Goal: Task Accomplishment & Management: Complete application form

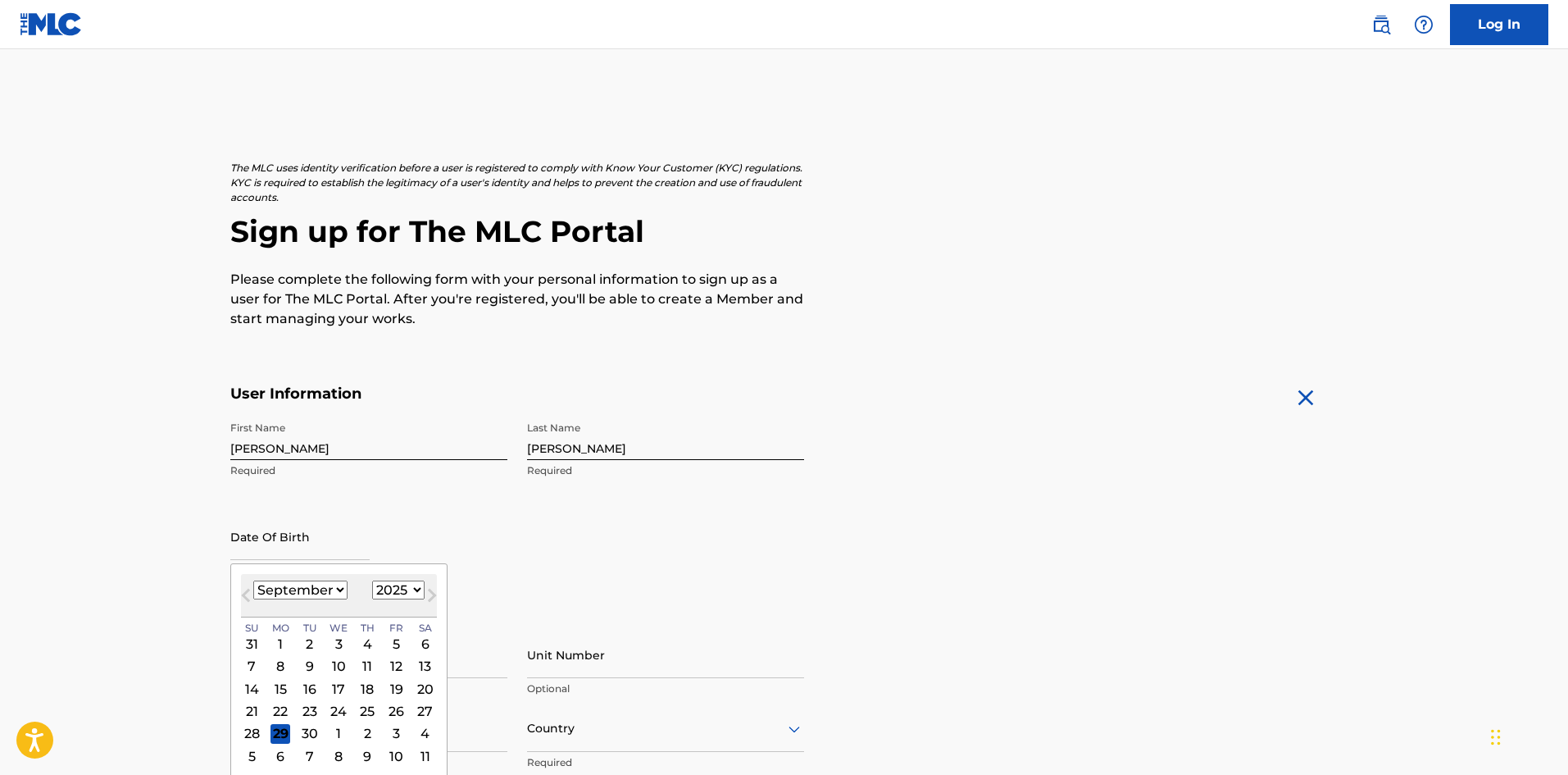
select select "8"
select select "2025"
click at [262, 514] on input "text" at bounding box center [299, 537] width 139 height 47
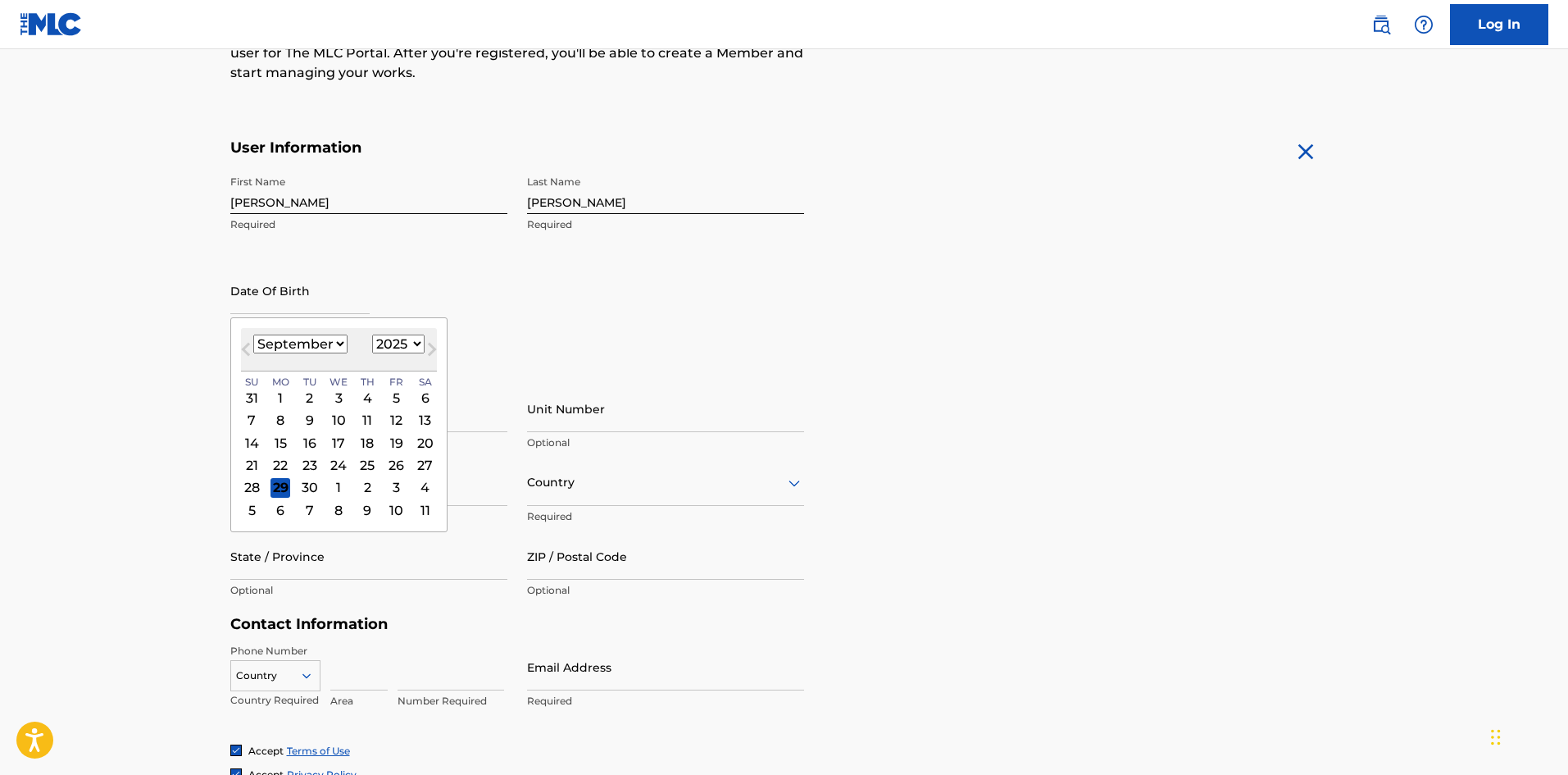
click at [287, 350] on select "January February March April May June July August September October November De…" at bounding box center [300, 344] width 95 height 19
select select "7"
click at [253, 335] on select "January February March April May June July August September October November De…" at bounding box center [300, 344] width 95 height 19
click at [392, 341] on select "1899 1900 1901 1902 1903 1904 1905 1906 1907 1908 1909 1910 1911 1912 1913 1914…" at bounding box center [398, 344] width 53 height 19
select select "1975"
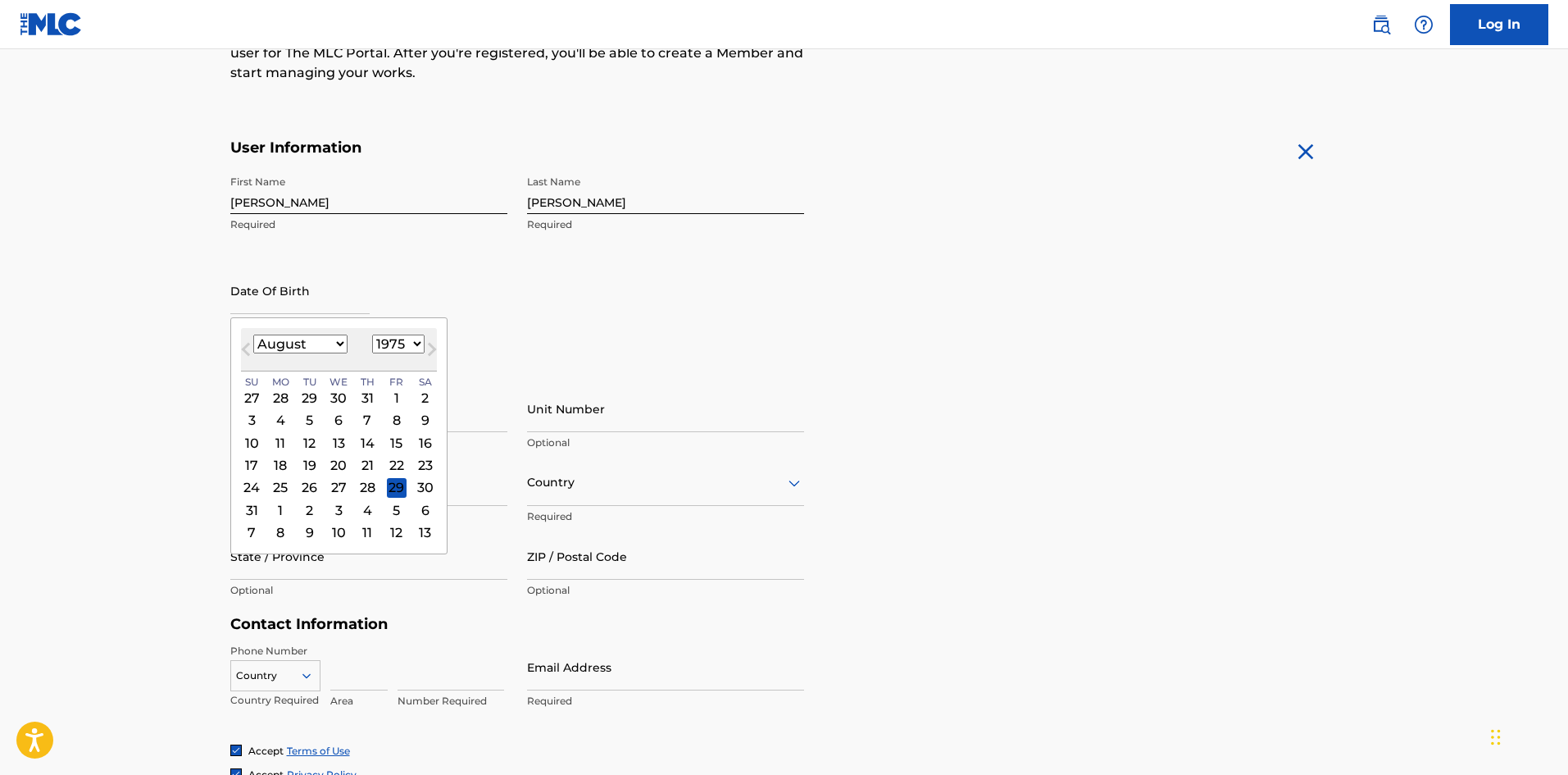
click at [372, 335] on select "1899 1900 1901 1902 1903 1904 1905 1906 1907 1908 1909 1910 1911 1912 1913 1914…" at bounding box center [398, 344] width 53 height 19
click at [392, 419] on div "8" at bounding box center [397, 420] width 20 height 20
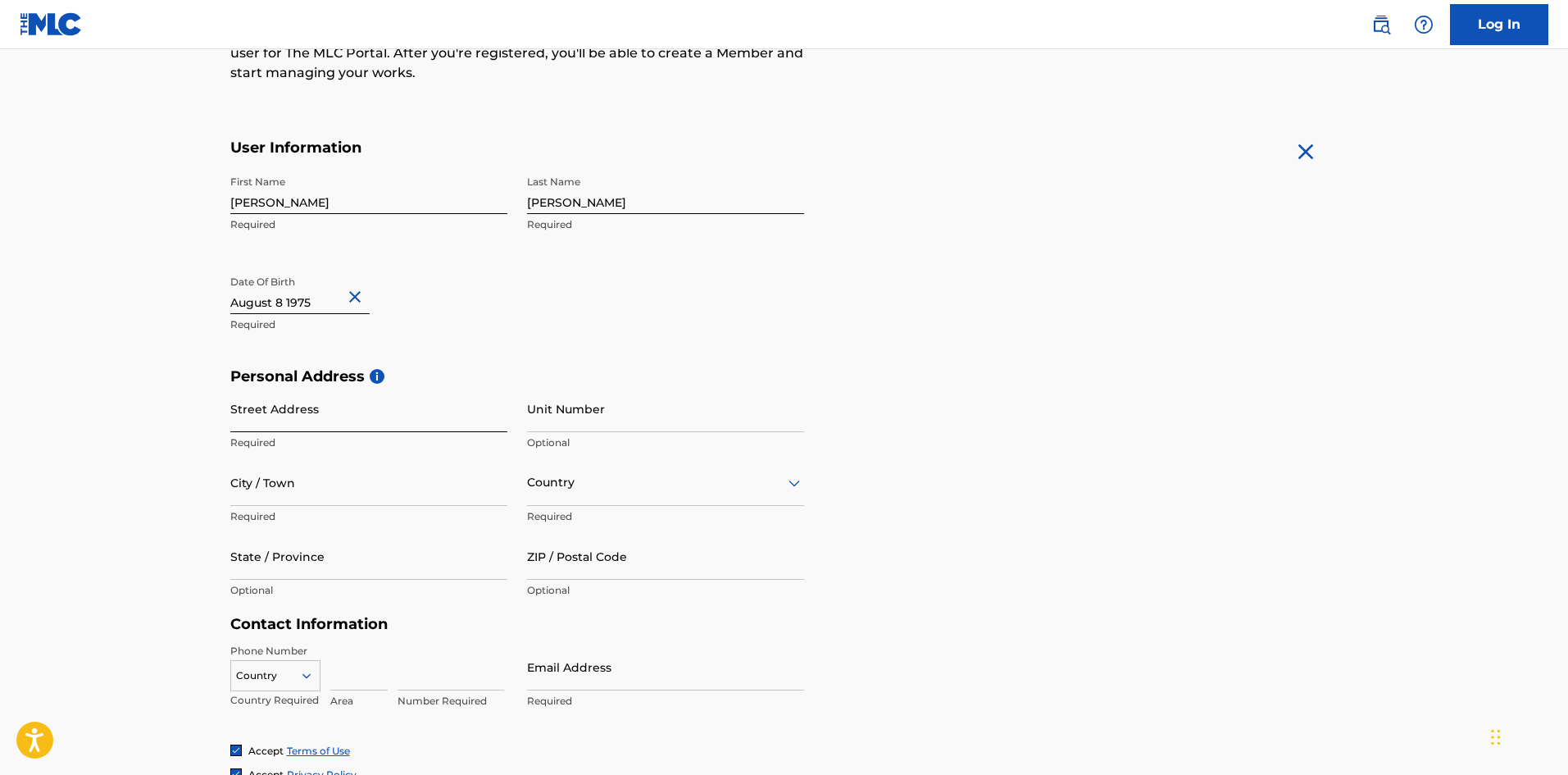
click at [388, 430] on input "Street Address" at bounding box center [369, 409] width 277 height 47
type input "[STREET_ADDRESS]"
click at [369, 486] on input "City / Town" at bounding box center [369, 482] width 277 height 47
type input "[GEOGRAPHIC_DATA]"
click at [576, 481] on div at bounding box center [665, 483] width 277 height 20
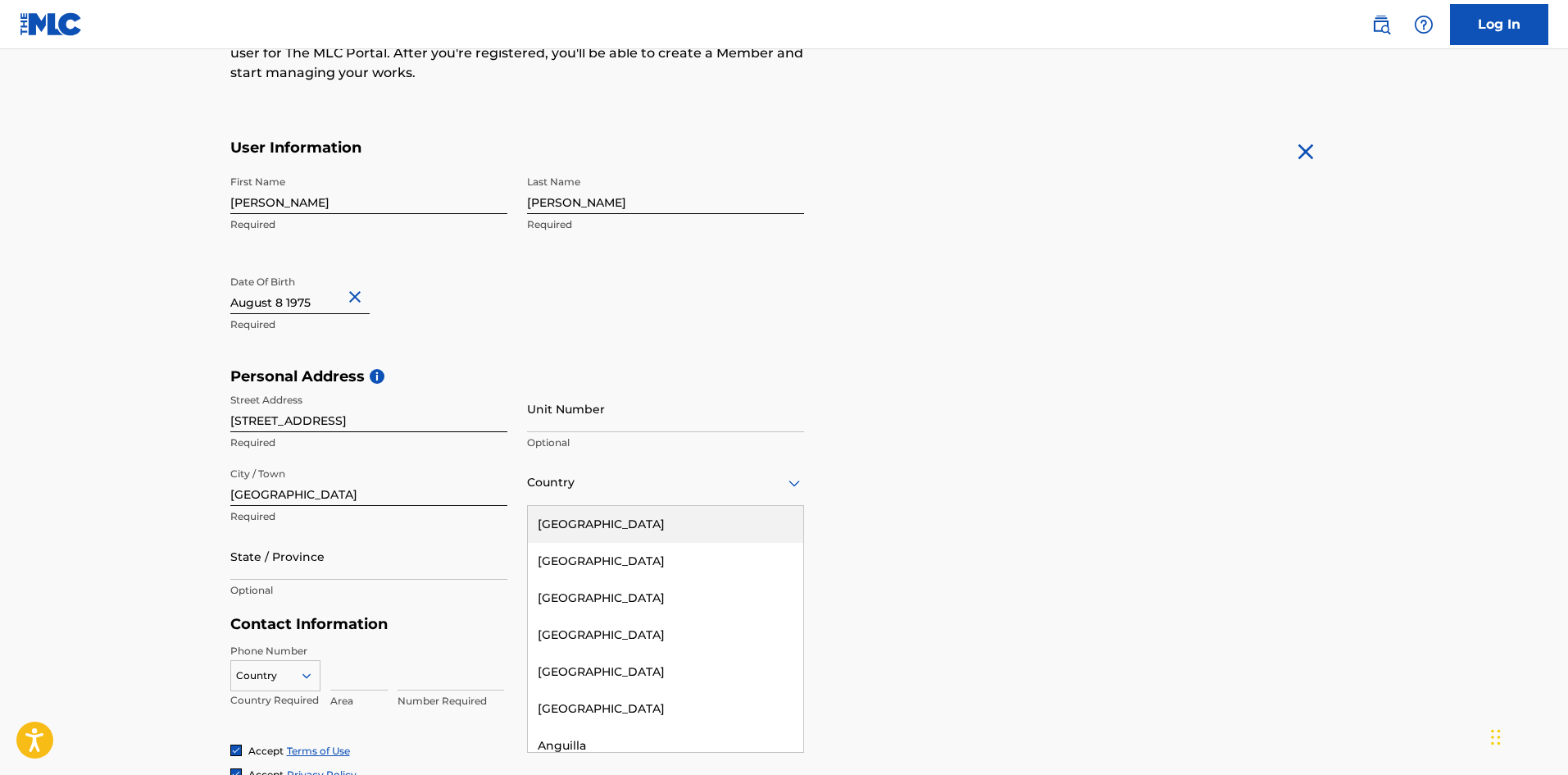
click at [575, 524] on div "[GEOGRAPHIC_DATA]" at bounding box center [665, 524] width 276 height 37
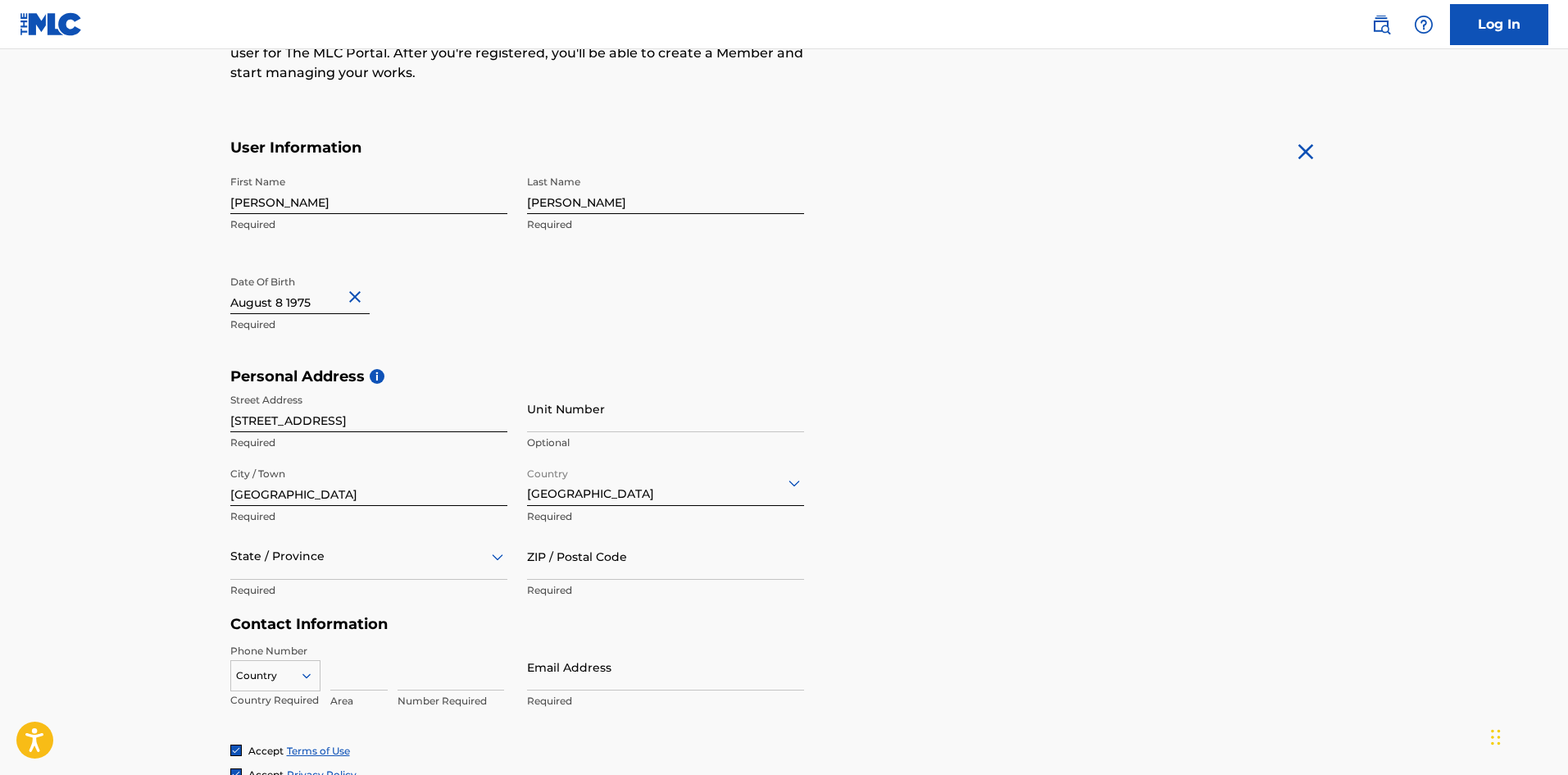
click at [339, 560] on div "State / Province" at bounding box center [369, 556] width 277 height 47
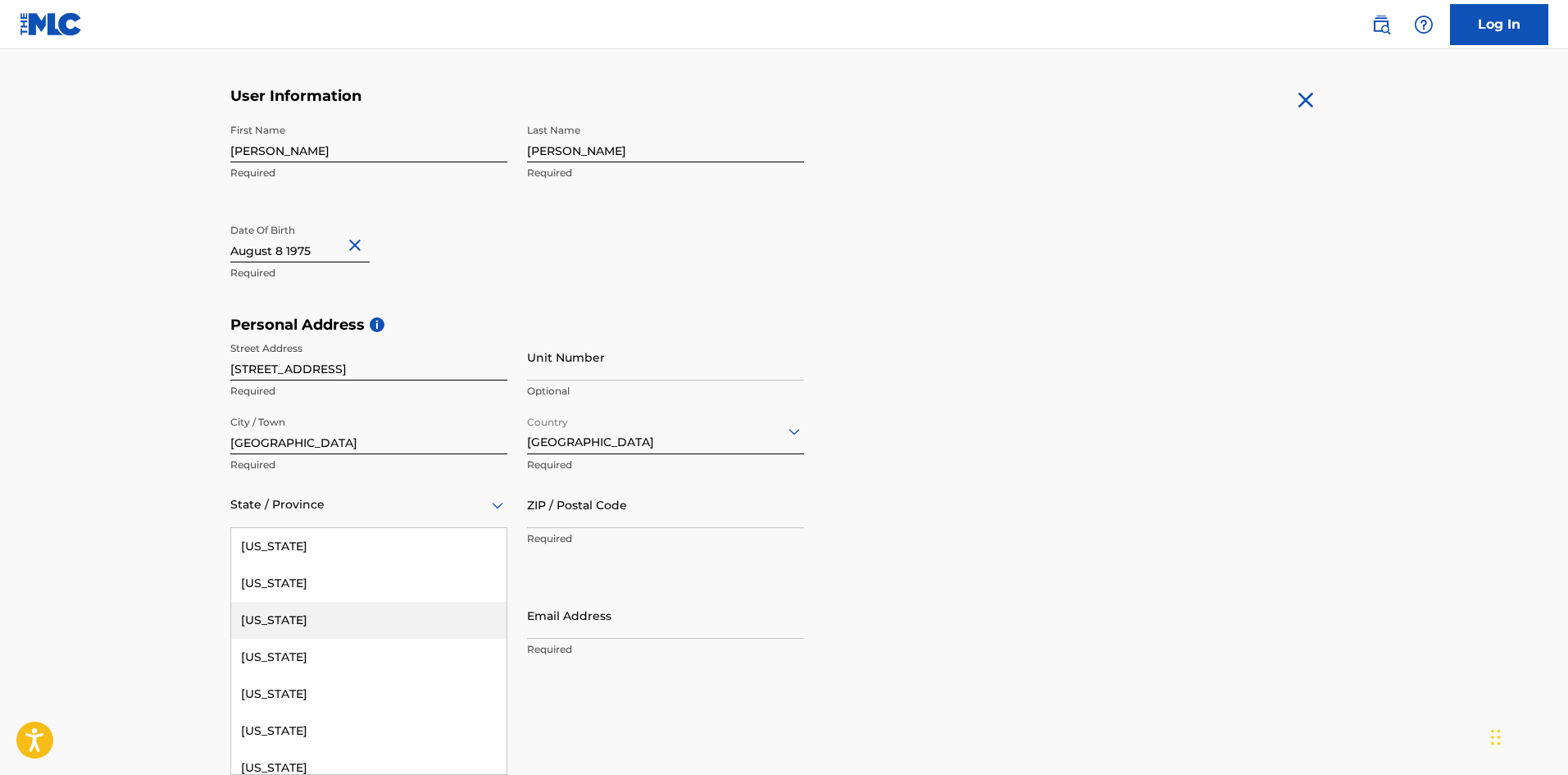
scroll to position [246, 0]
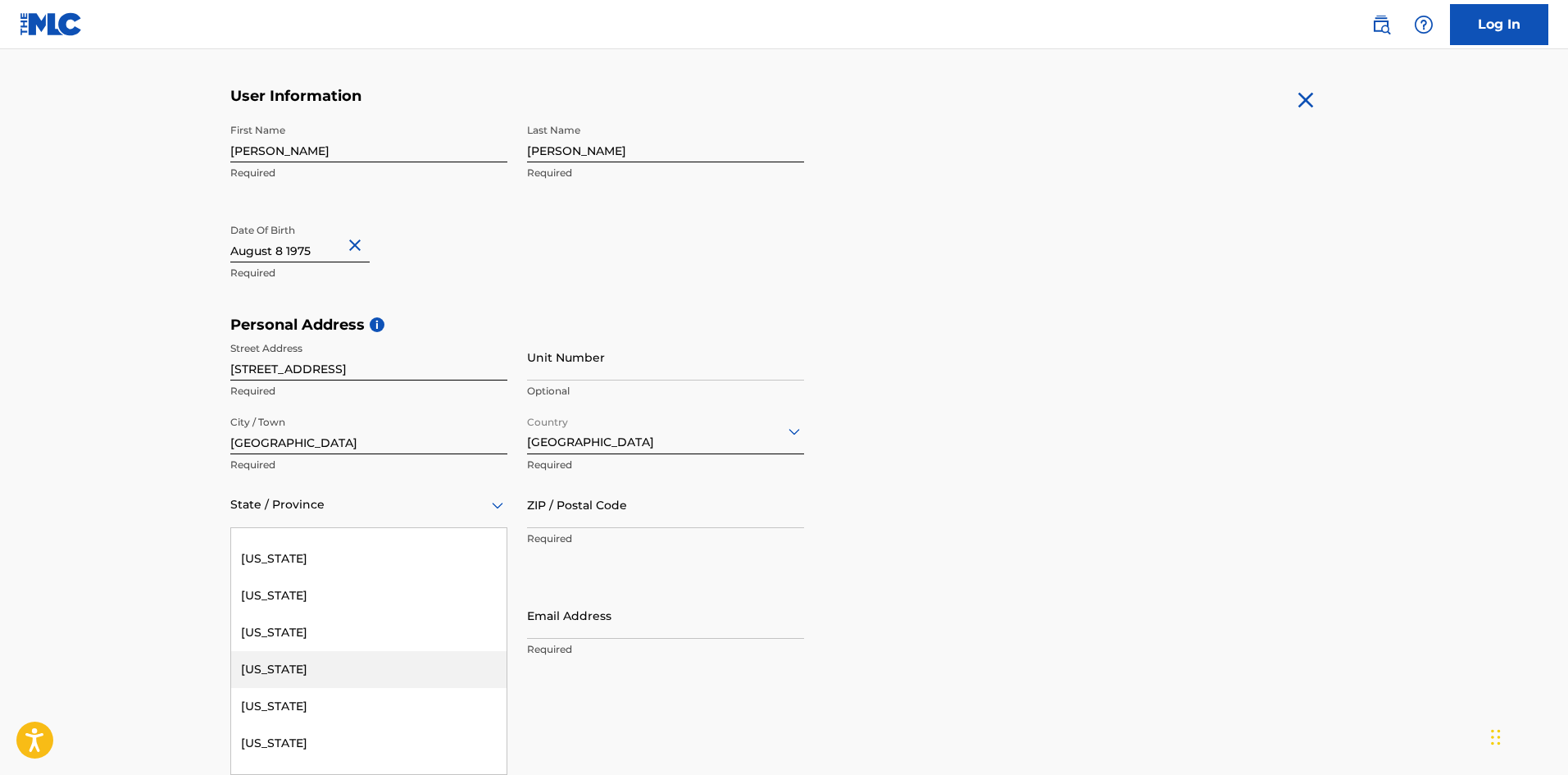
click at [342, 667] on div "[US_STATE]" at bounding box center [369, 669] width 276 height 37
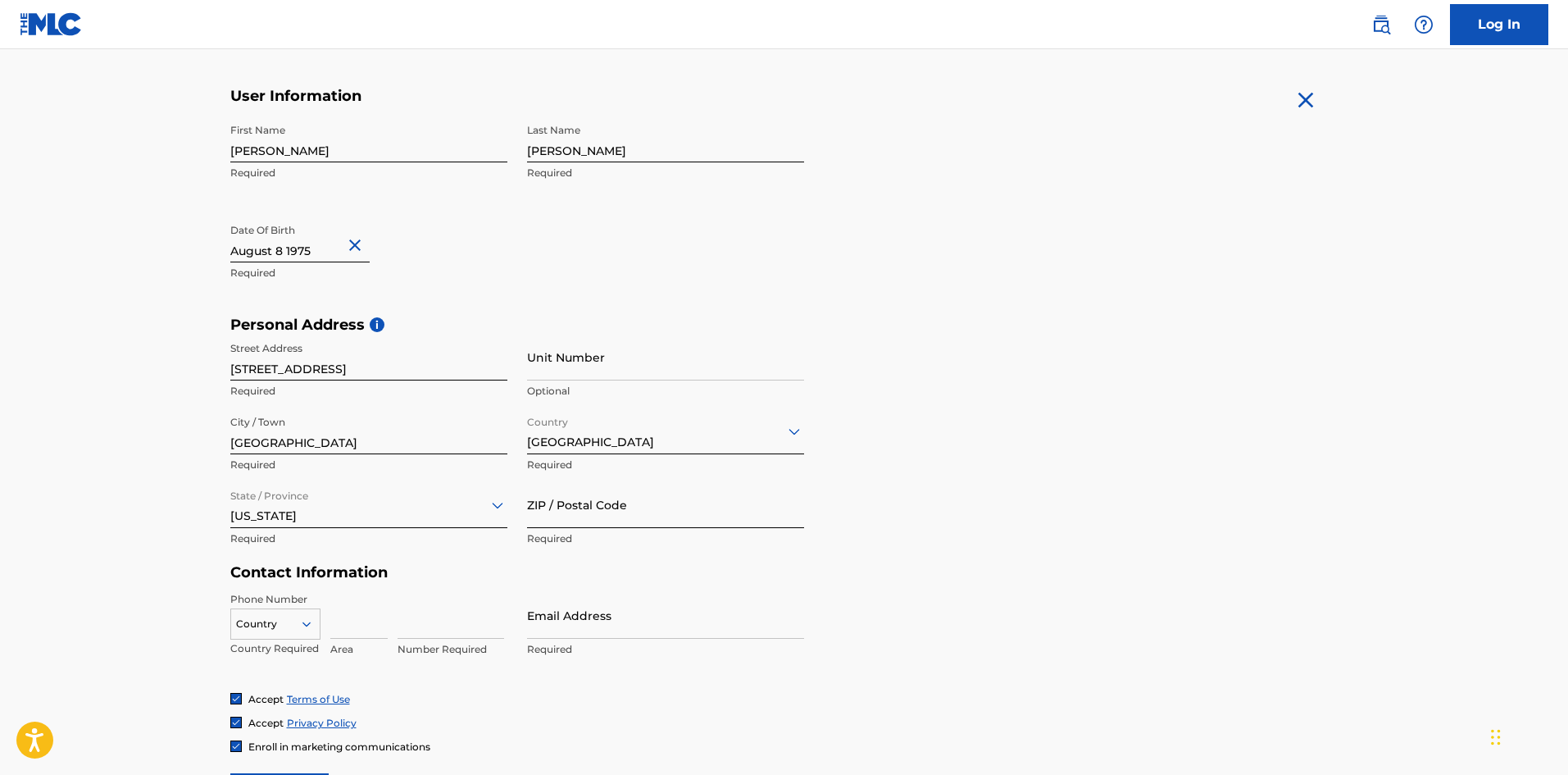
click at [586, 501] on input "ZIP / Postal Code" at bounding box center [665, 504] width 277 height 47
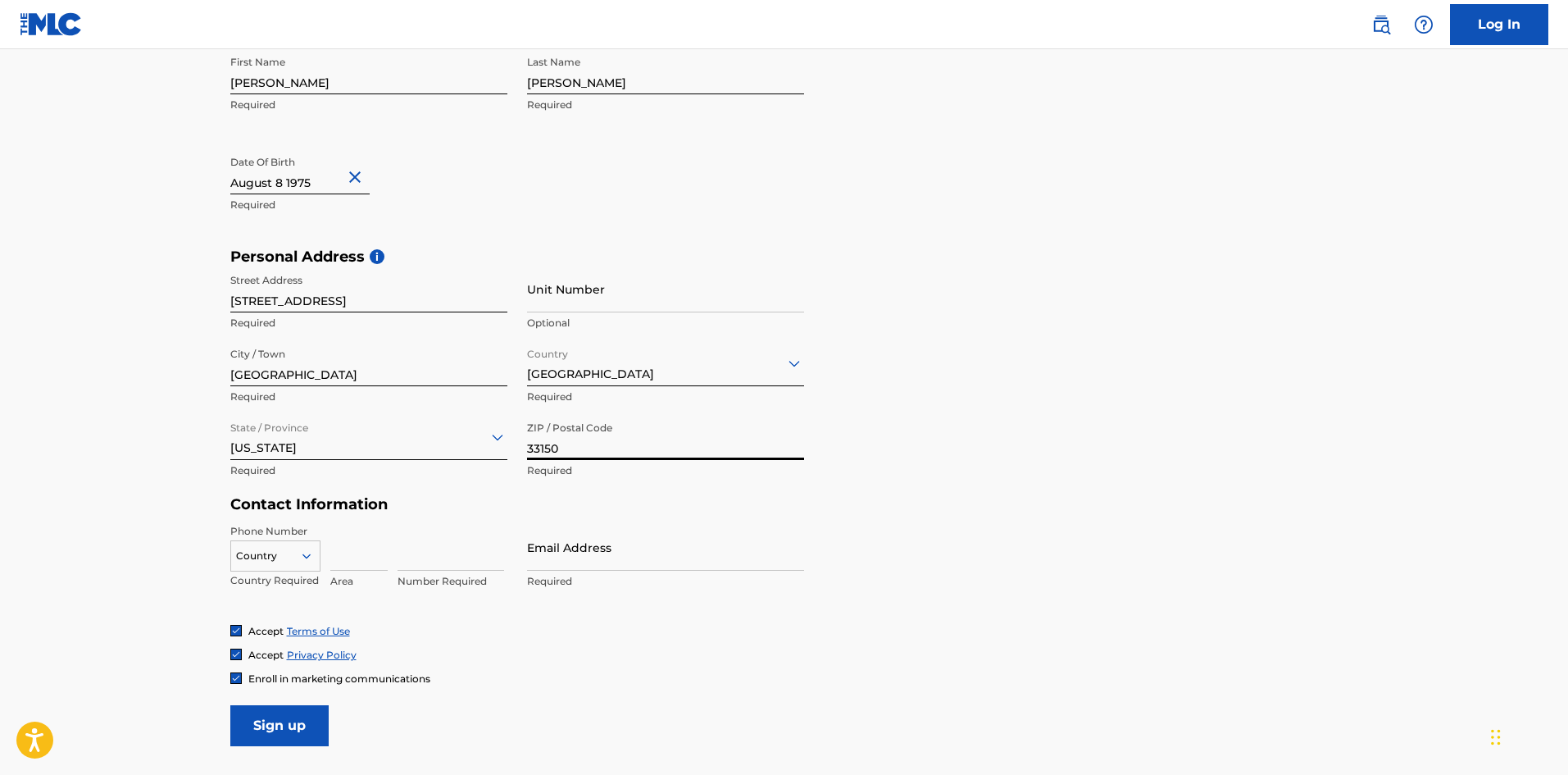
scroll to position [462, 0]
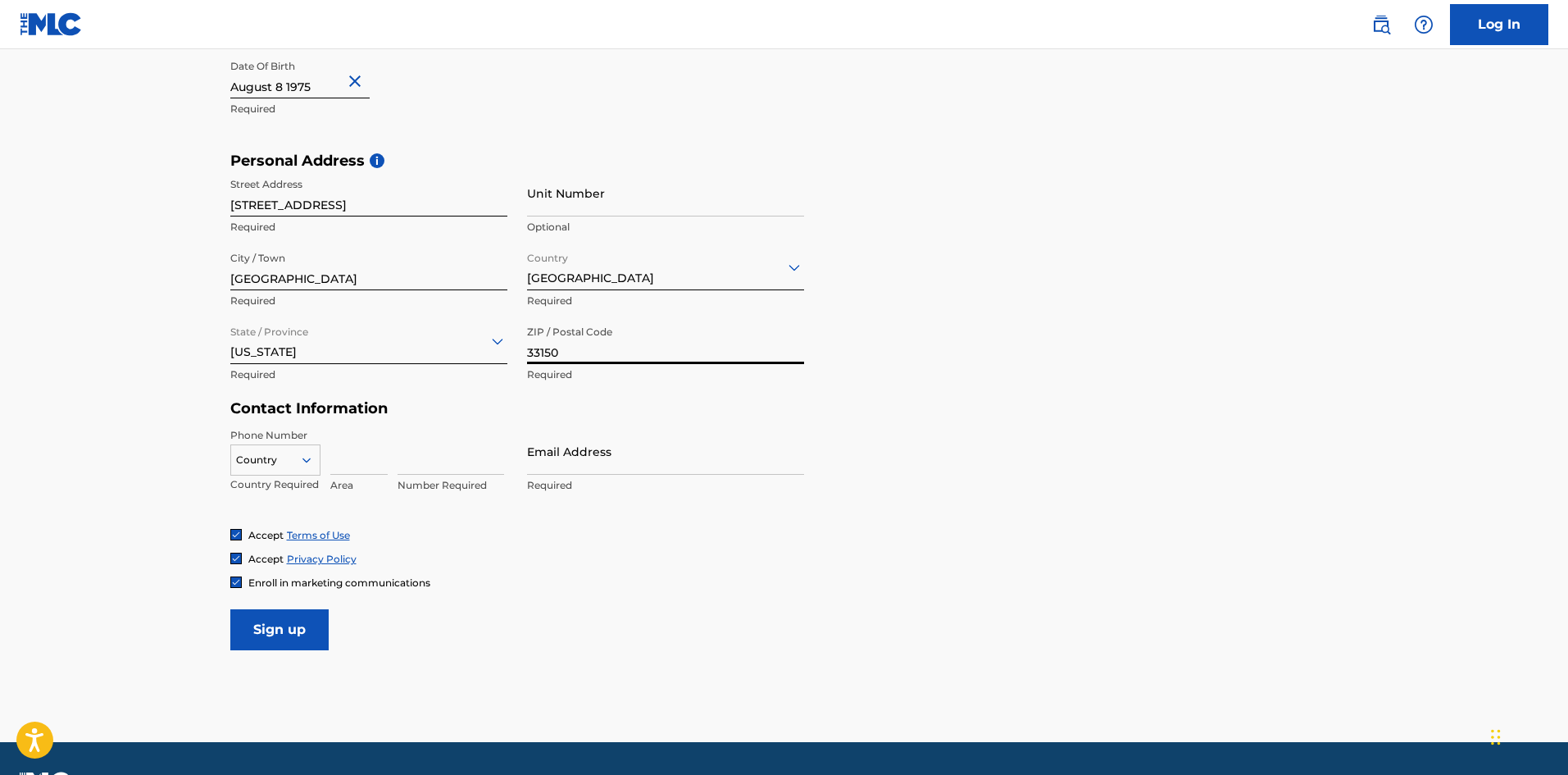
type input "33150"
click at [288, 462] on div at bounding box center [276, 460] width 89 height 18
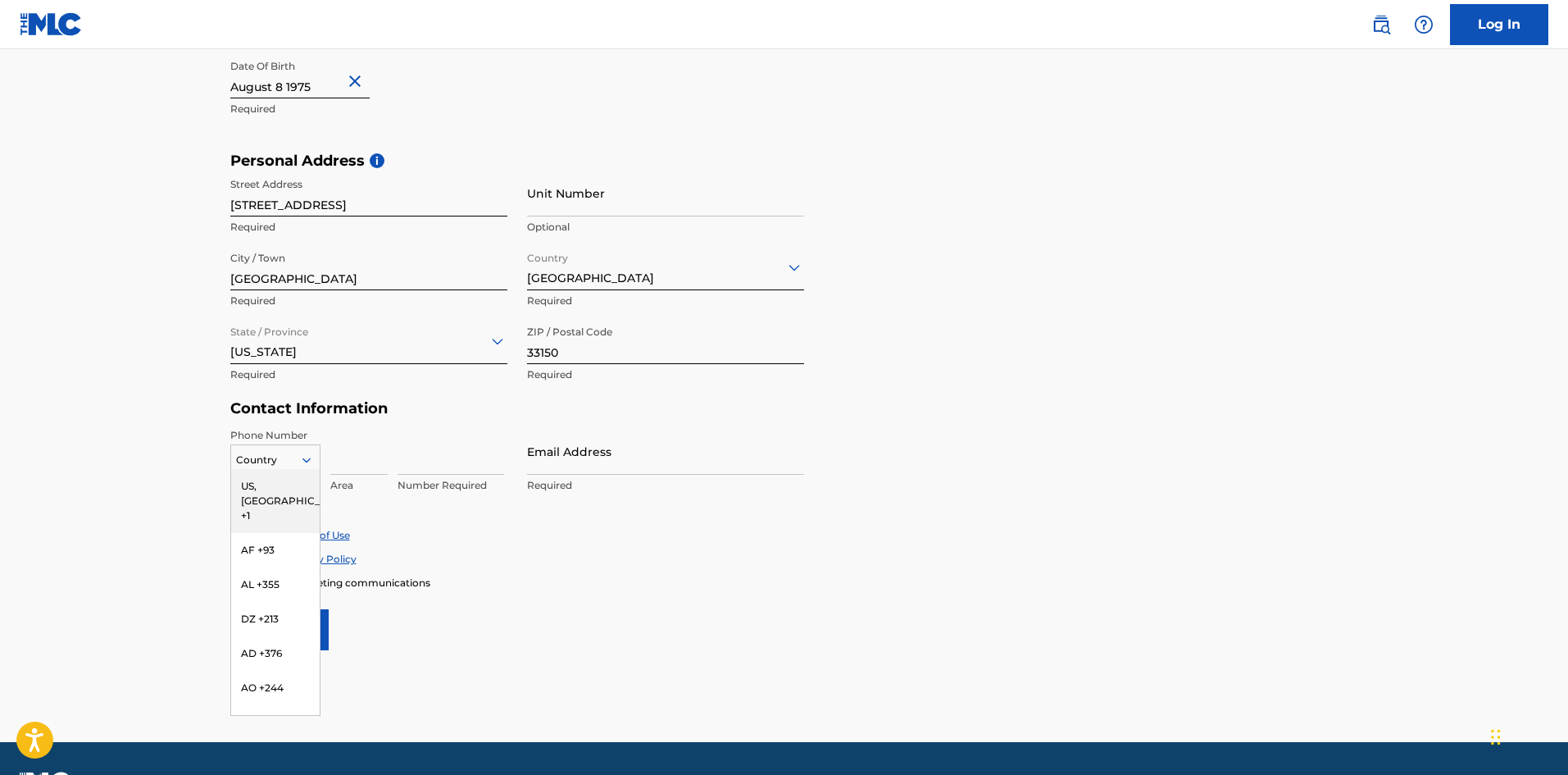
click at [288, 462] on div at bounding box center [276, 460] width 89 height 18
click at [352, 458] on input at bounding box center [358, 452] width 57 height 47
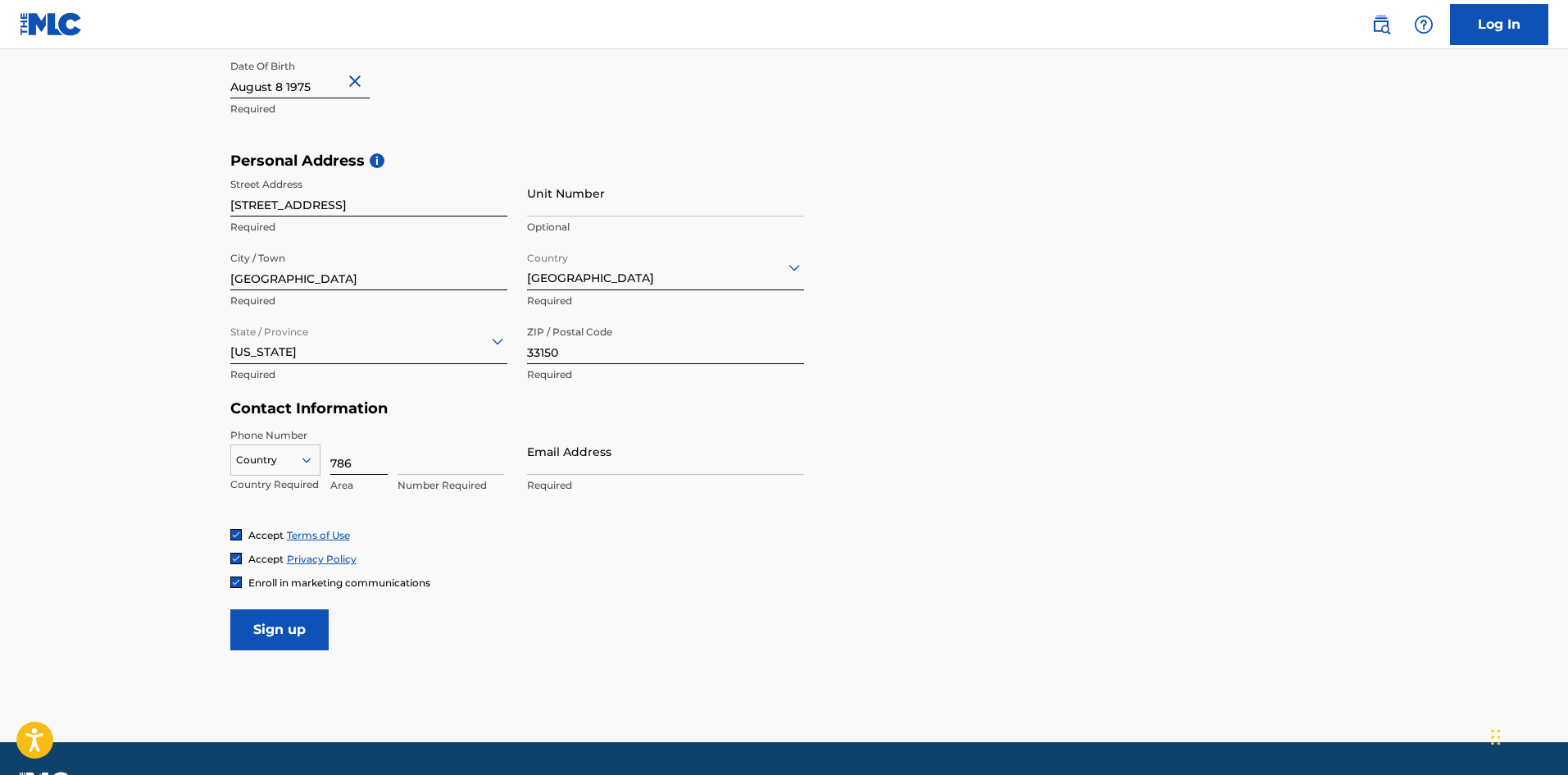
type input "786"
type input "2867342"
click at [576, 459] on input "Email Address" at bounding box center [665, 452] width 277 height 47
type input "[EMAIL_ADDRESS][DOMAIN_NAME]"
click at [286, 629] on input "Sign up" at bounding box center [279, 630] width 98 height 41
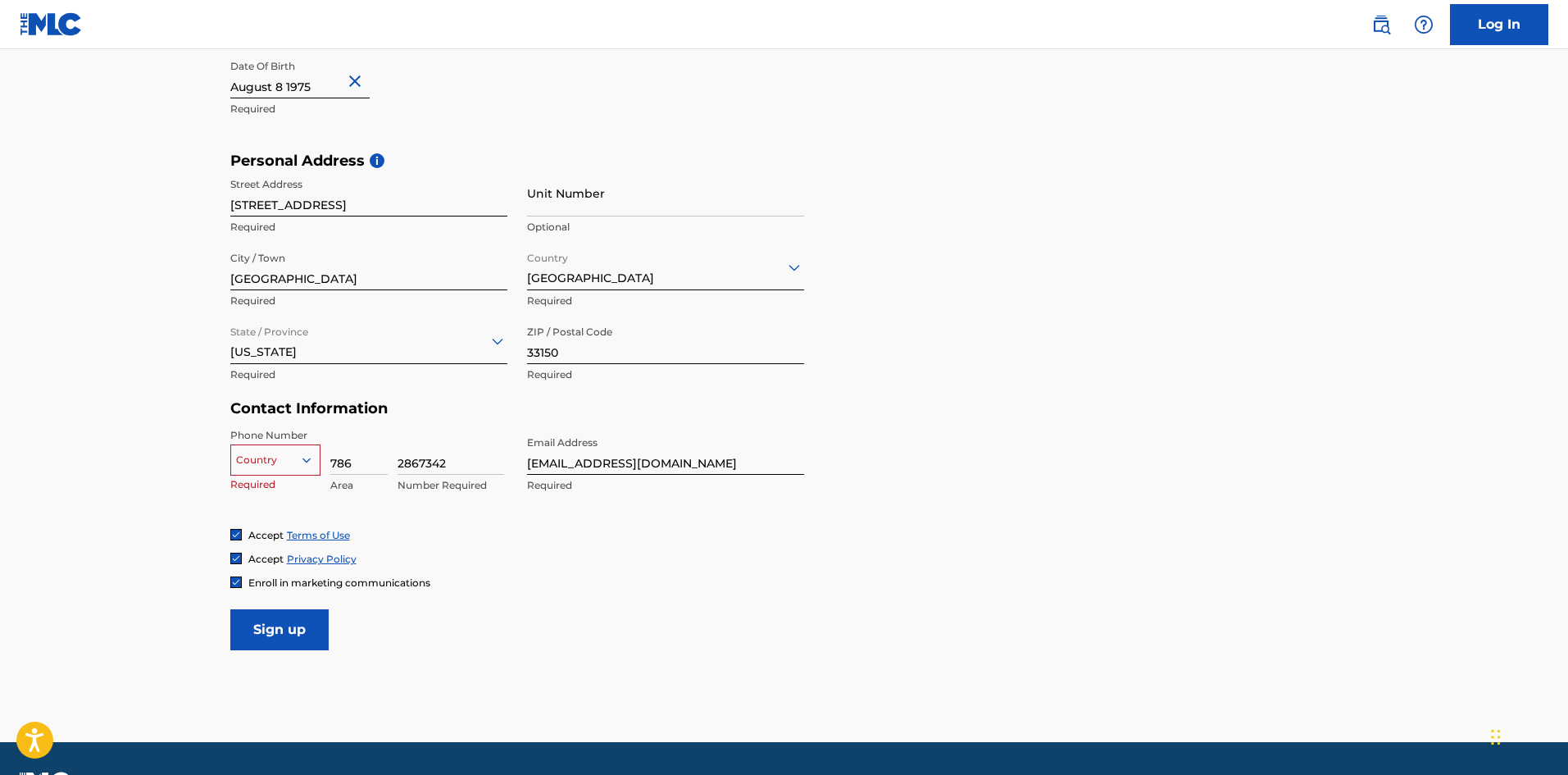
click at [294, 457] on div at bounding box center [276, 460] width 89 height 18
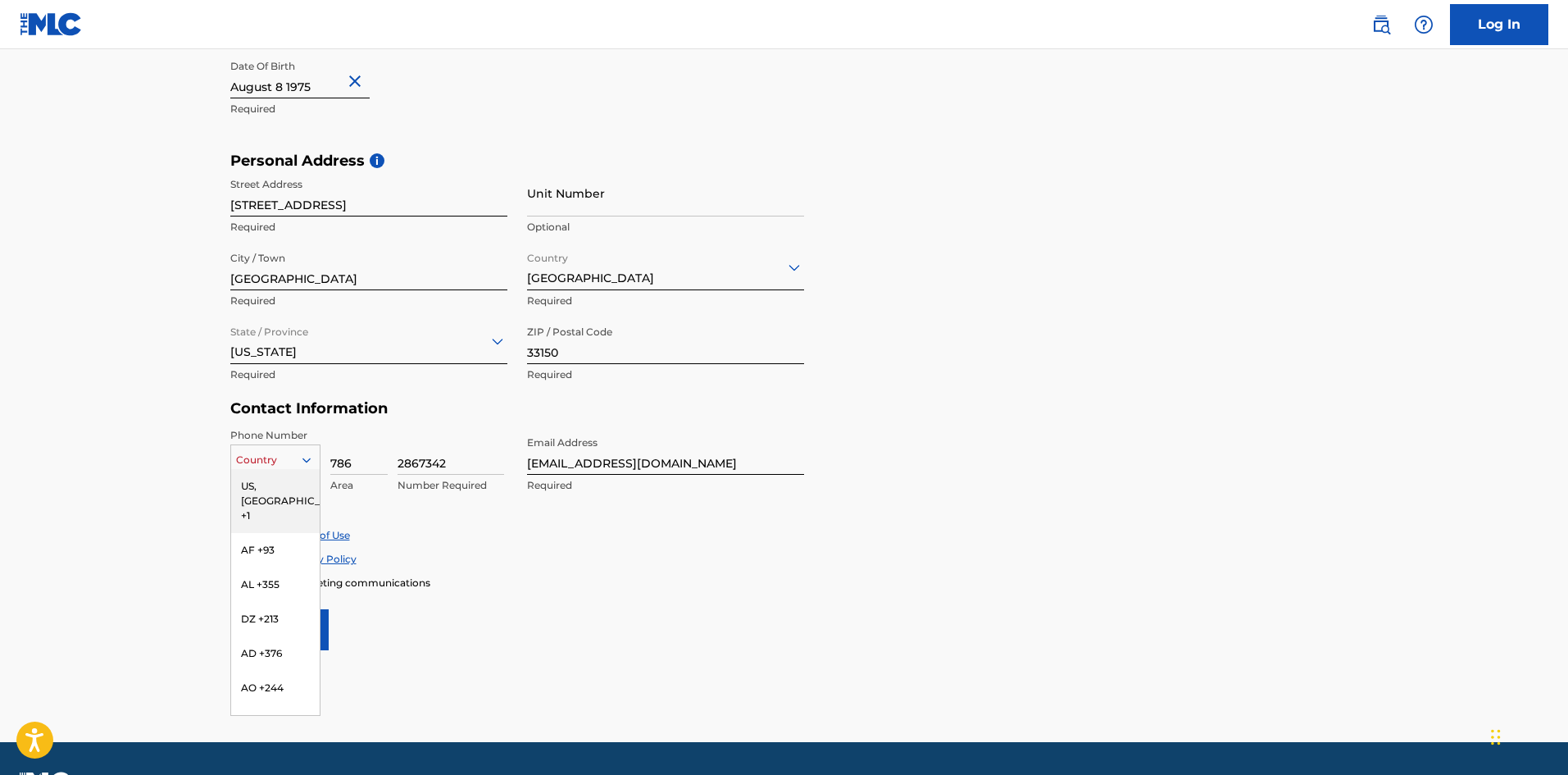
click at [282, 485] on div "US, [GEOGRAPHIC_DATA] +1" at bounding box center [276, 501] width 89 height 64
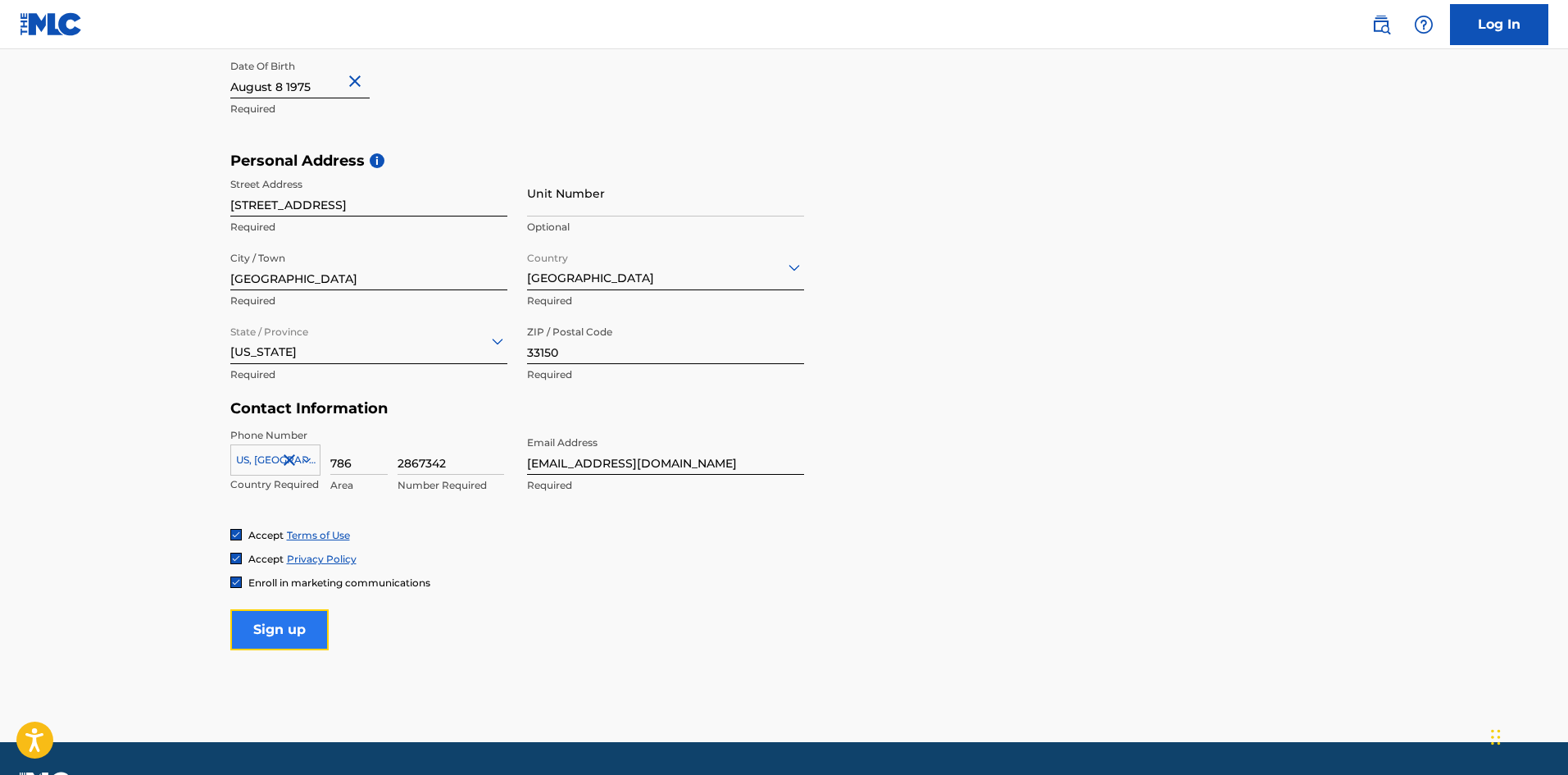
click at [285, 631] on input "Sign up" at bounding box center [279, 630] width 98 height 41
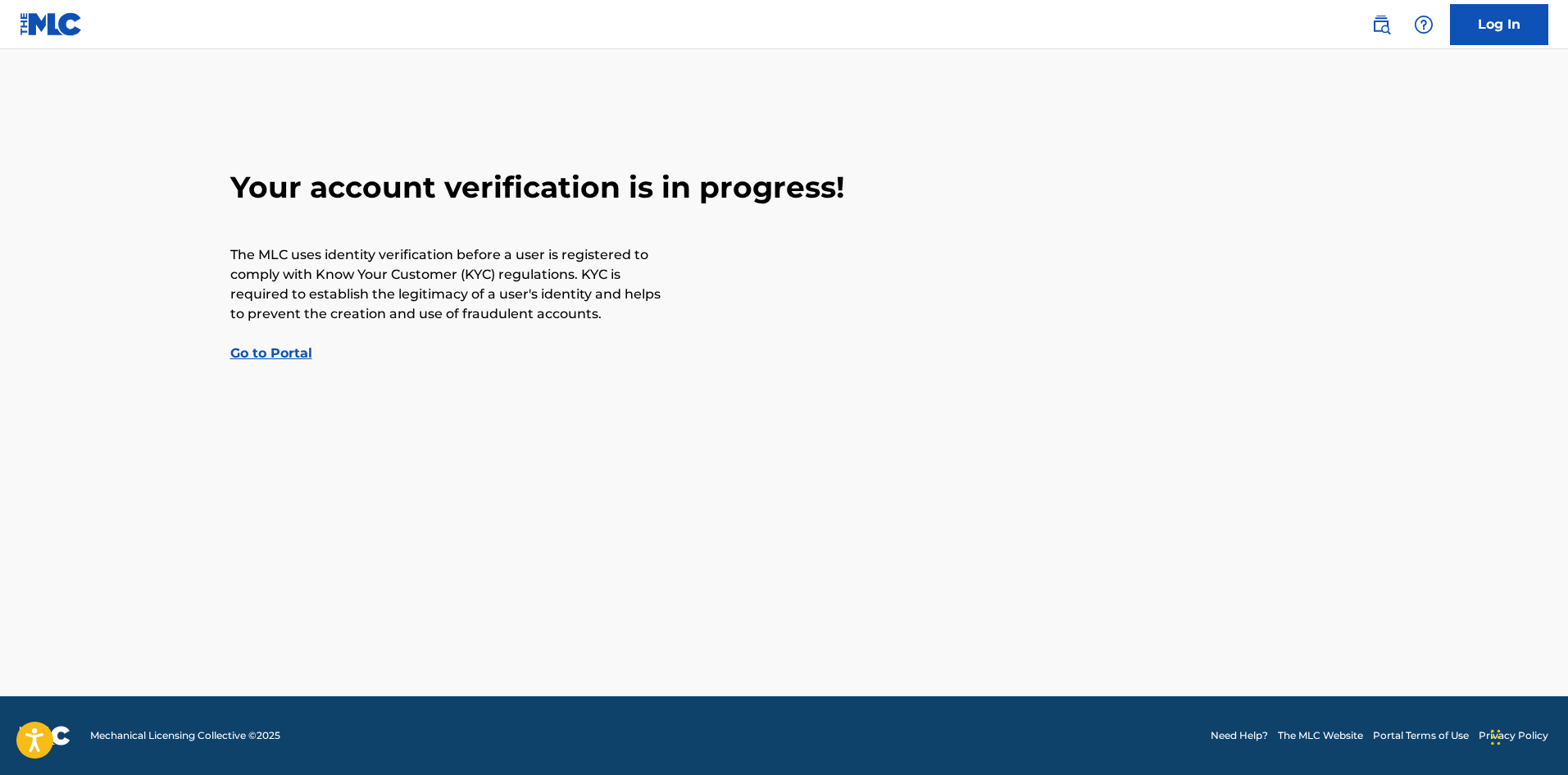
click at [264, 349] on link "Go to Portal" at bounding box center [271, 353] width 82 height 15
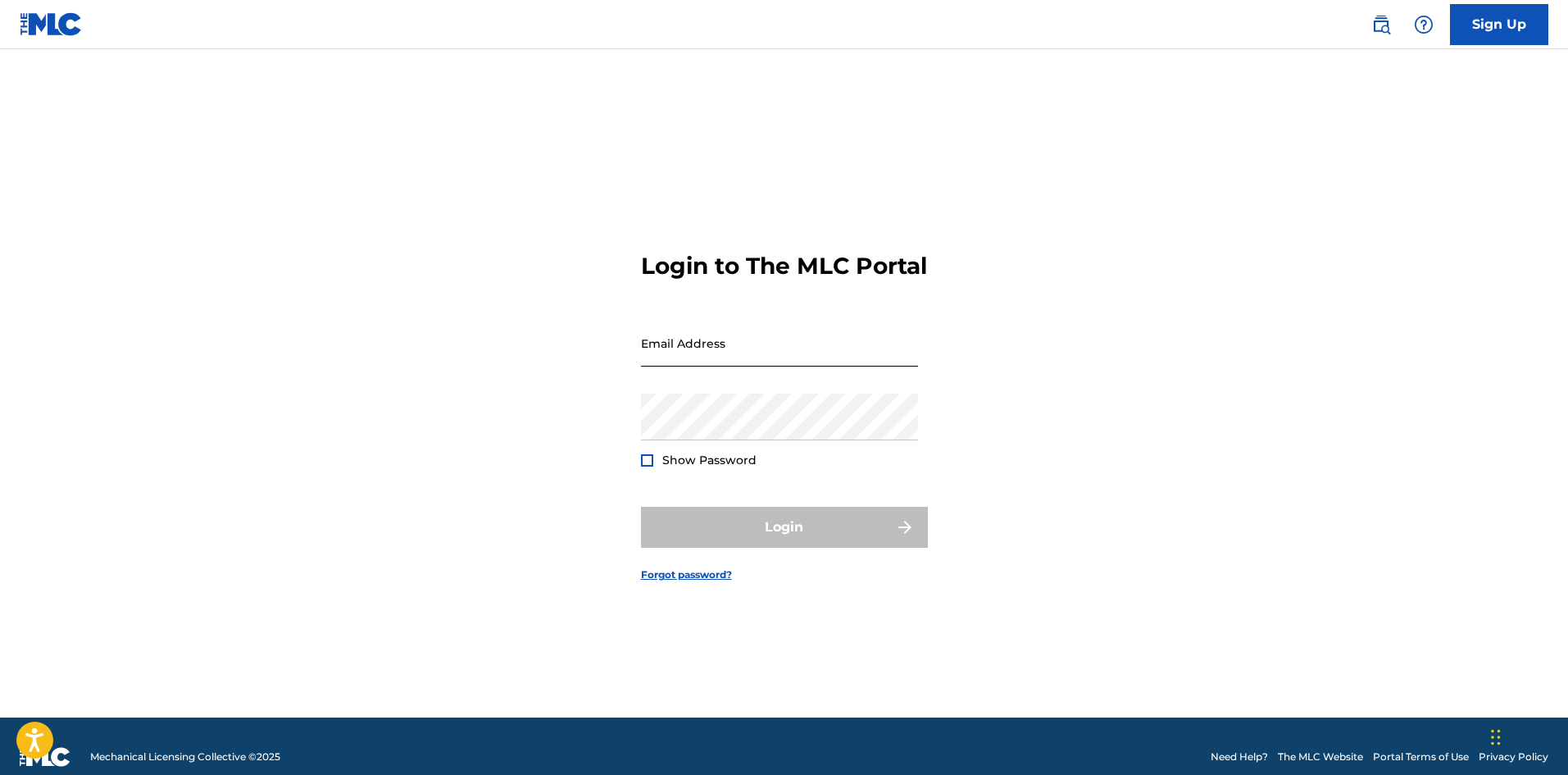
click at [669, 366] on input "Email Address" at bounding box center [780, 343] width 277 height 47
type input "[EMAIL_ADDRESS][DOMAIN_NAME]"
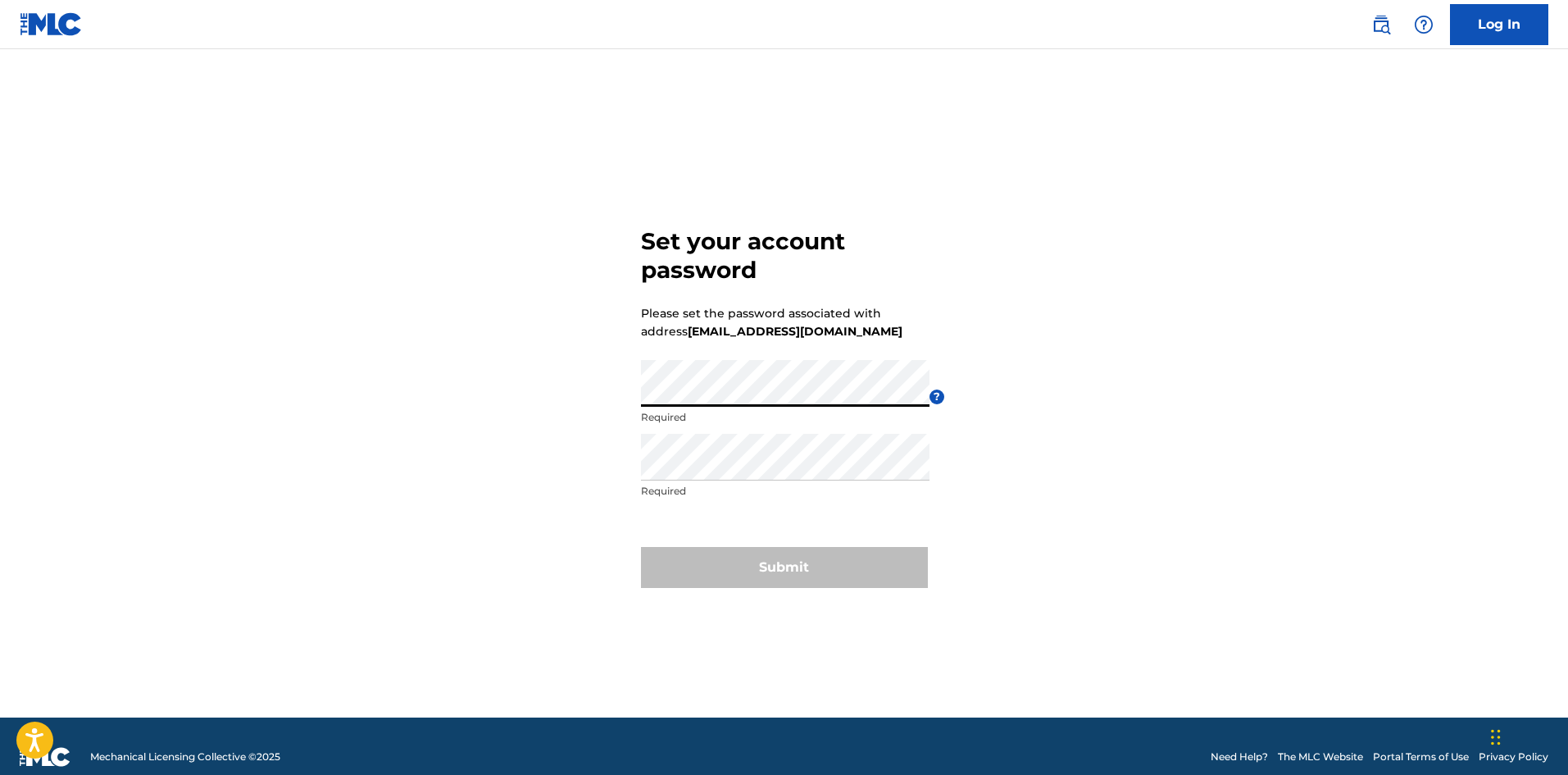
click at [621, 398] on div "Set your account password Please set the password associated with address [EMAI…" at bounding box center [784, 404] width 1147 height 627
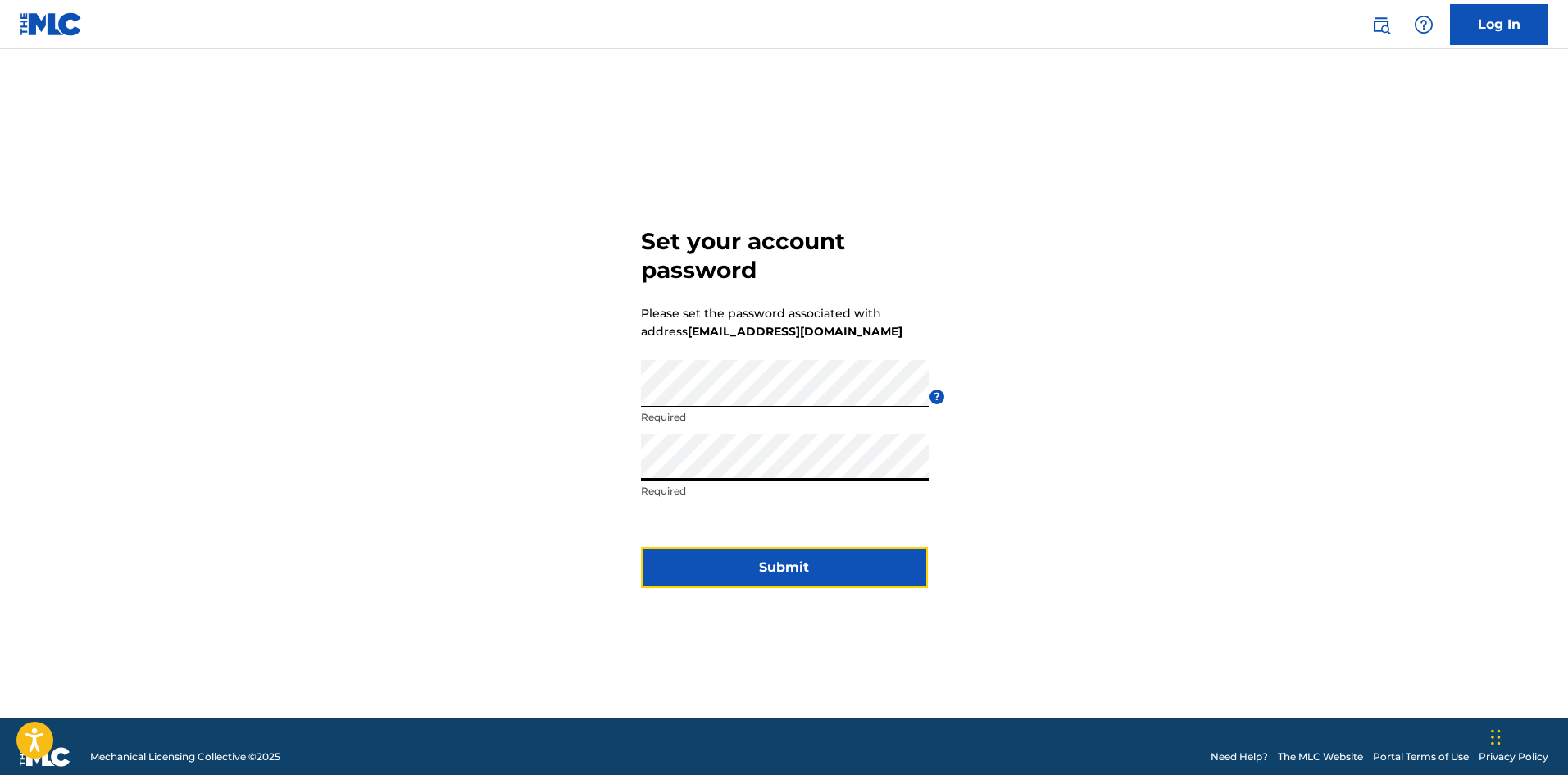
click at [742, 552] on button "Submit" at bounding box center [785, 568] width 287 height 41
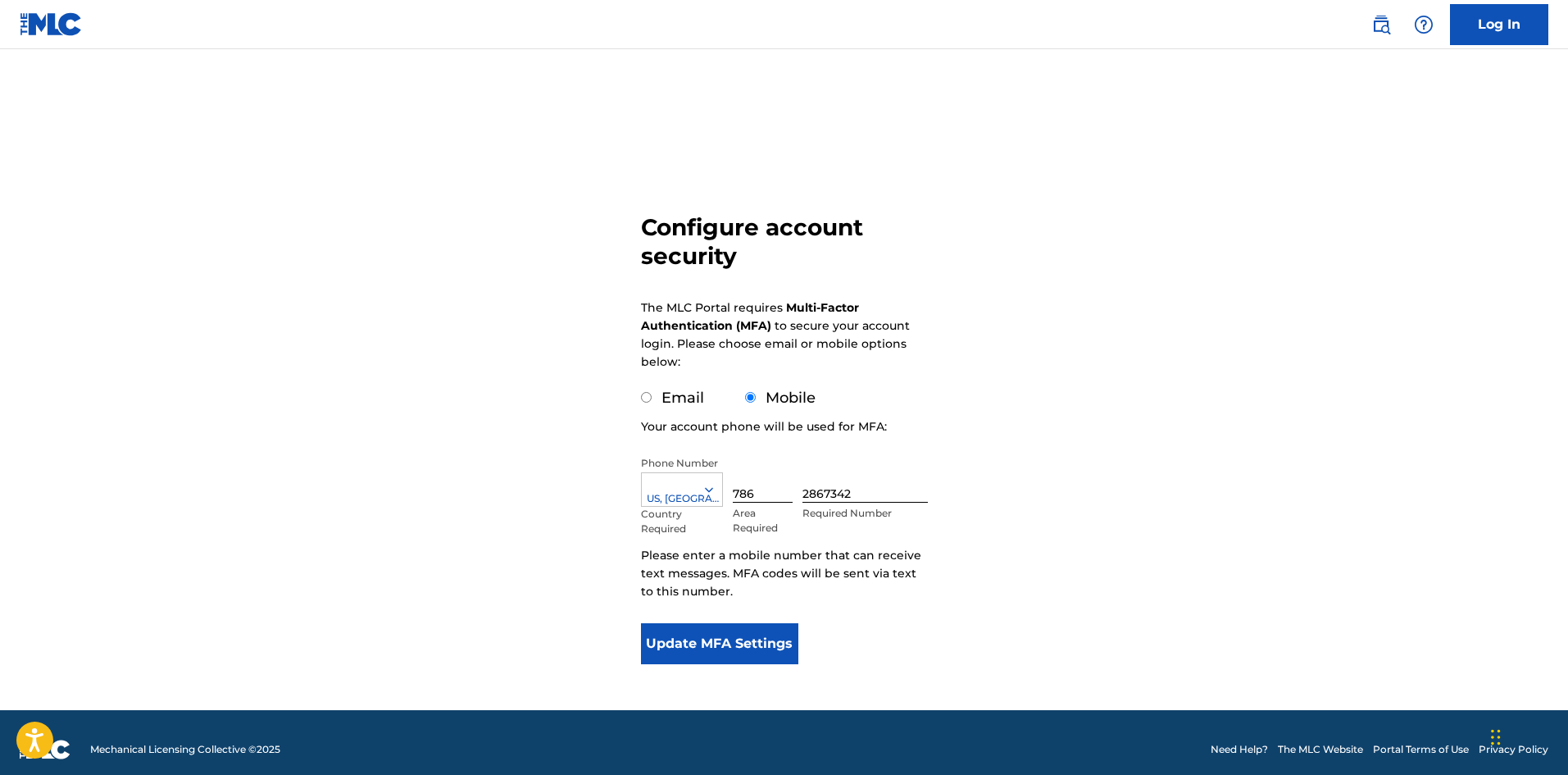
scroll to position [14, 0]
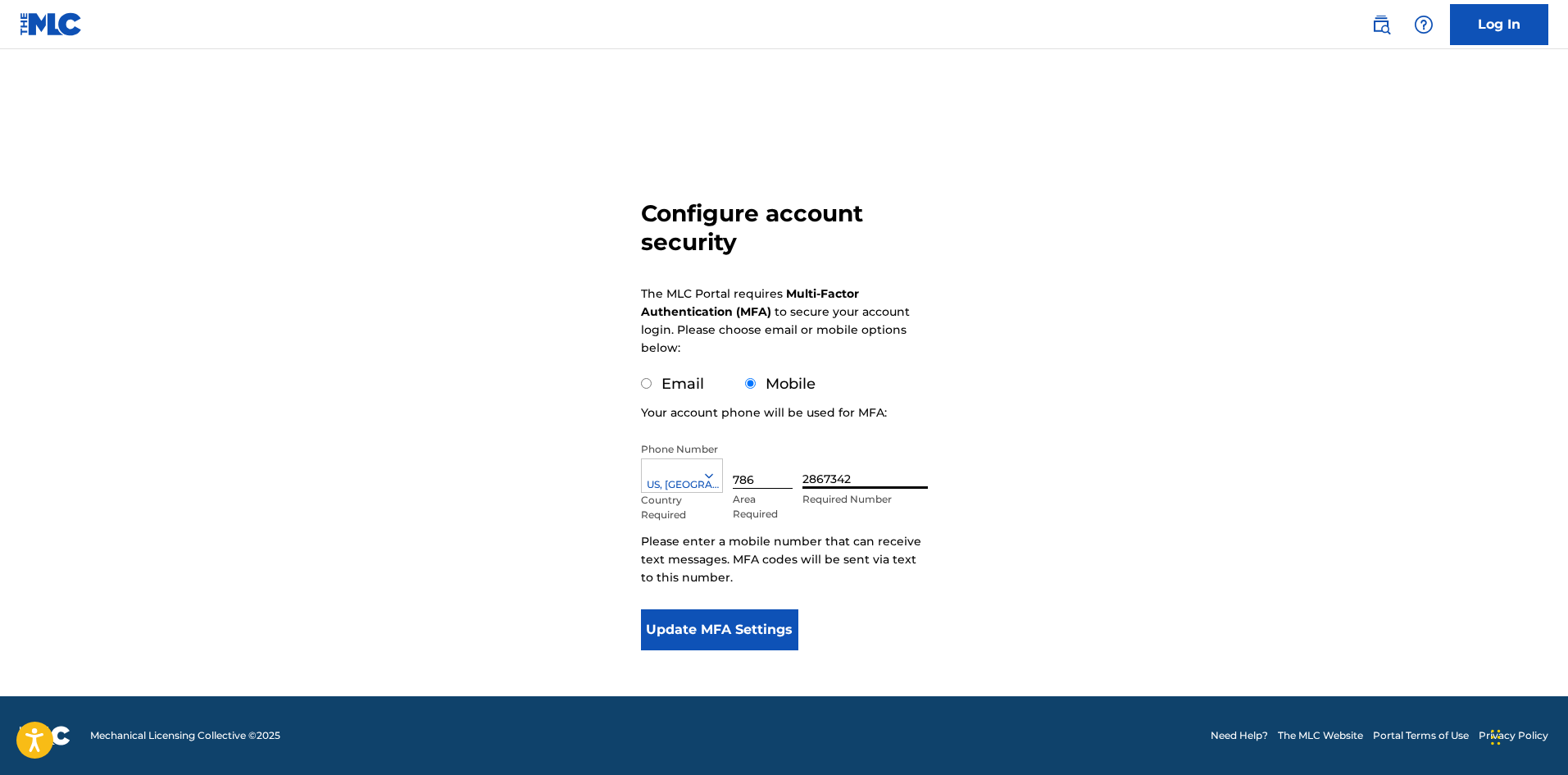
click at [833, 478] on input "2867342" at bounding box center [865, 465] width 125 height 47
type input "2868342"
click at [739, 628] on button "Update MFA Settings" at bounding box center [720, 630] width 158 height 41
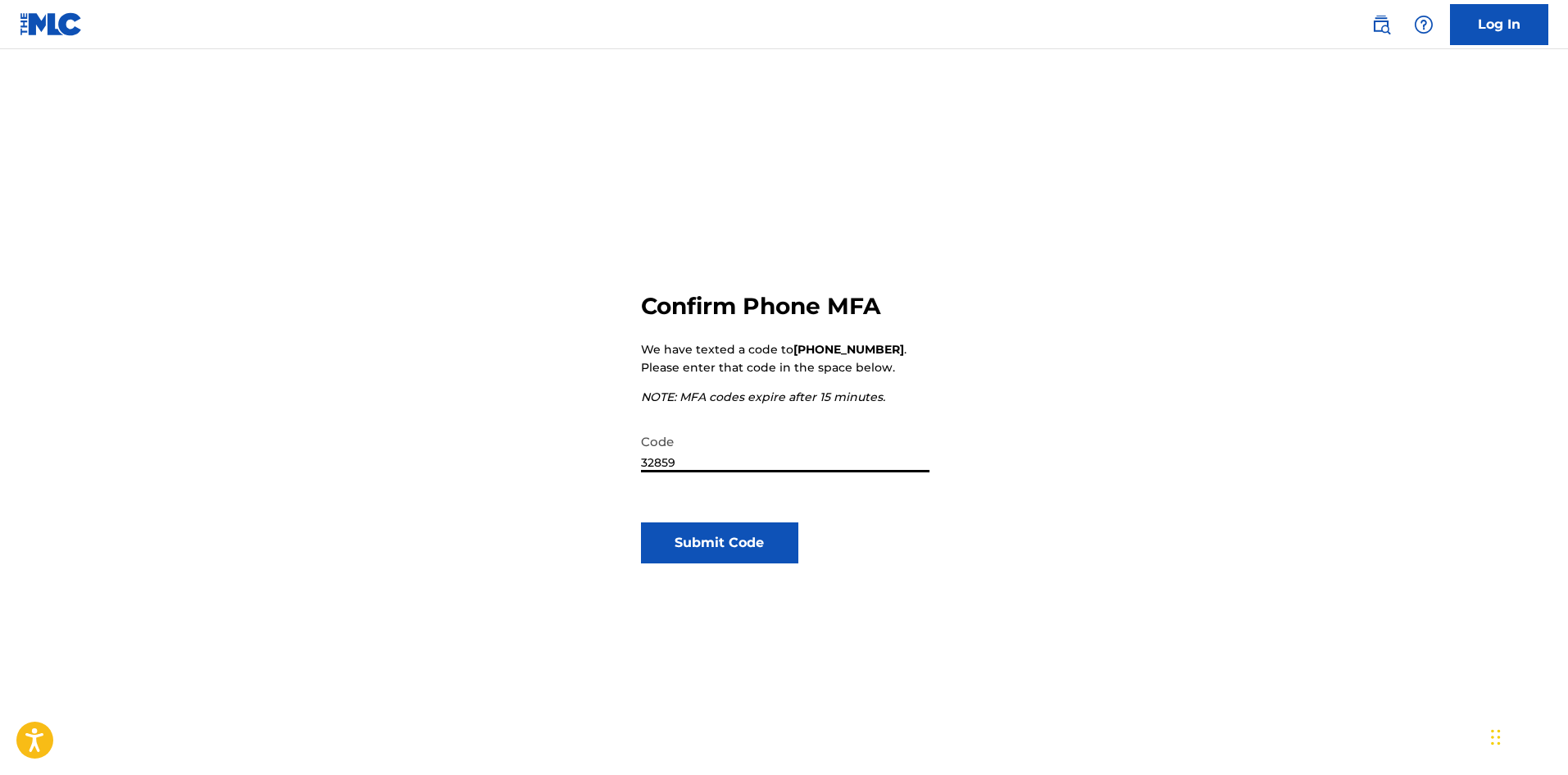
type input "328595"
click button "Submit Code" at bounding box center [720, 543] width 158 height 41
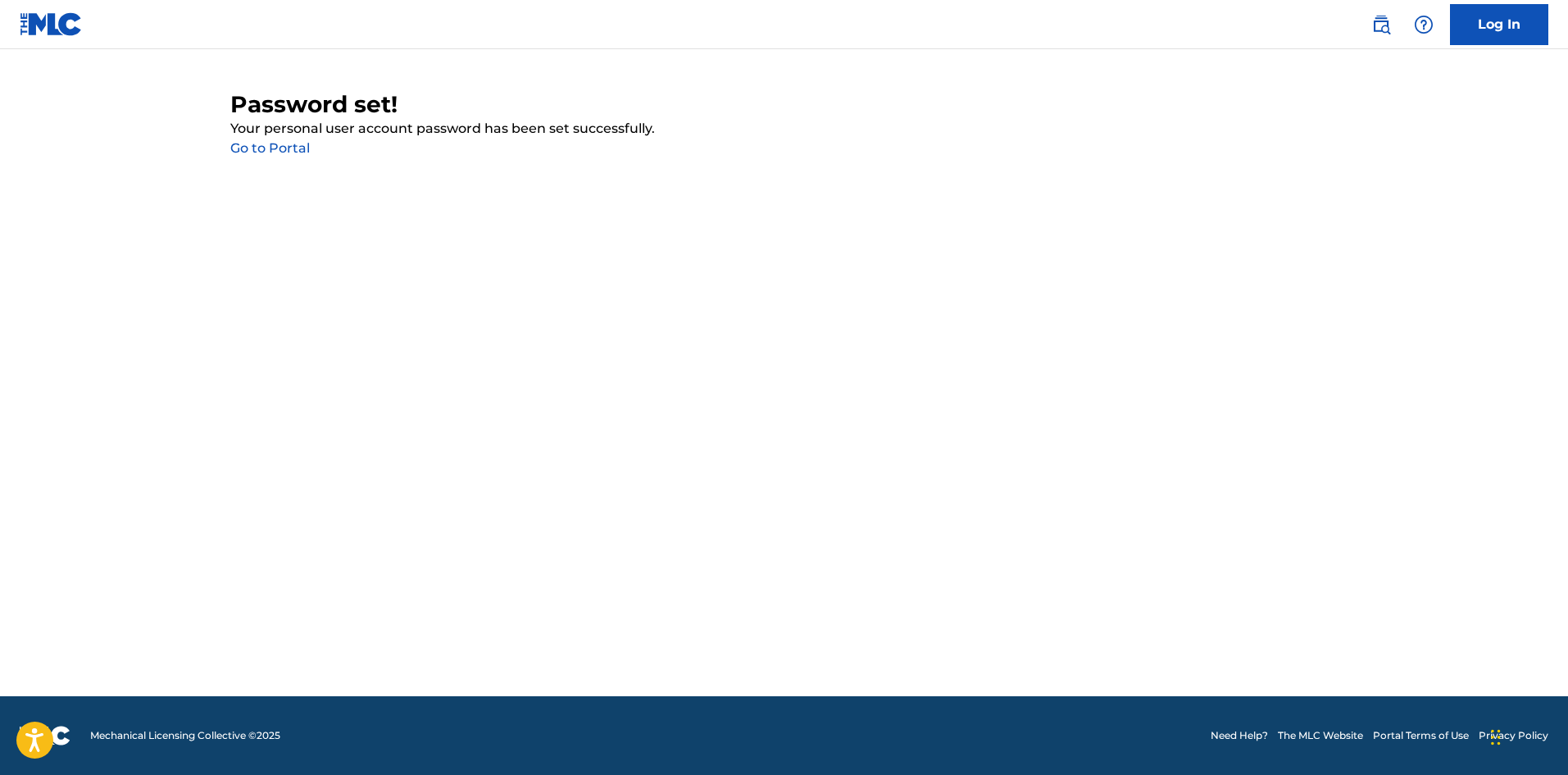
click at [254, 150] on link "Go to Portal" at bounding box center [270, 148] width 79 height 15
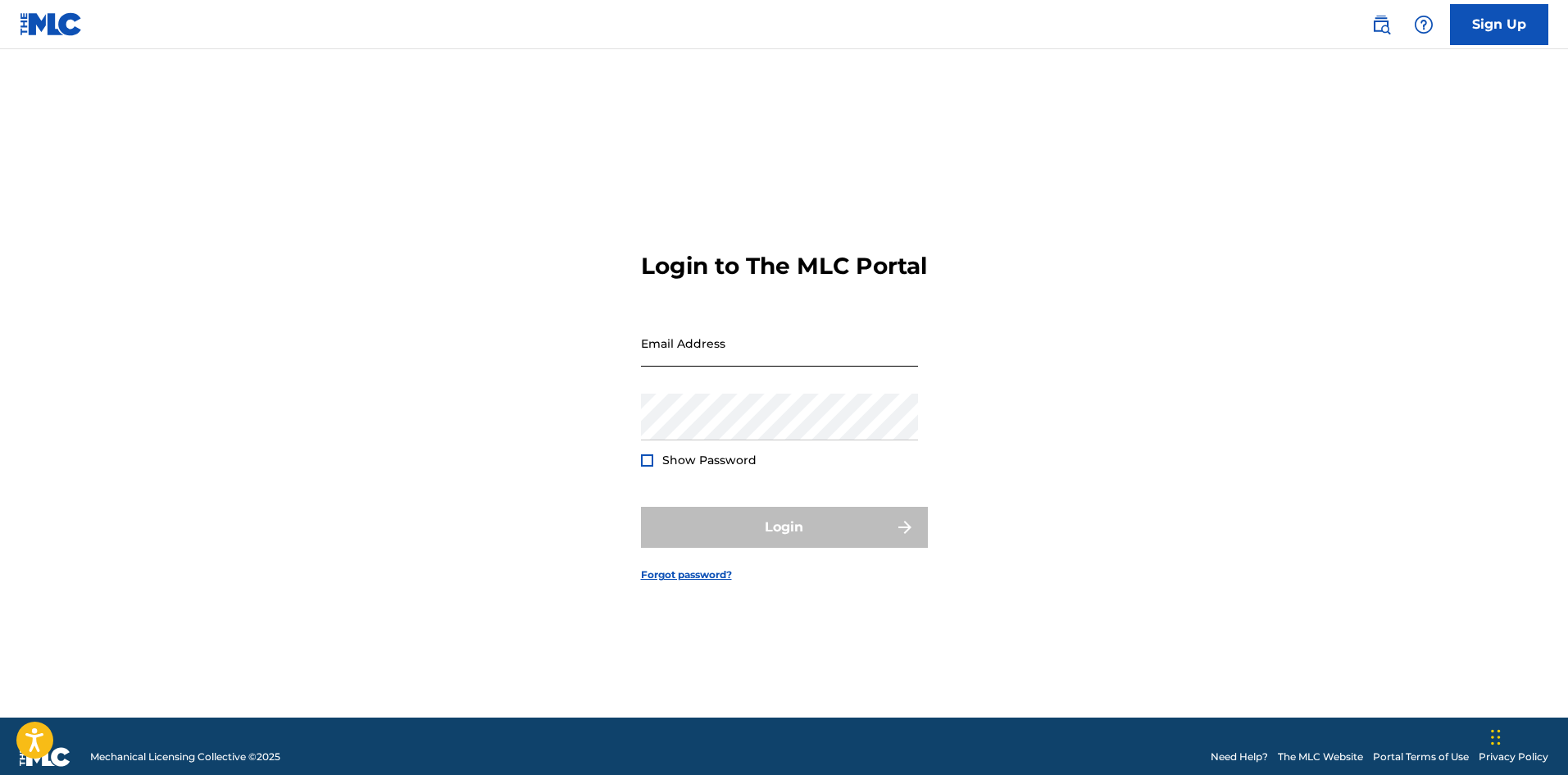
click at [717, 350] on input "Email Address" at bounding box center [780, 343] width 277 height 47
type input "[EMAIL_ADDRESS][DOMAIN_NAME]"
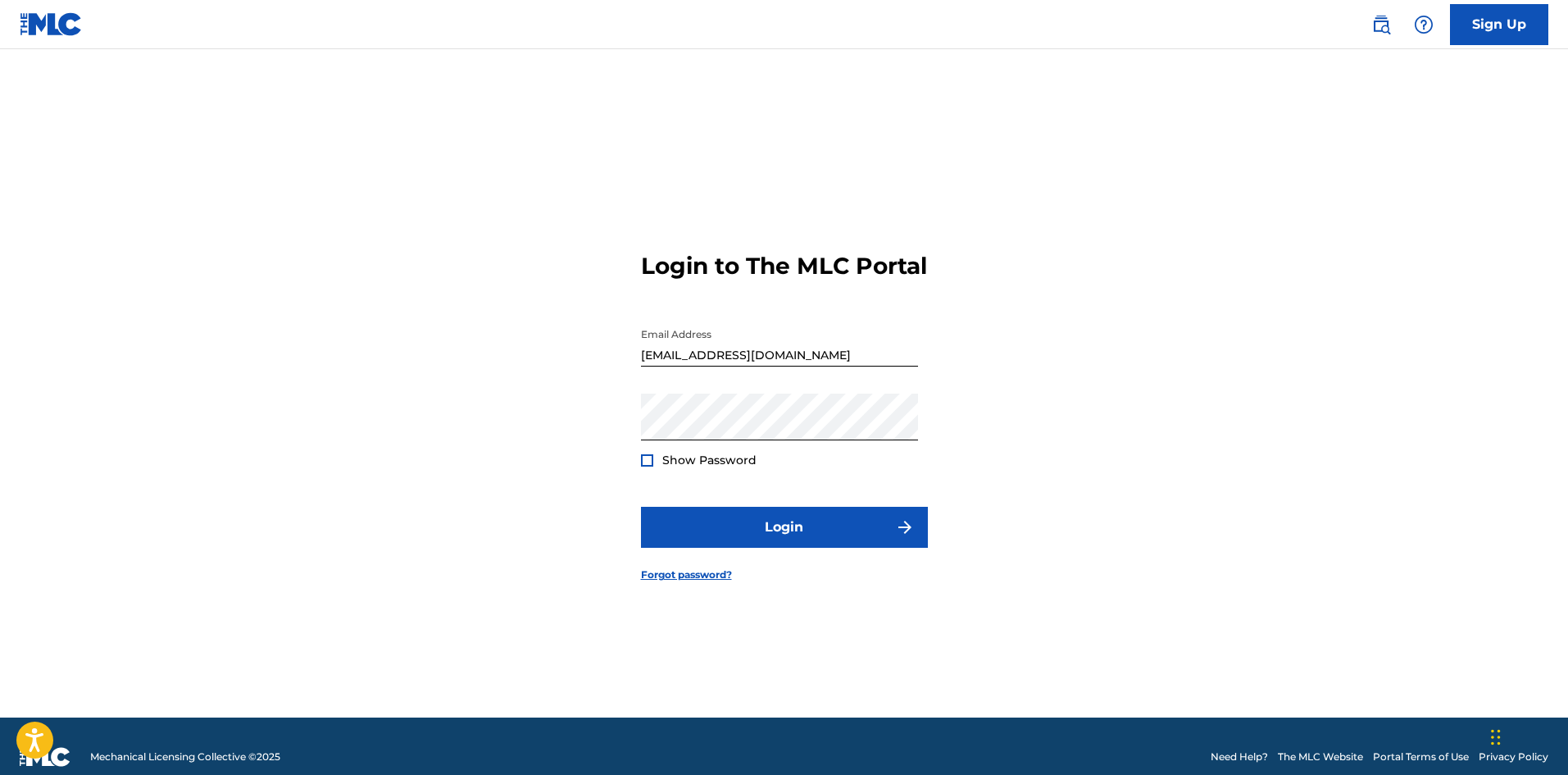
click at [649, 467] on div at bounding box center [648, 460] width 12 height 12
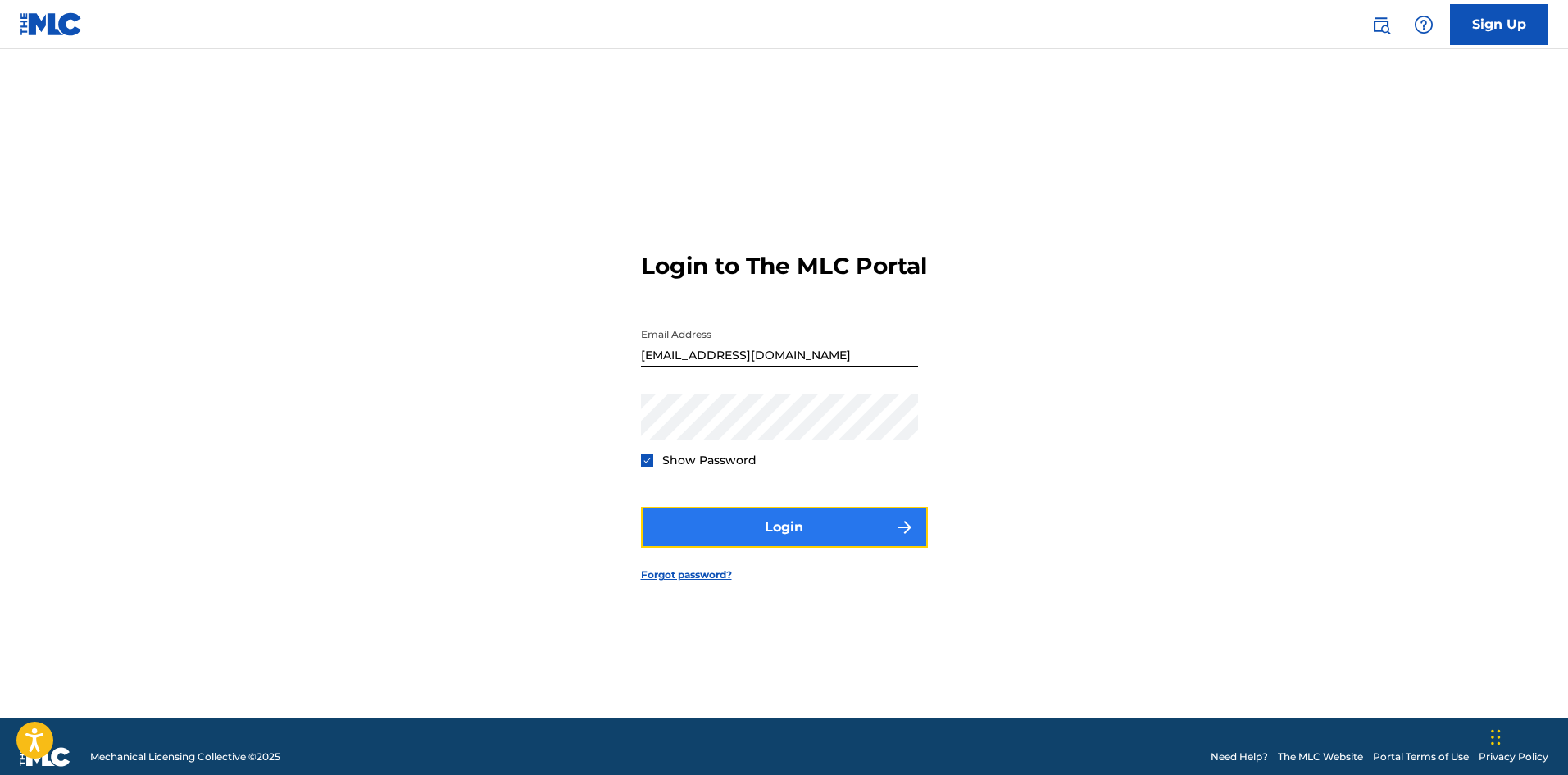
click at [706, 534] on button "Login" at bounding box center [785, 527] width 287 height 41
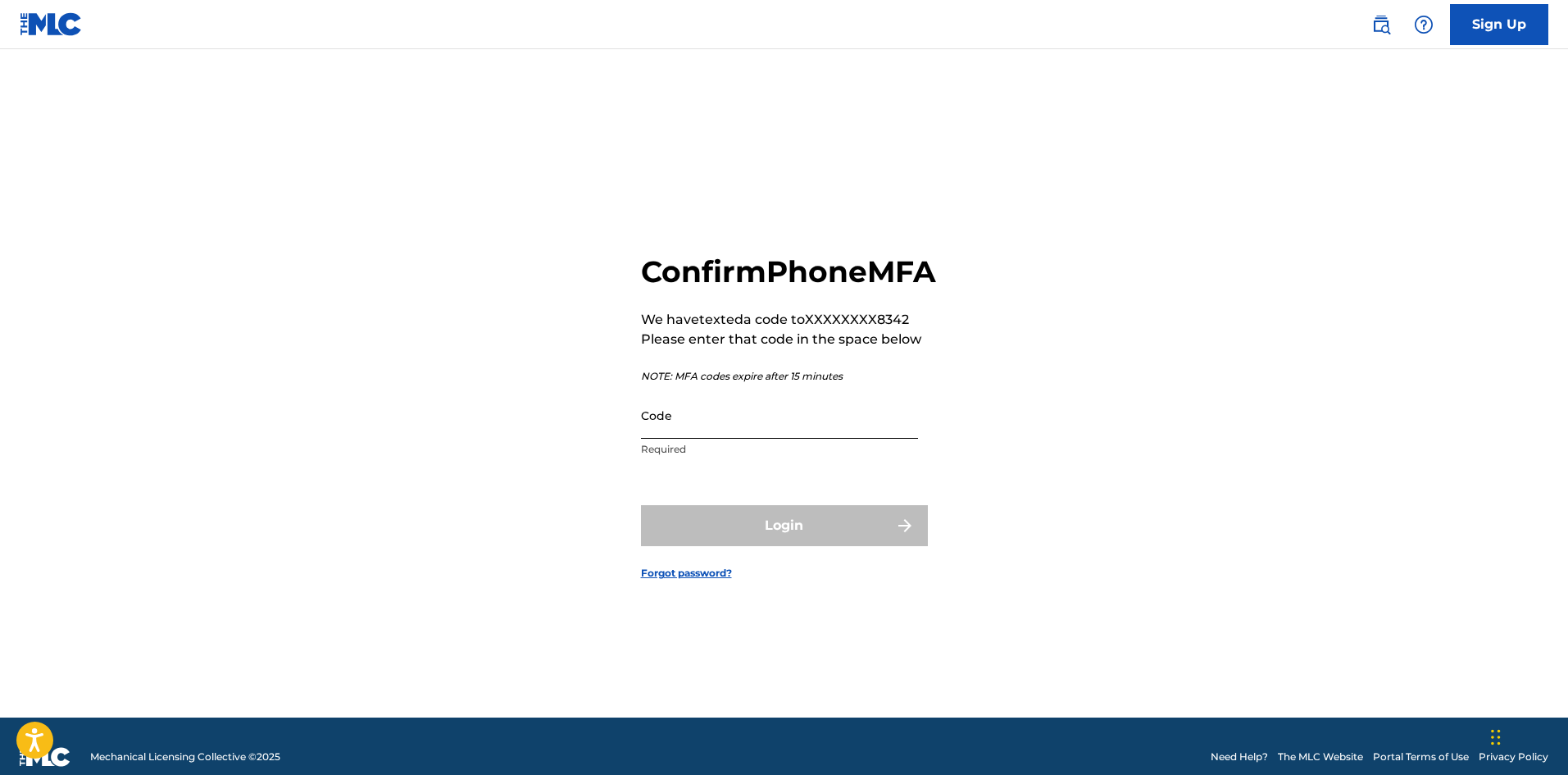
click at [751, 432] on input "Code" at bounding box center [780, 415] width 277 height 47
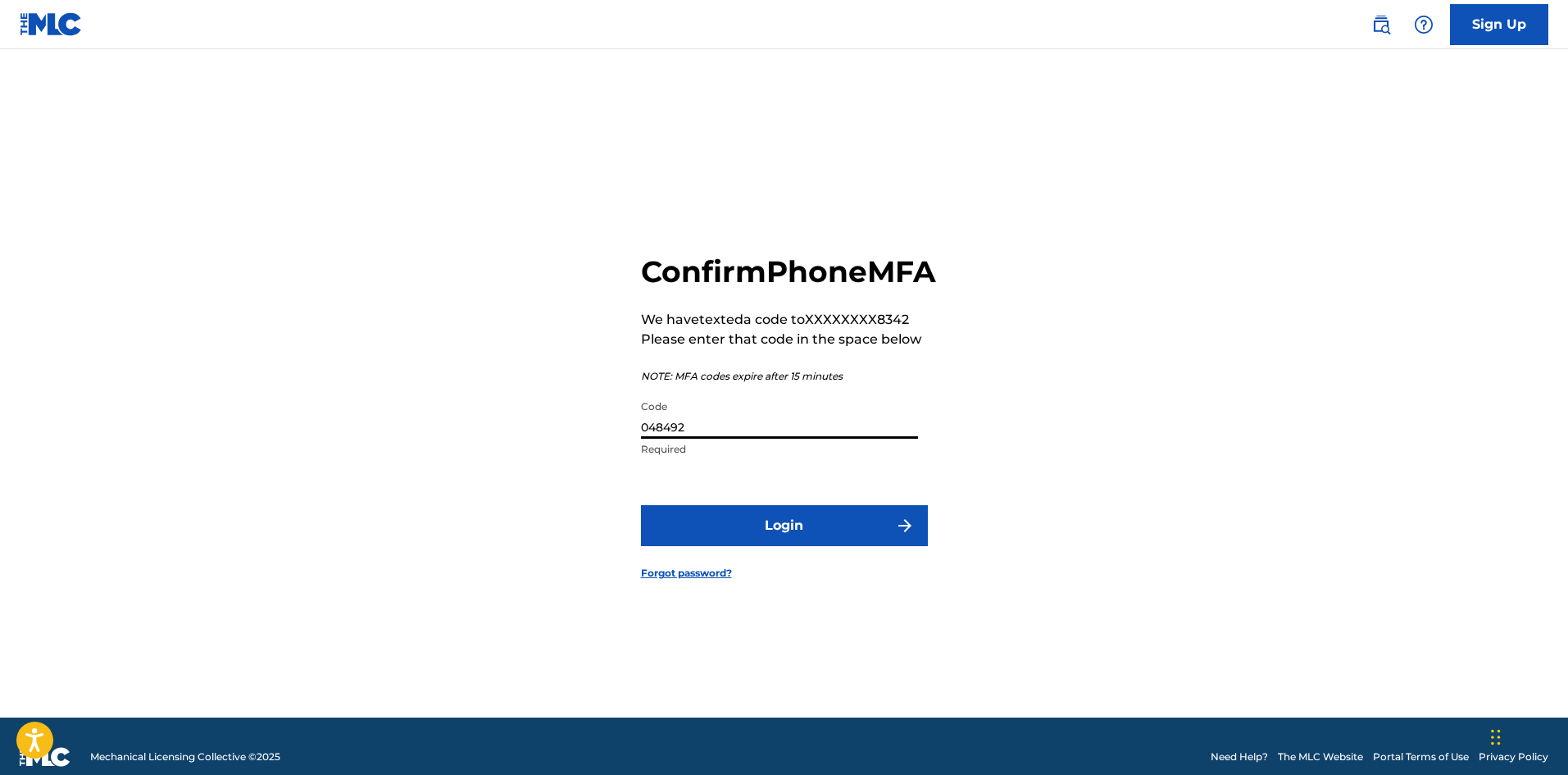
type input "048492"
click at [642, 505] on button "Login" at bounding box center [785, 526] width 287 height 41
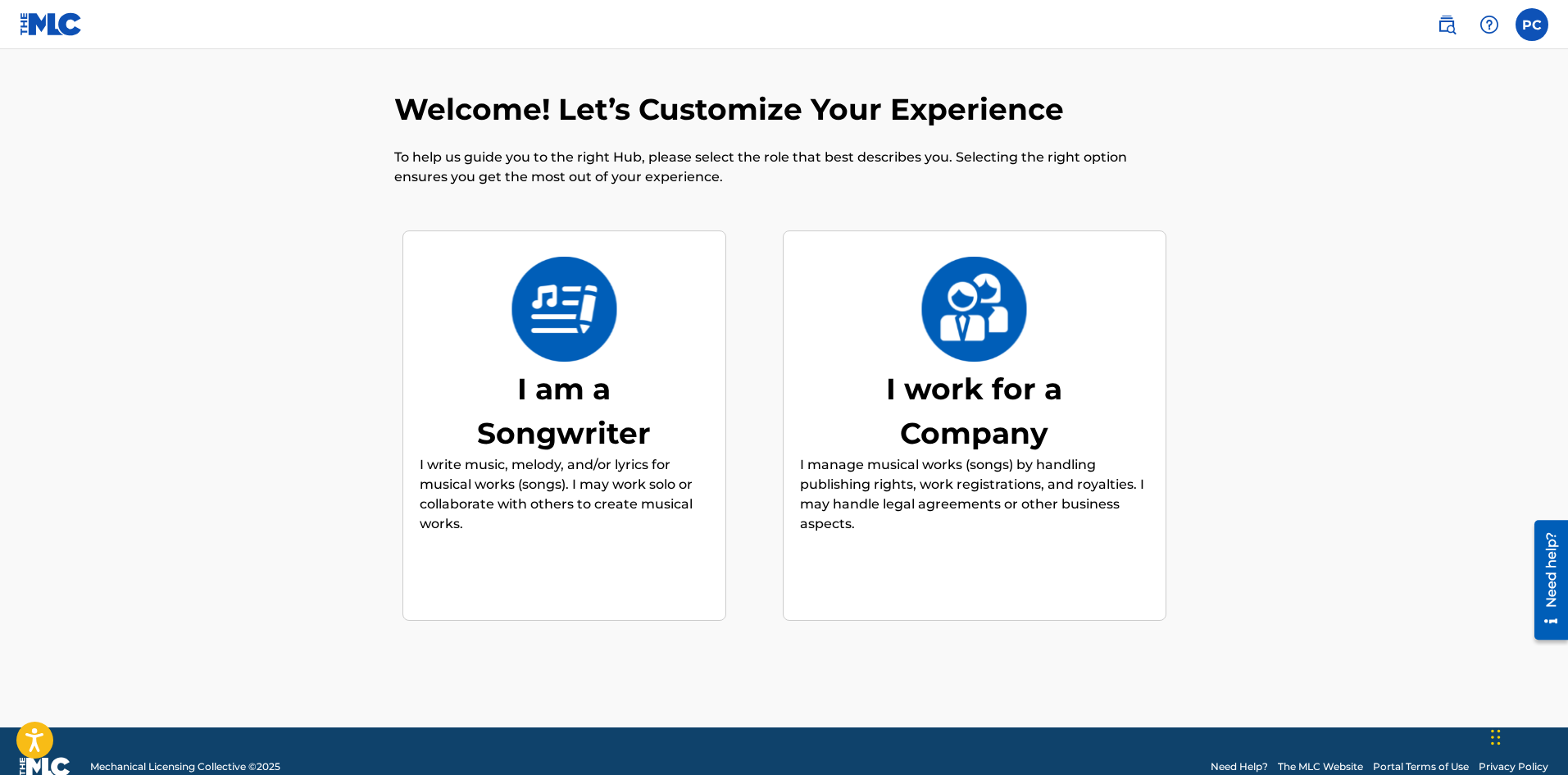
click at [617, 385] on div "I am a Songwriter" at bounding box center [564, 411] width 246 height 89
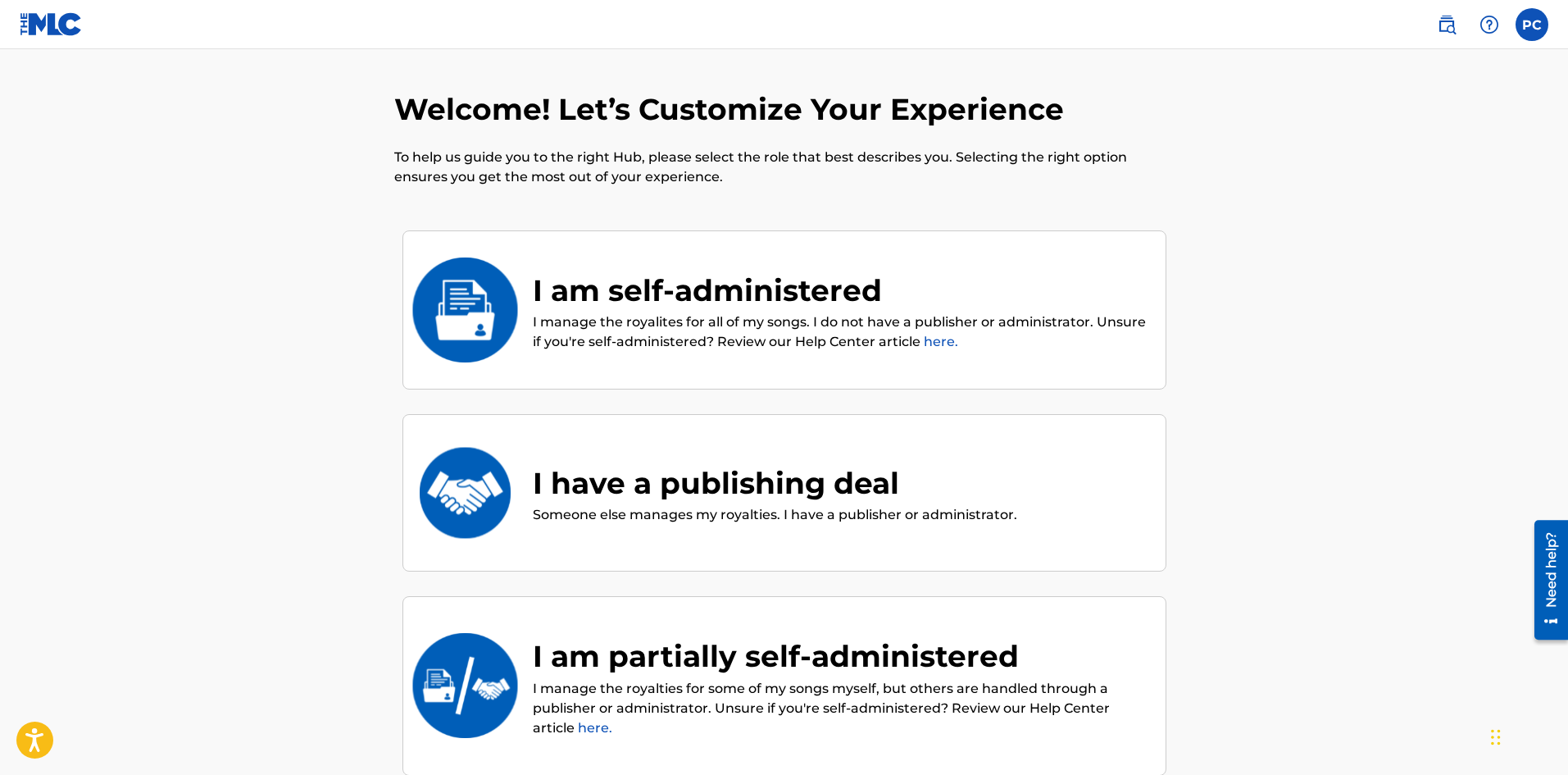
scroll to position [73, 0]
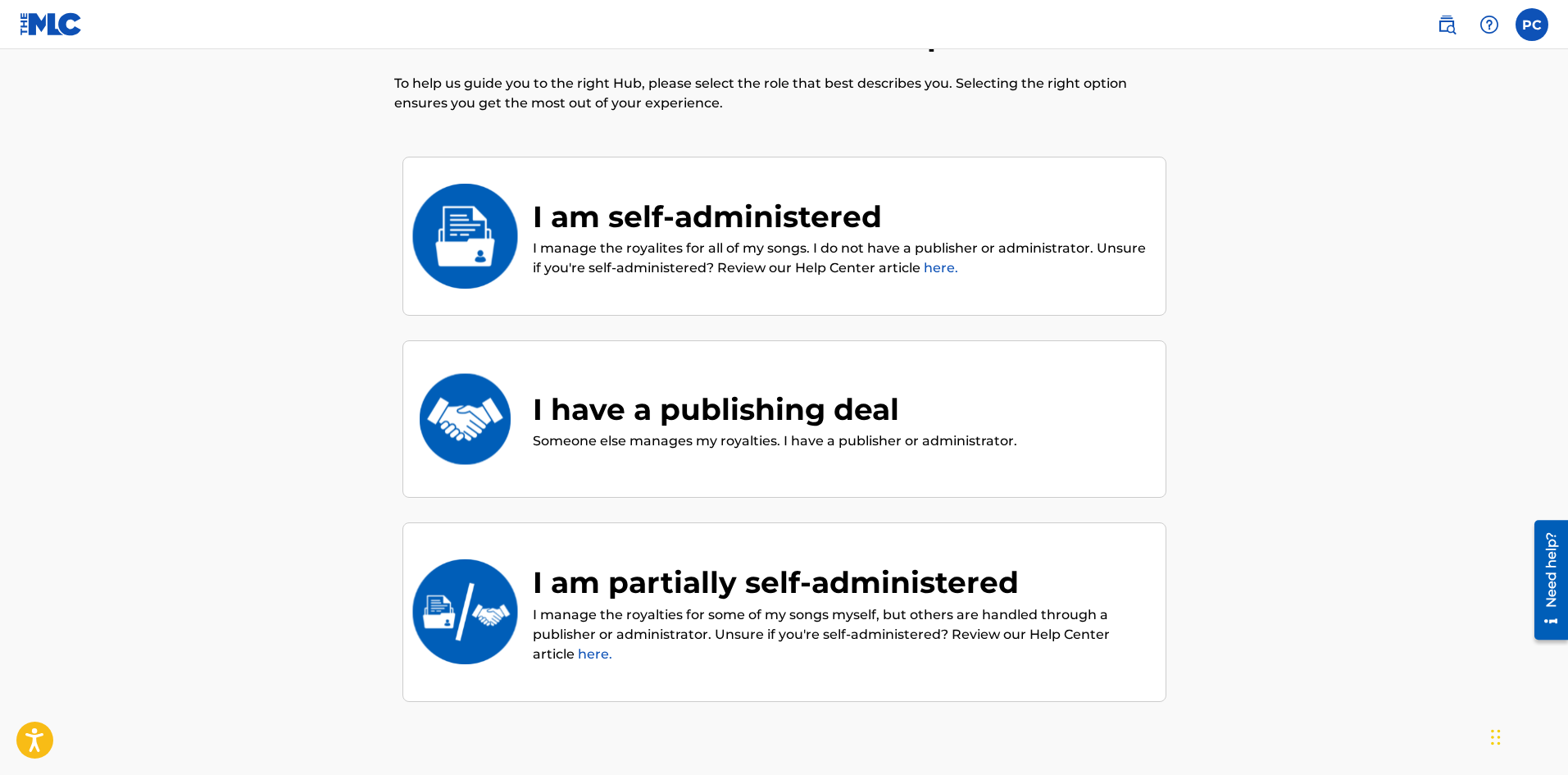
click at [726, 238] on div "I am self-administered" at bounding box center [841, 217] width 617 height 44
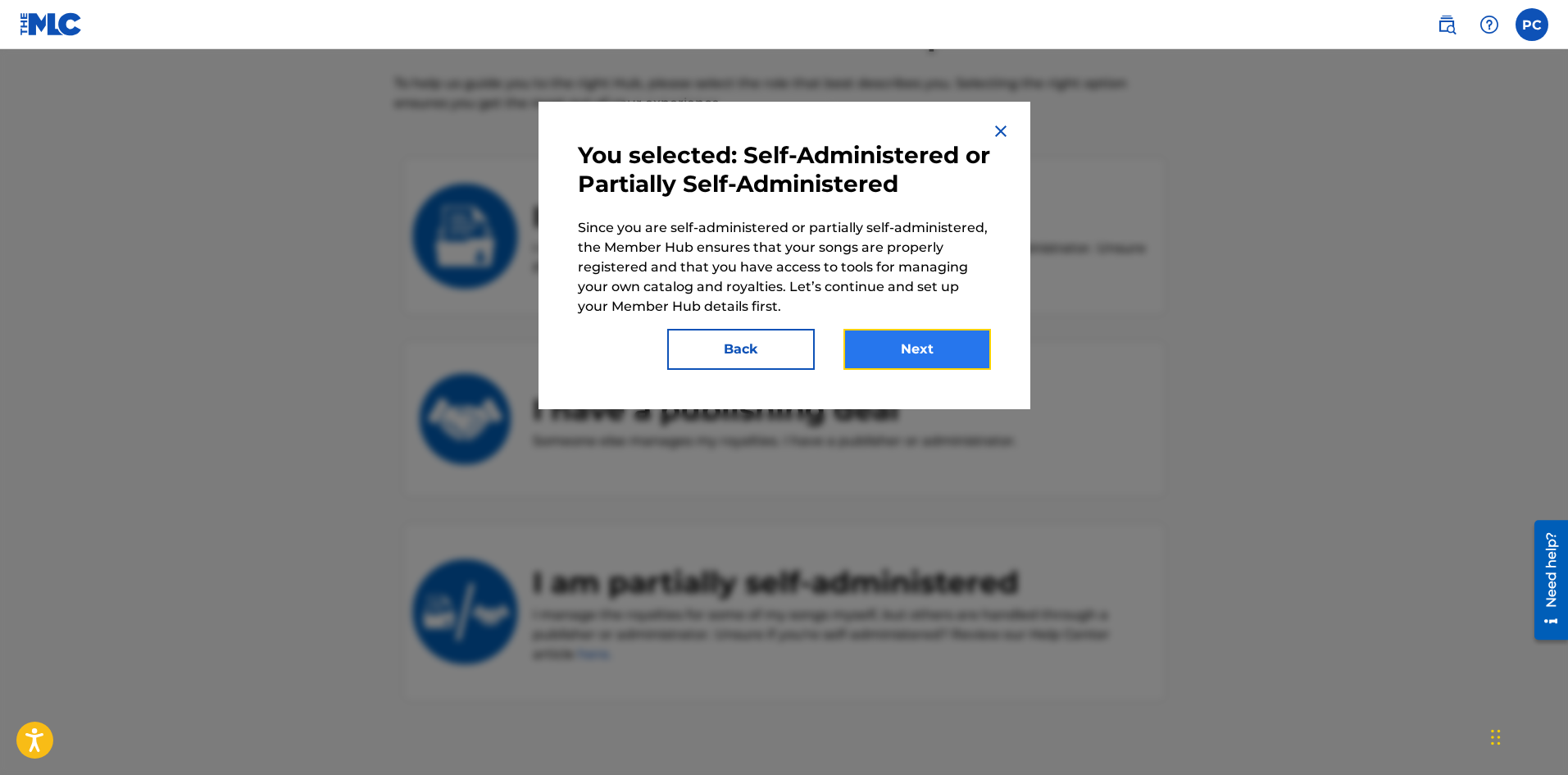
click at [890, 350] on button "Next" at bounding box center [917, 349] width 148 height 41
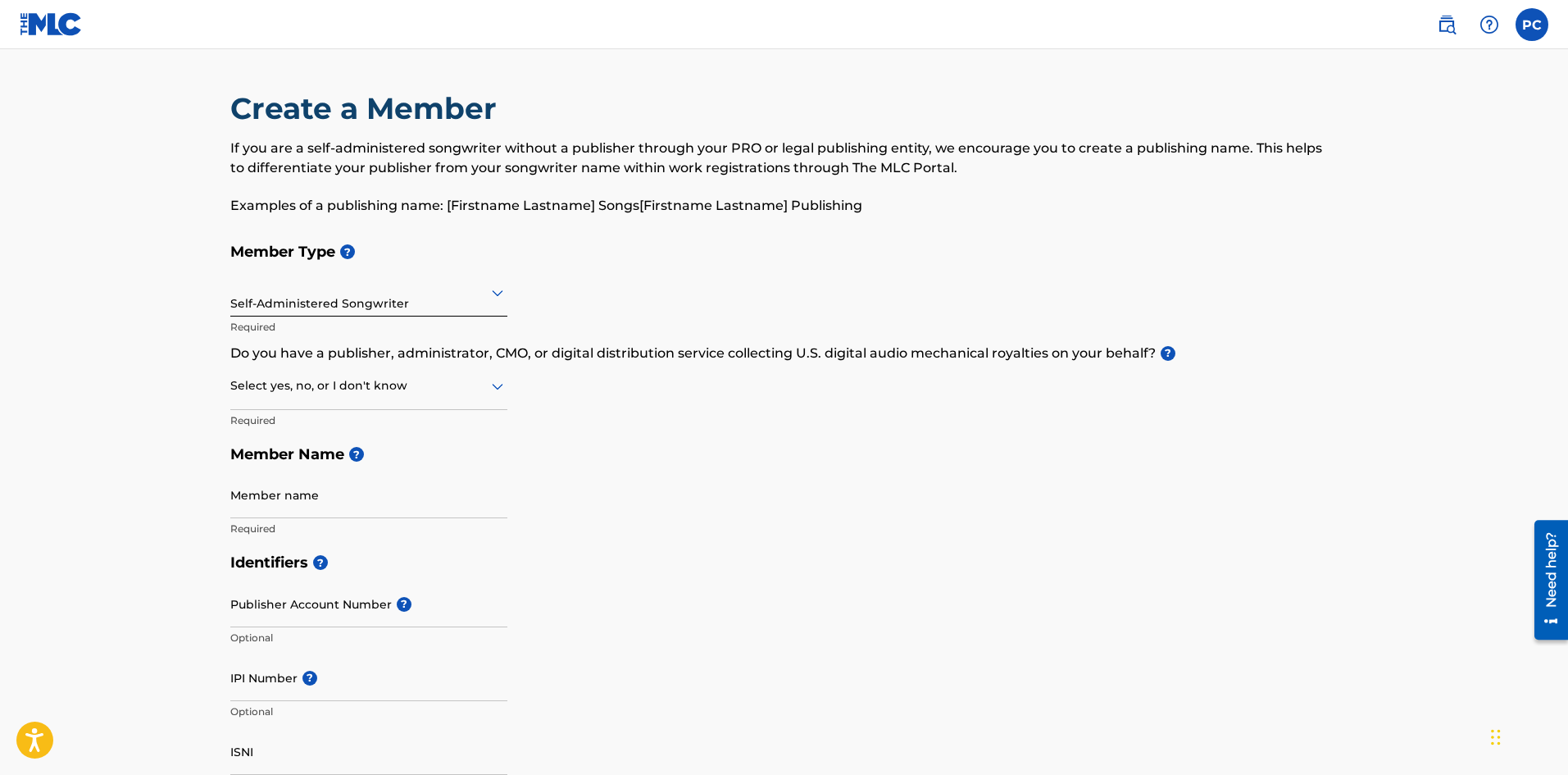
click at [483, 280] on div "Self-Administered Songwriter" at bounding box center [369, 292] width 277 height 40
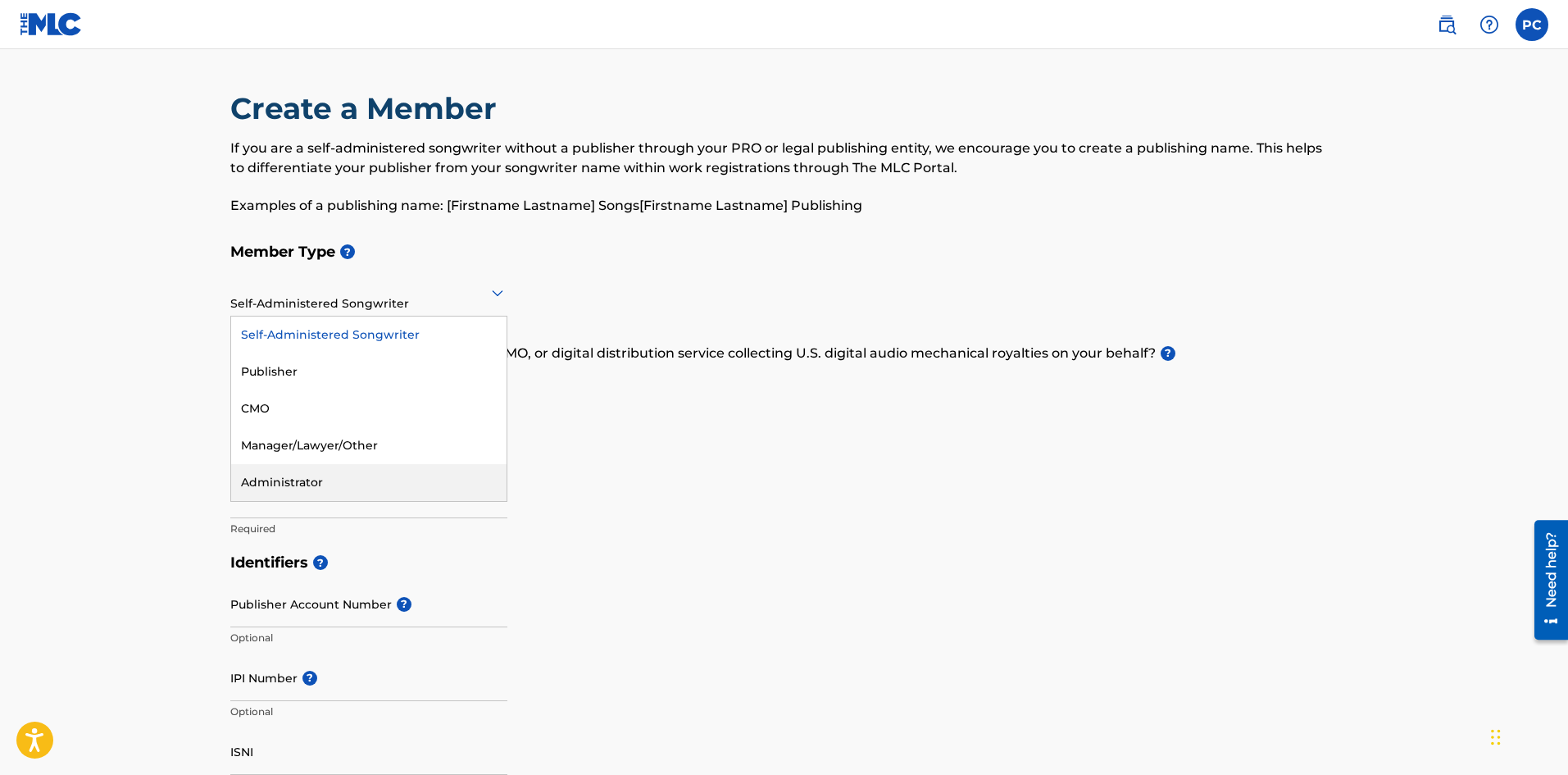
click at [319, 481] on div "Administrator" at bounding box center [369, 482] width 276 height 37
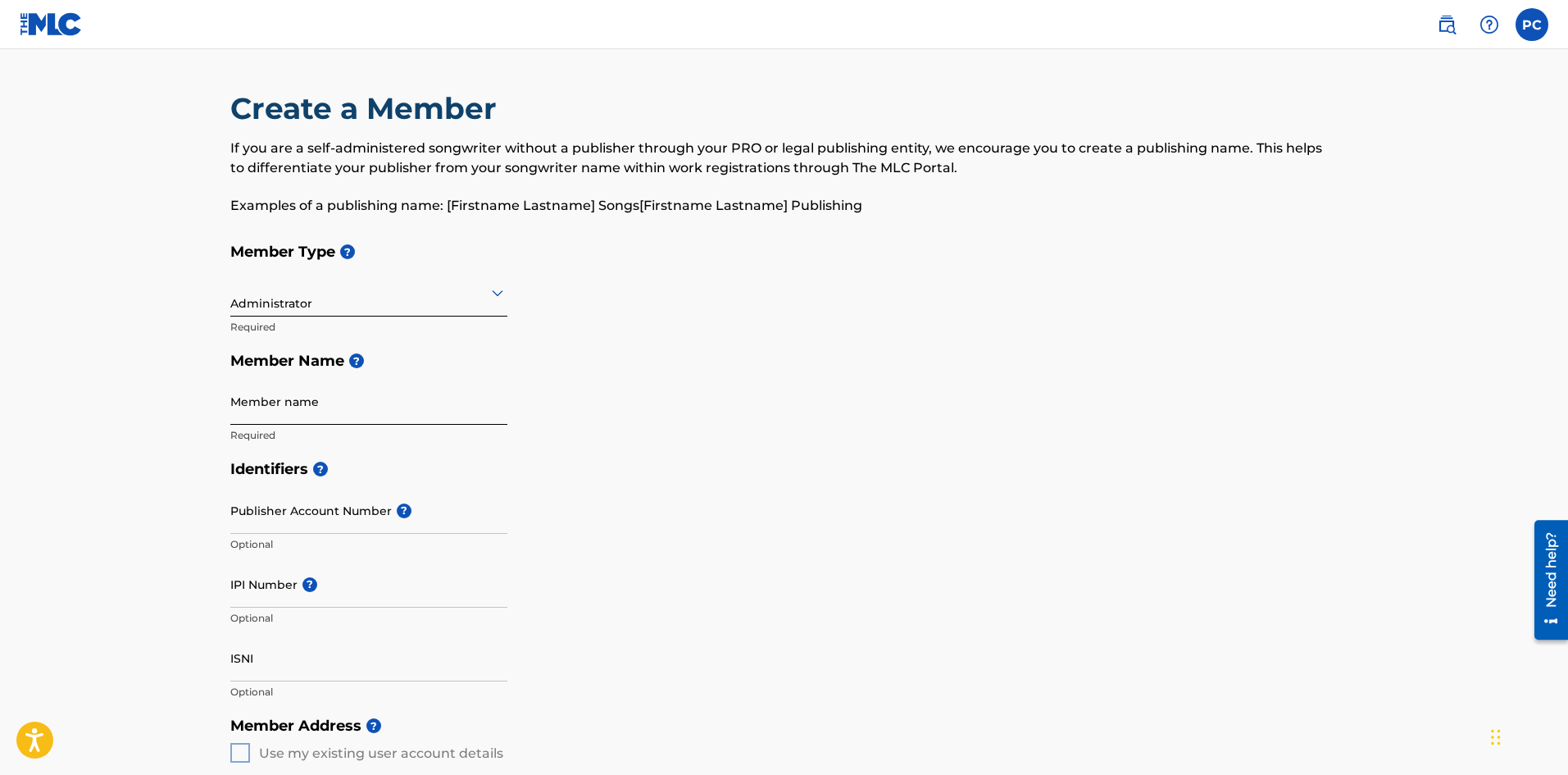
click at [351, 410] on input "Member name" at bounding box center [369, 401] width 277 height 47
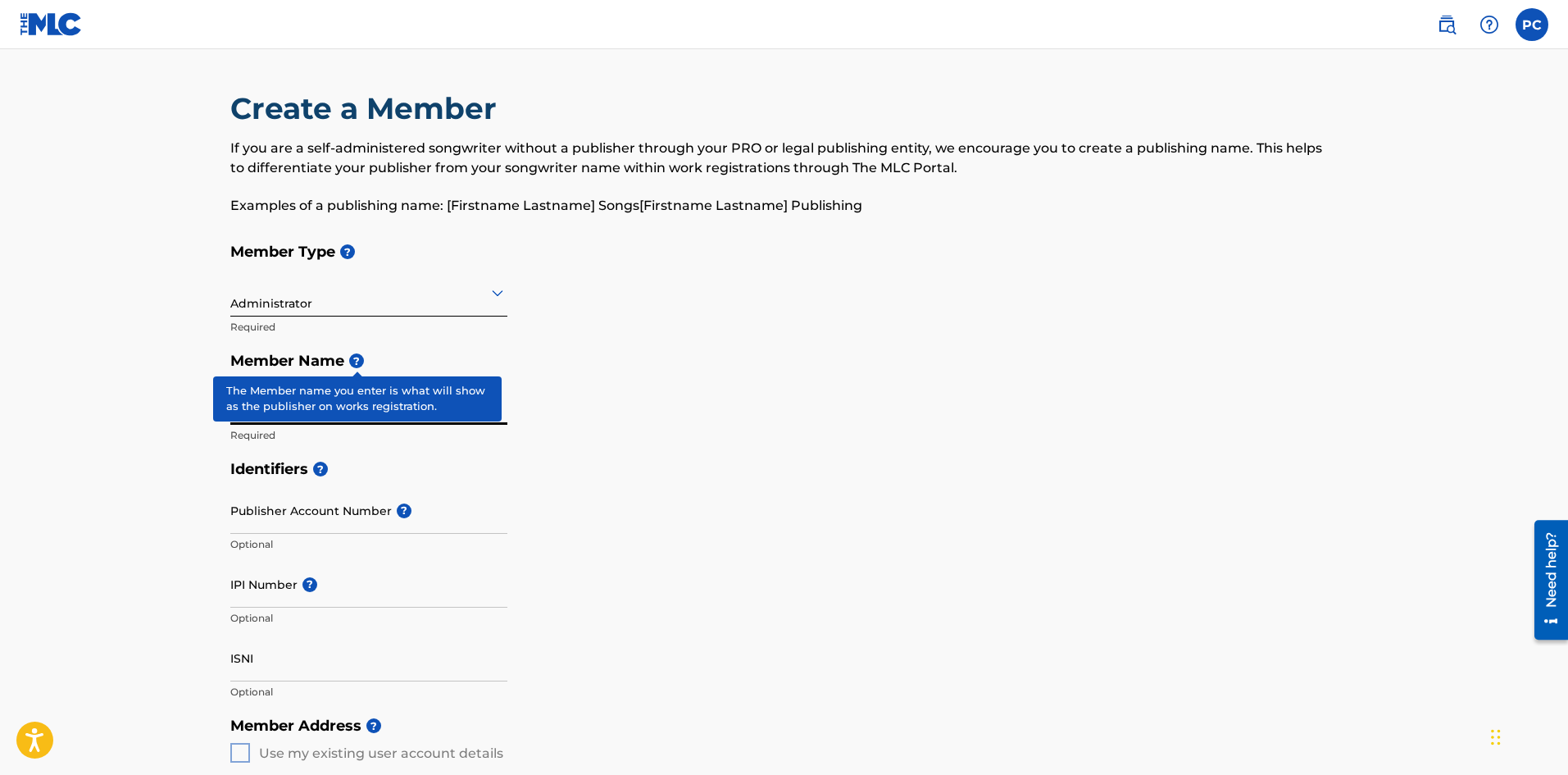
click at [357, 356] on span "?" at bounding box center [356, 360] width 15 height 15
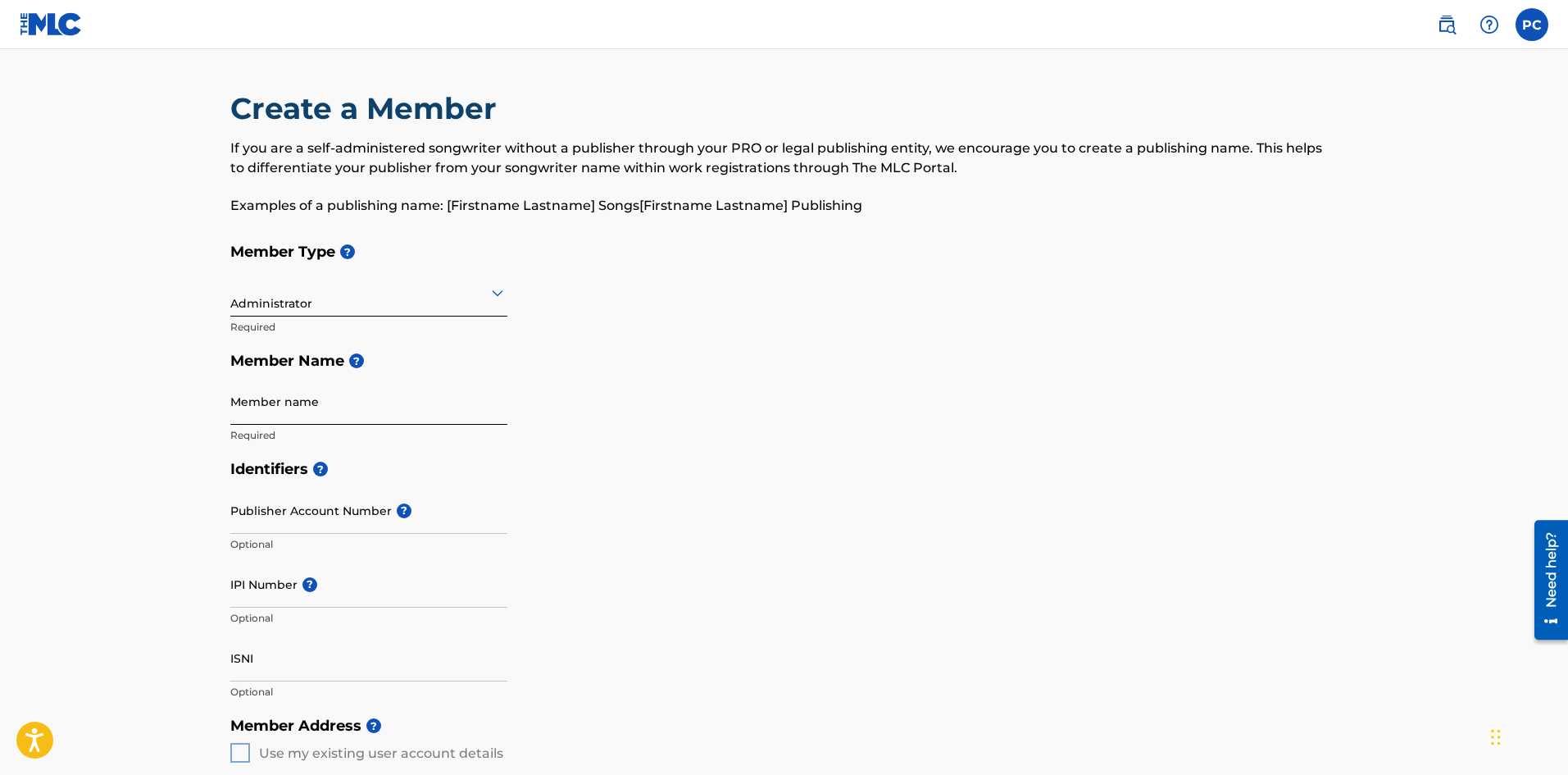
click at [394, 404] on input "Member name" at bounding box center [369, 401] width 277 height 47
type input "E"
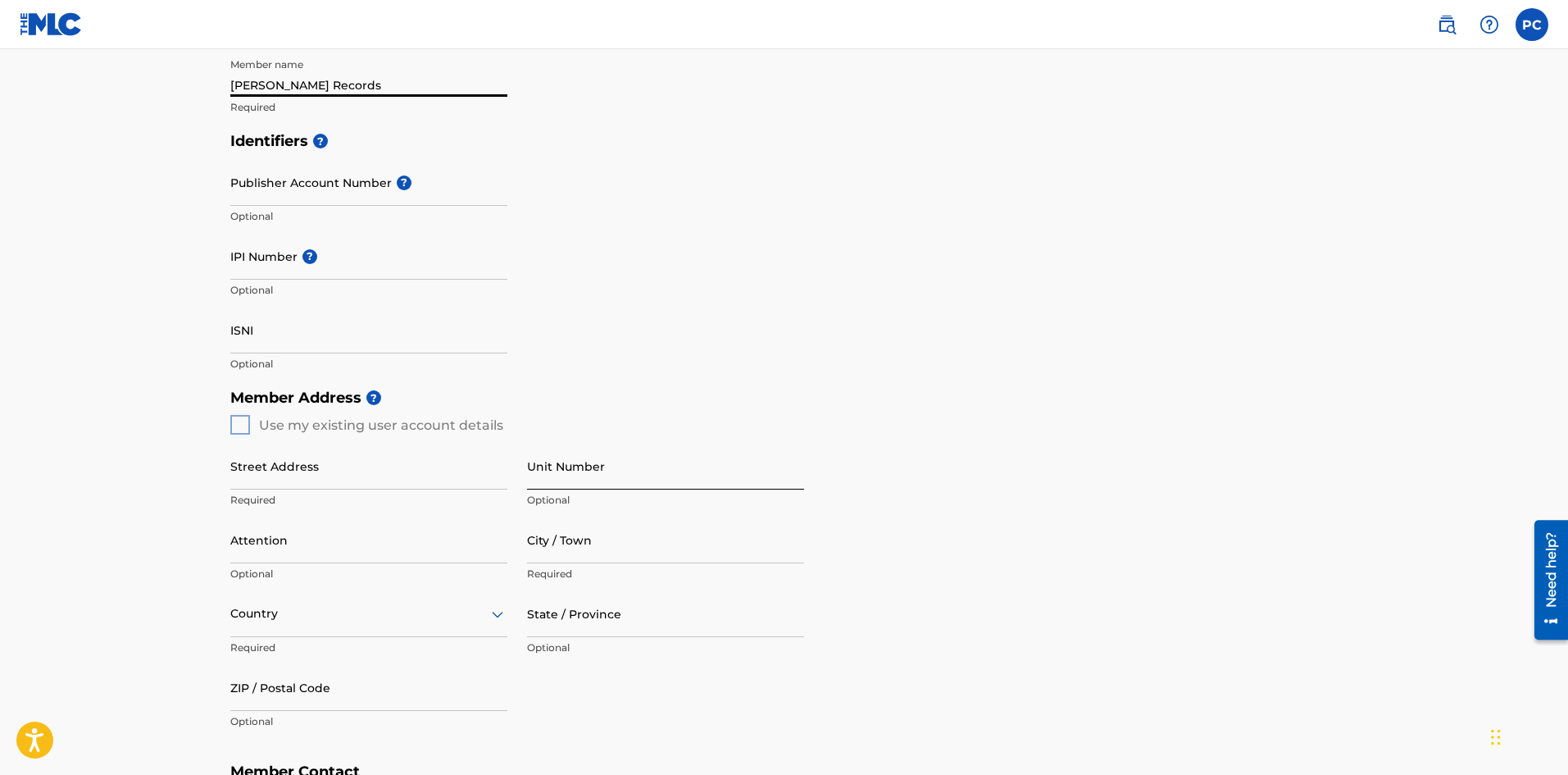
scroll to position [411, 0]
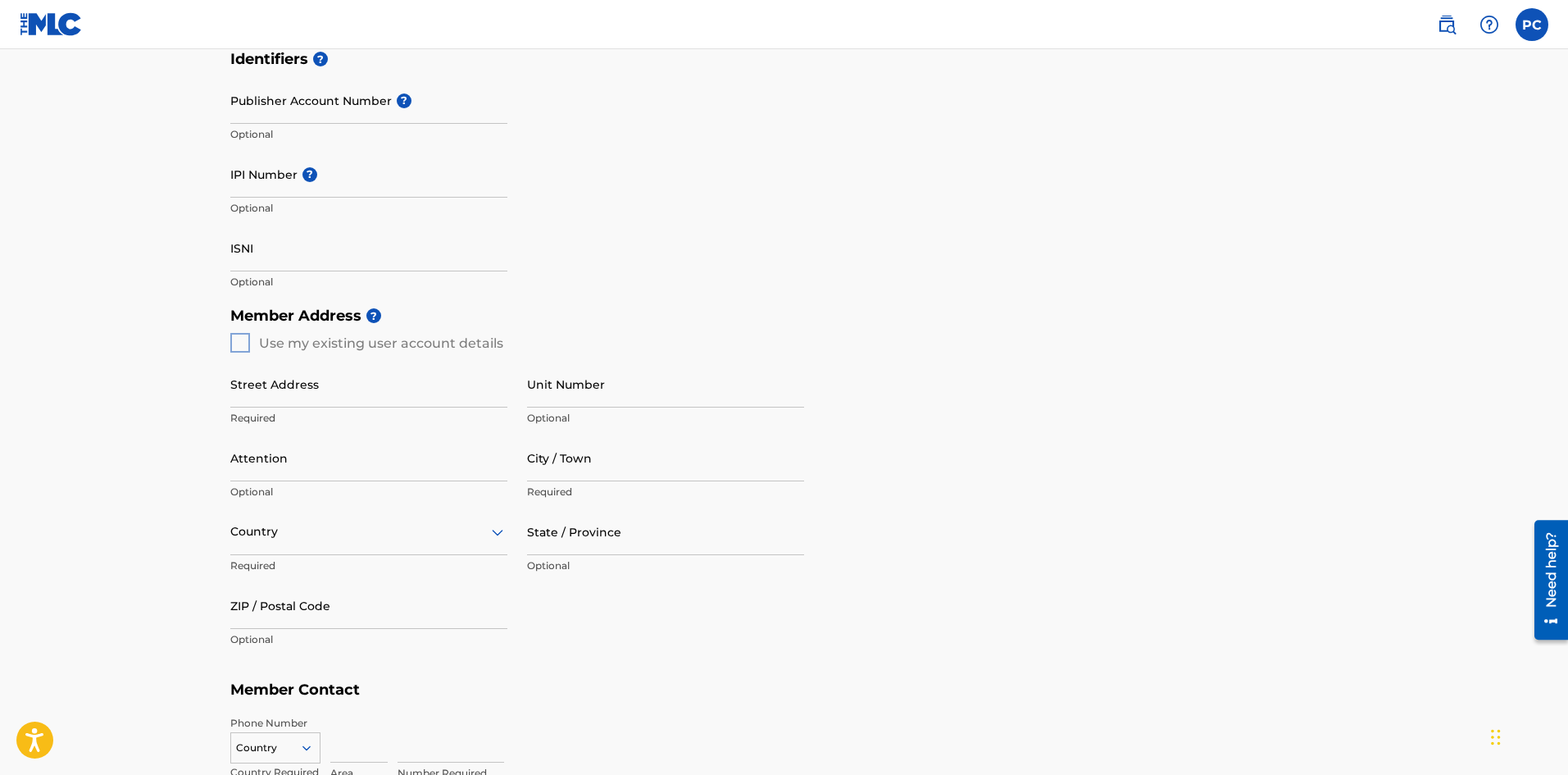
type input "[PERSON_NAME] Records"
click at [237, 340] on div "Member Address ? Use my existing user account details Street Address Required U…" at bounding box center [784, 486] width 1108 height 375
click at [236, 339] on div "Member Address ? Use my existing user account details Street Address Required U…" at bounding box center [784, 486] width 1108 height 375
click at [258, 389] on input "Street Address" at bounding box center [369, 384] width 277 height 47
click at [245, 338] on div "Member Address ? Use my existing user account details Street Address Required U…" at bounding box center [784, 486] width 1108 height 375
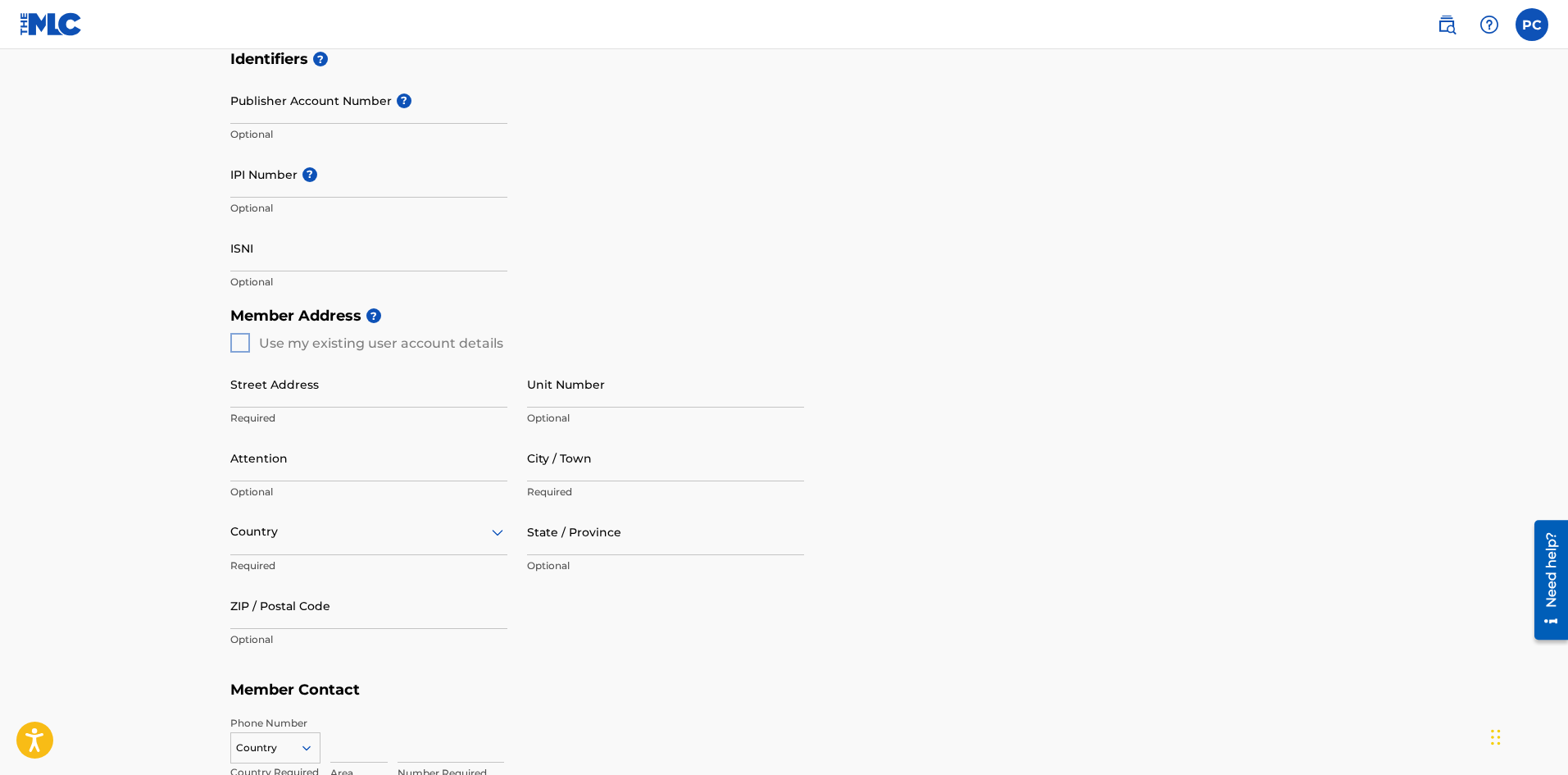
click at [245, 338] on div "Member Address ? Use my existing user account details Street Address Required U…" at bounding box center [784, 486] width 1108 height 375
click at [262, 377] on input "Street Address" at bounding box center [369, 384] width 277 height 47
type input "[STREET_ADDRESS]"
click at [560, 455] on input "City / Town" at bounding box center [665, 457] width 277 height 47
type input "[GEOGRAPHIC_DATA]"
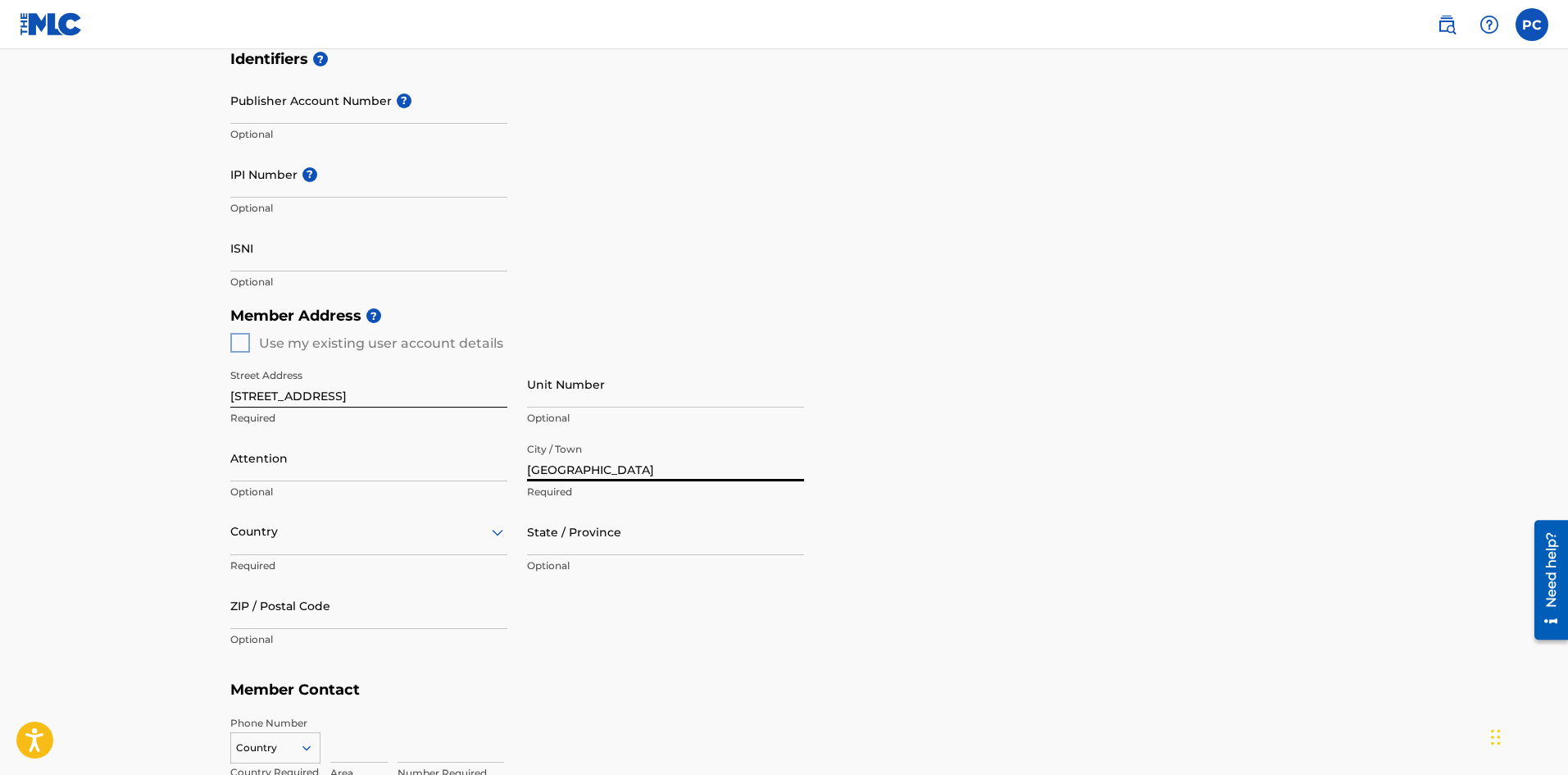
click at [338, 527] on div "Country" at bounding box center [369, 532] width 277 height 47
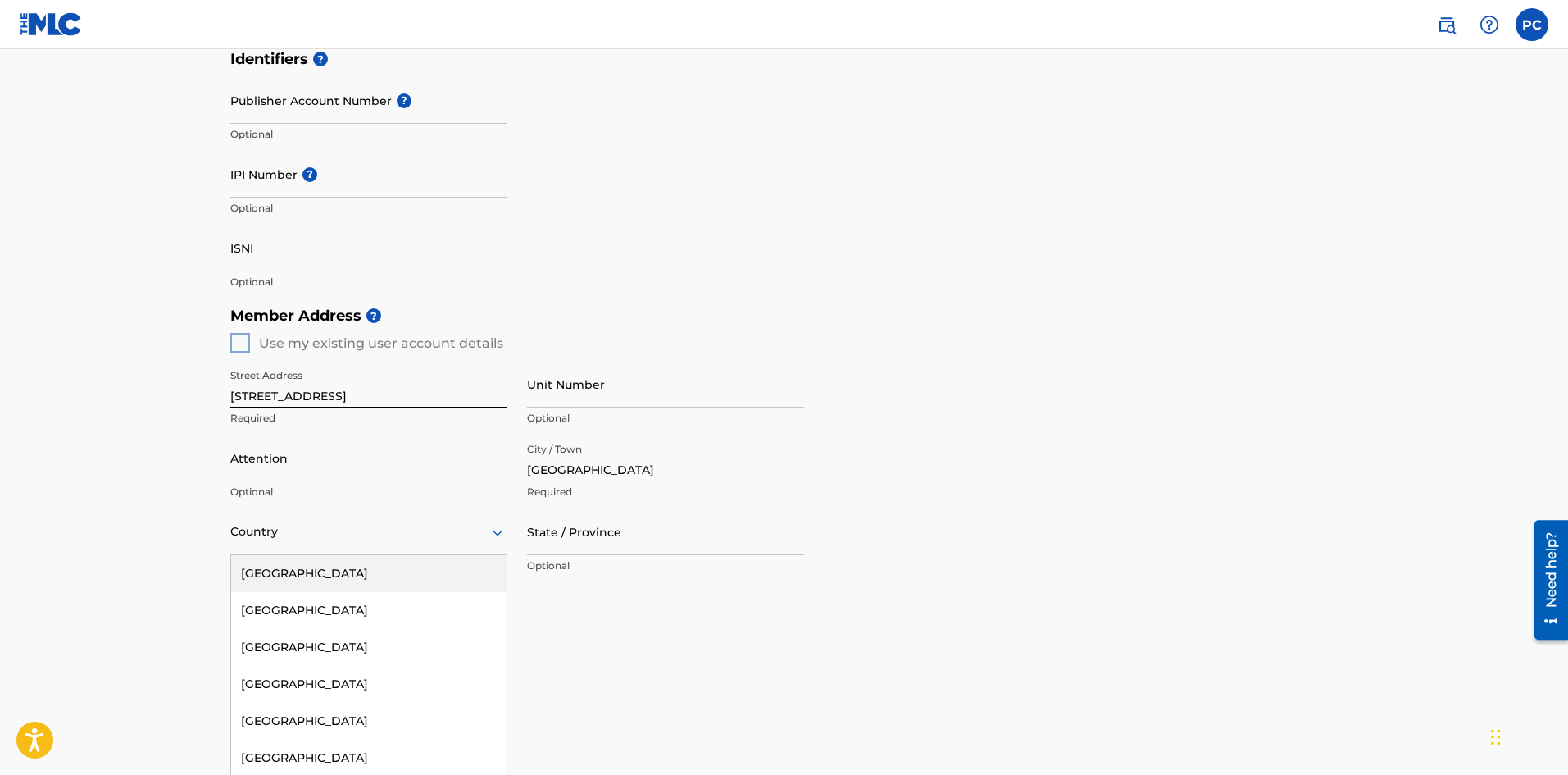
scroll to position [437, 0]
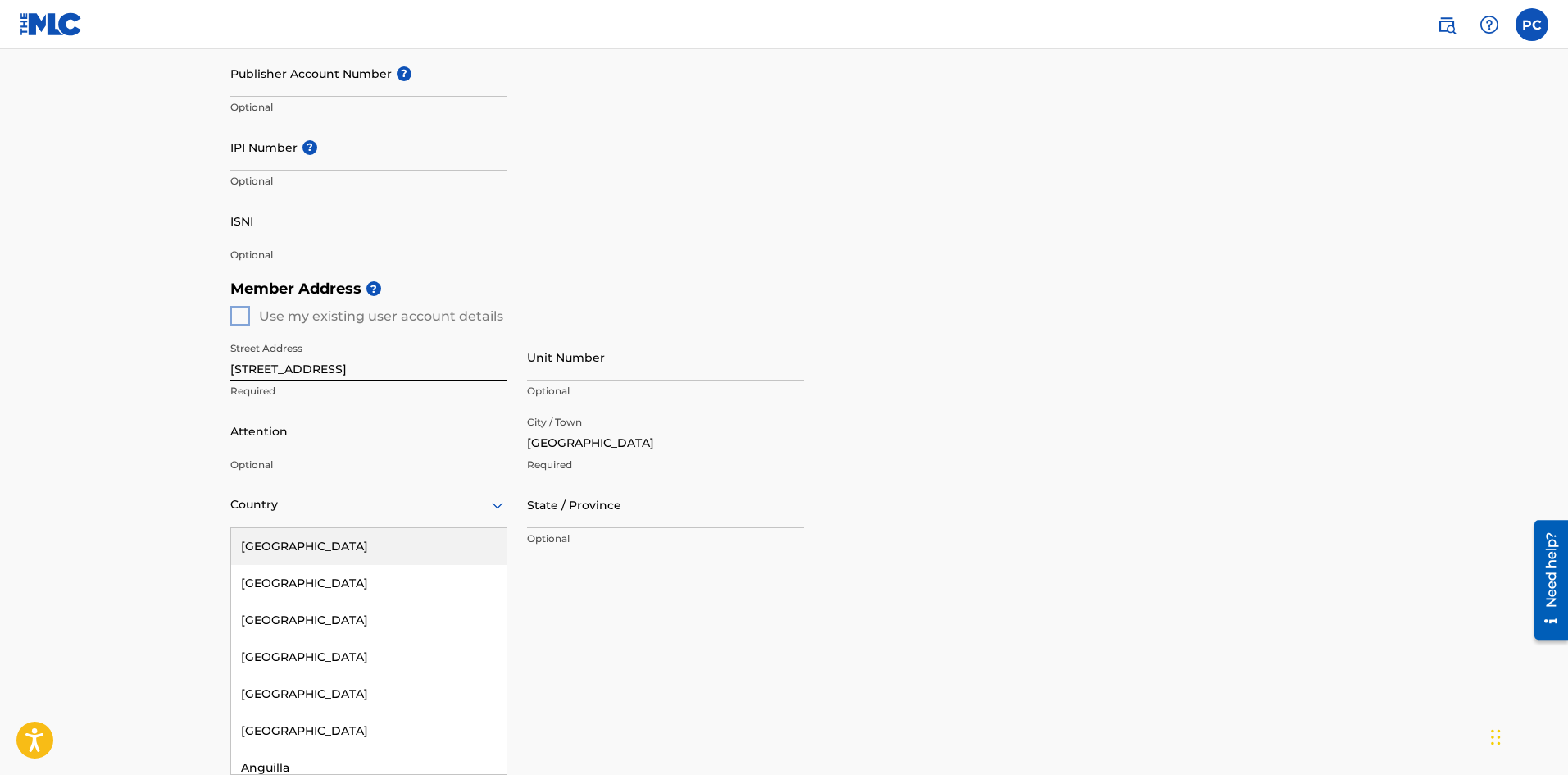
click at [333, 541] on div "[GEOGRAPHIC_DATA]" at bounding box center [369, 546] width 276 height 37
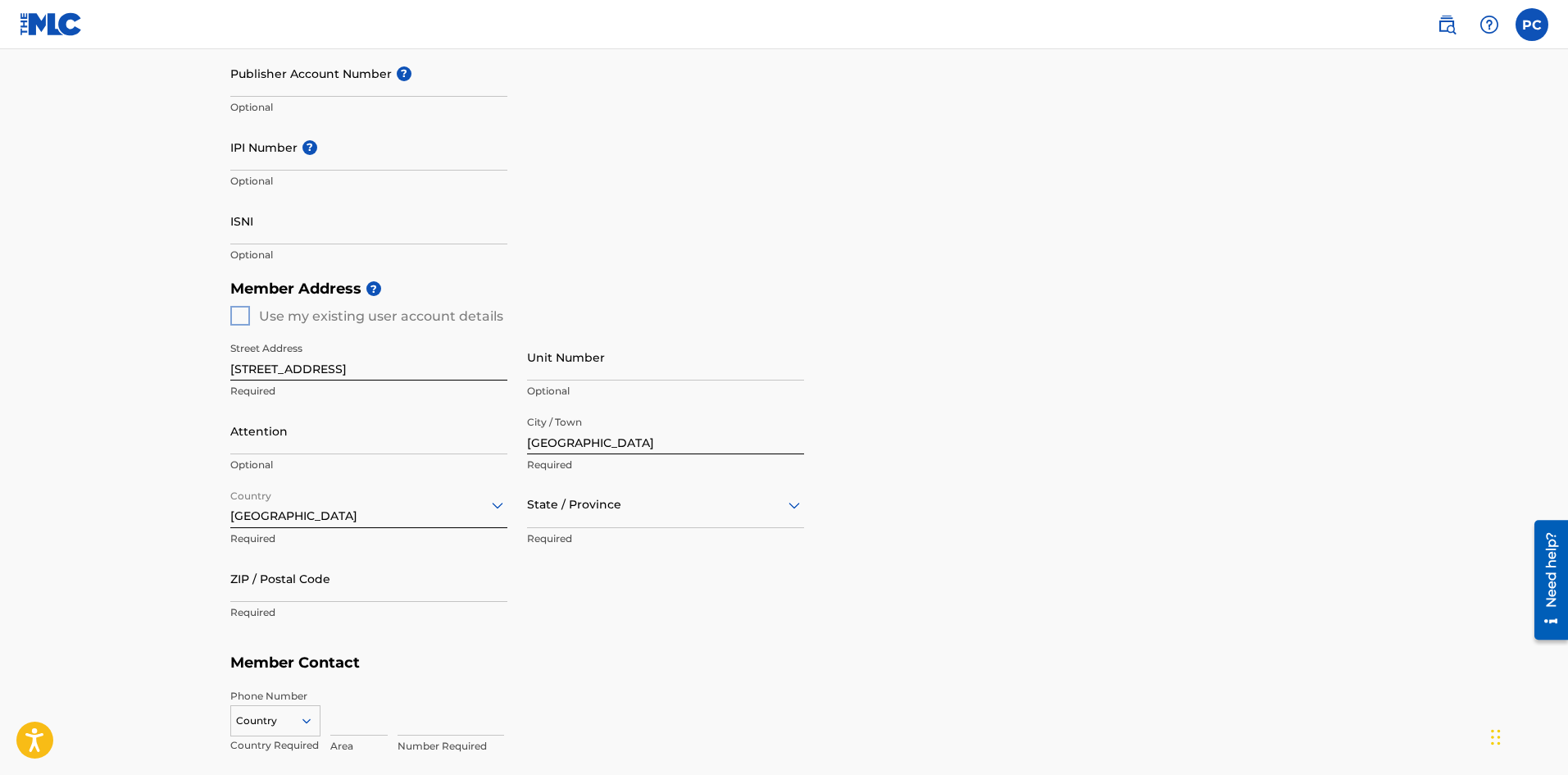
click at [591, 504] on div at bounding box center [665, 505] width 277 height 20
type input "f"
click at [566, 619] on div "[US_STATE]" at bounding box center [665, 620] width 276 height 37
click at [348, 559] on input "ZIP / Postal Code" at bounding box center [369, 579] width 277 height 47
type input "33150"
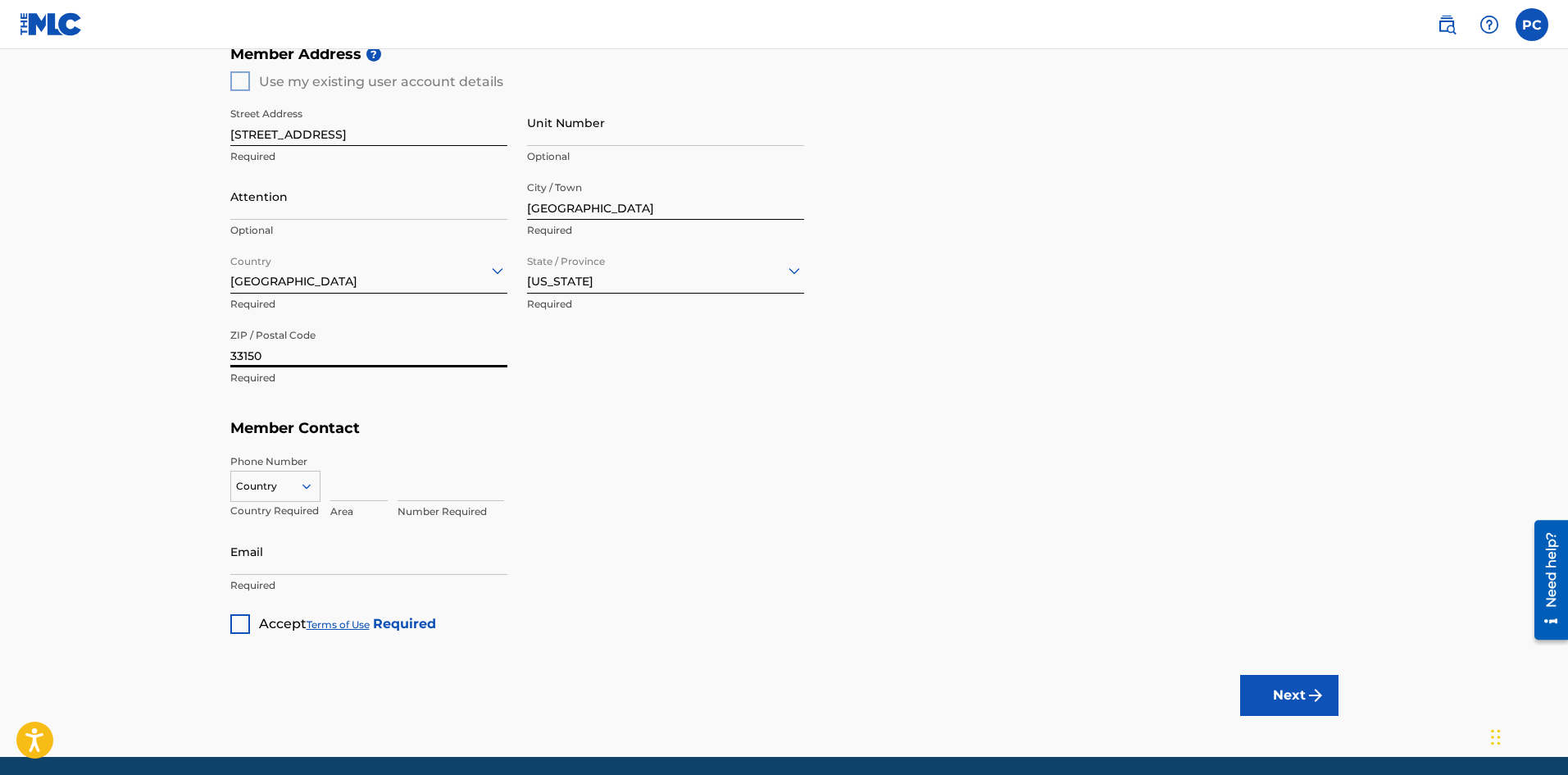
scroll to position [684, 0]
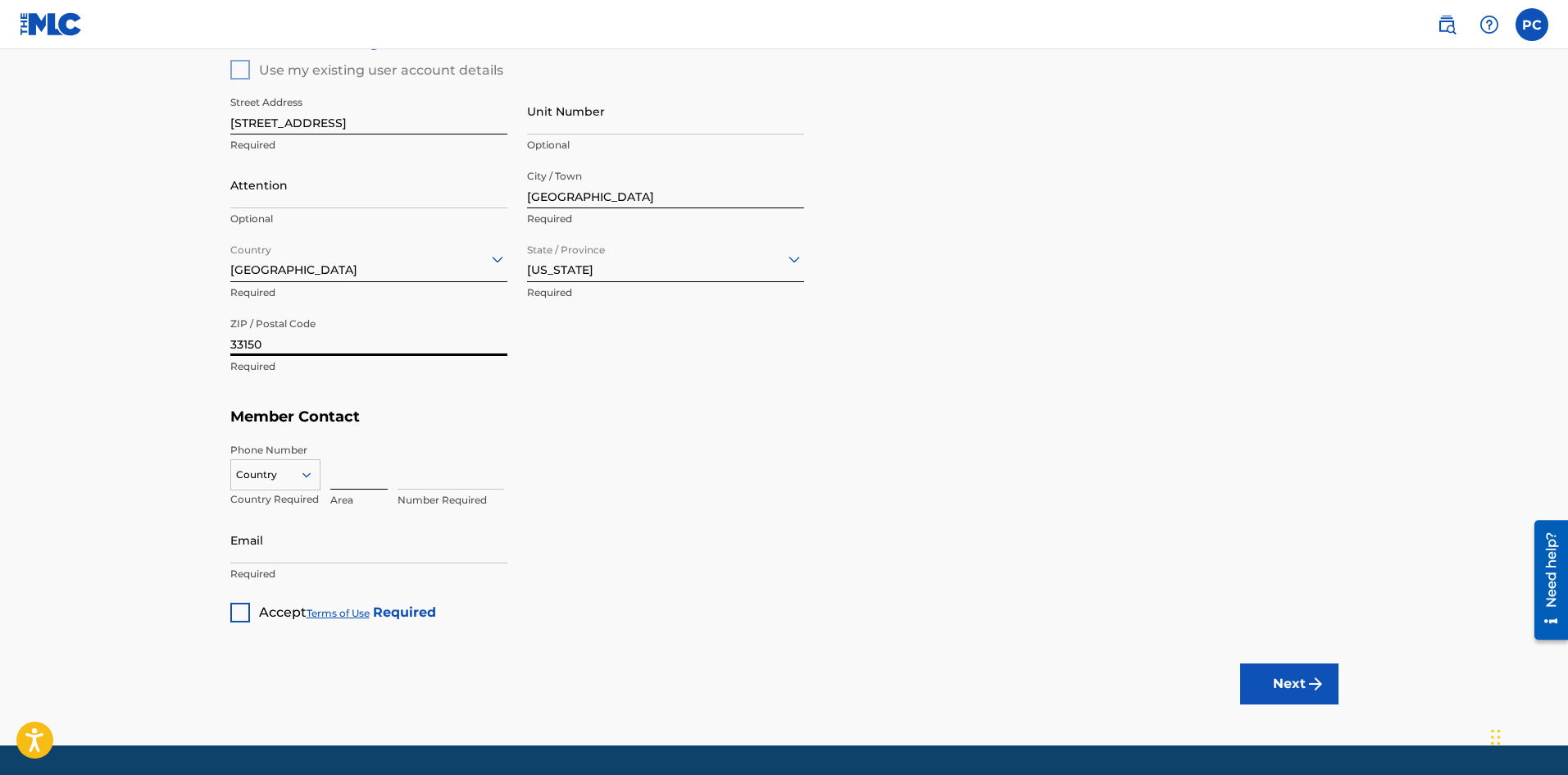
click at [340, 472] on input at bounding box center [358, 466] width 57 height 47
type input "786"
click at [421, 474] on input at bounding box center [450, 466] width 107 height 47
type input "2868342"
click at [235, 614] on div at bounding box center [240, 612] width 20 height 20
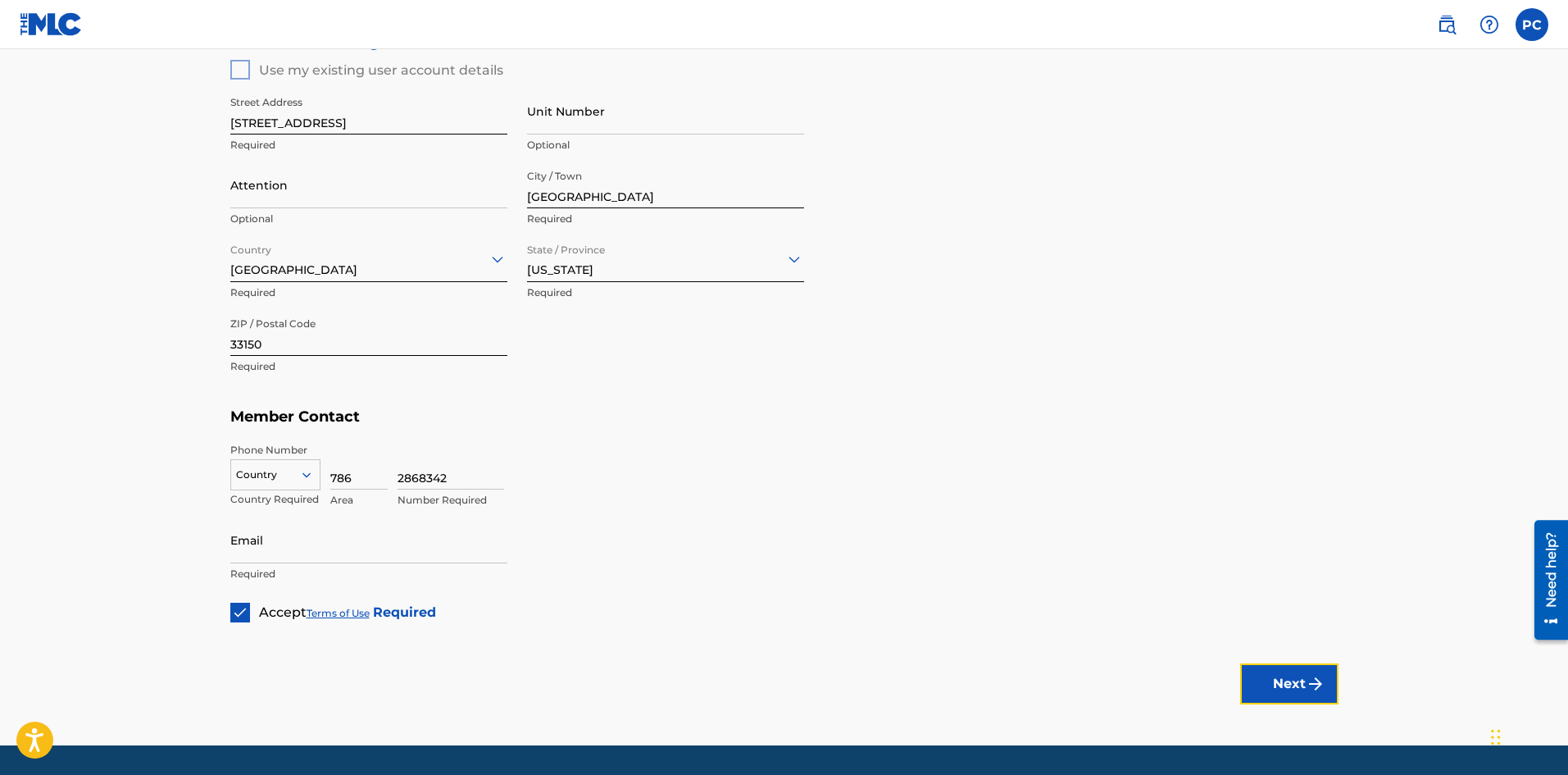
drag, startPoint x: 1286, startPoint y: 678, endPoint x: 1274, endPoint y: 643, distance: 37.0
click at [1285, 678] on button "Next" at bounding box center [1289, 684] width 98 height 41
click at [259, 468] on div at bounding box center [276, 475] width 89 height 18
click at [254, 497] on div "US, [GEOGRAPHIC_DATA] +1" at bounding box center [276, 516] width 89 height 64
click at [386, 550] on input "Email" at bounding box center [369, 539] width 277 height 47
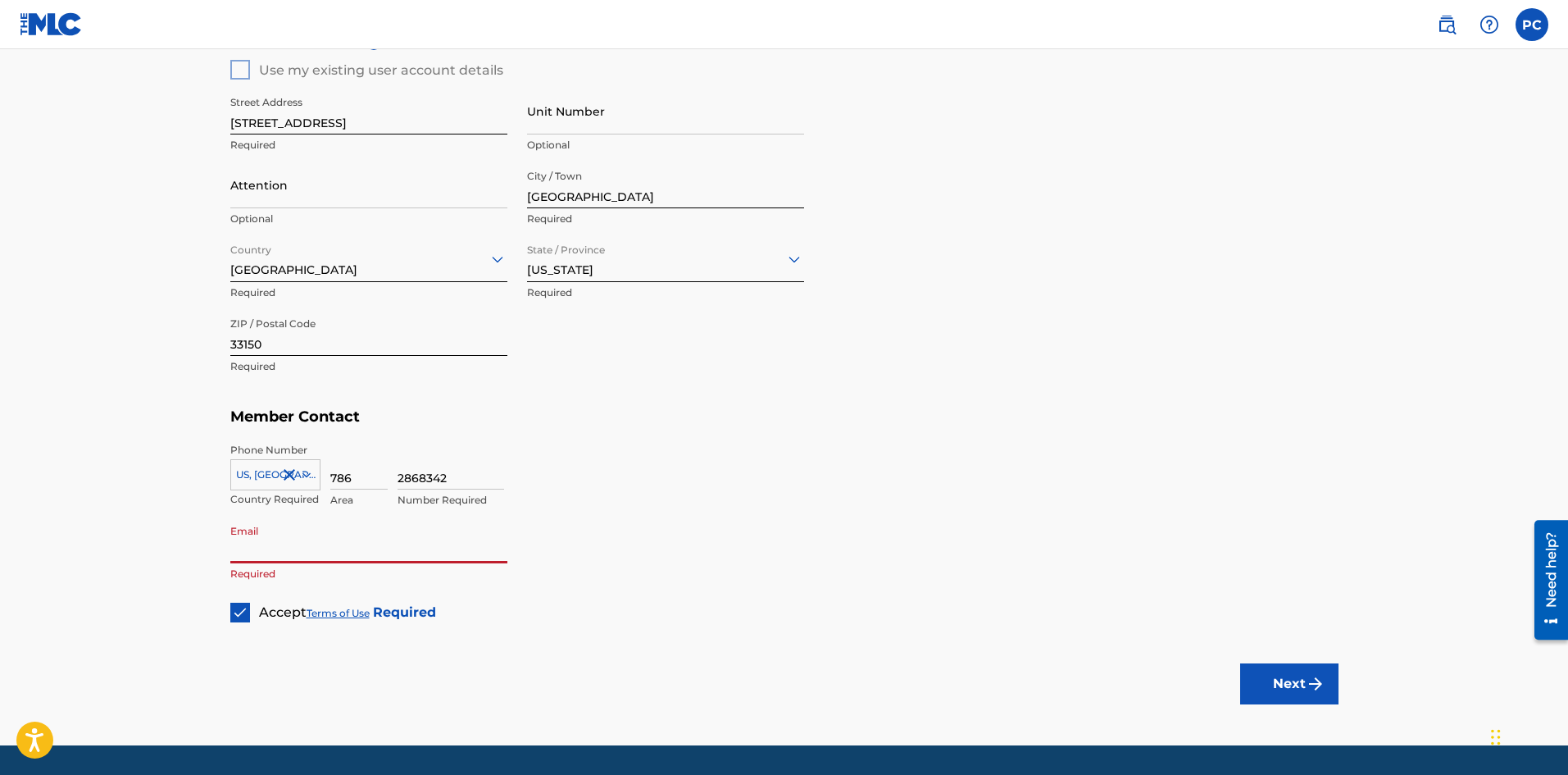
type input "[EMAIL_ADDRESS][DOMAIN_NAME]"
click at [1282, 680] on button "Next" at bounding box center [1289, 684] width 98 height 41
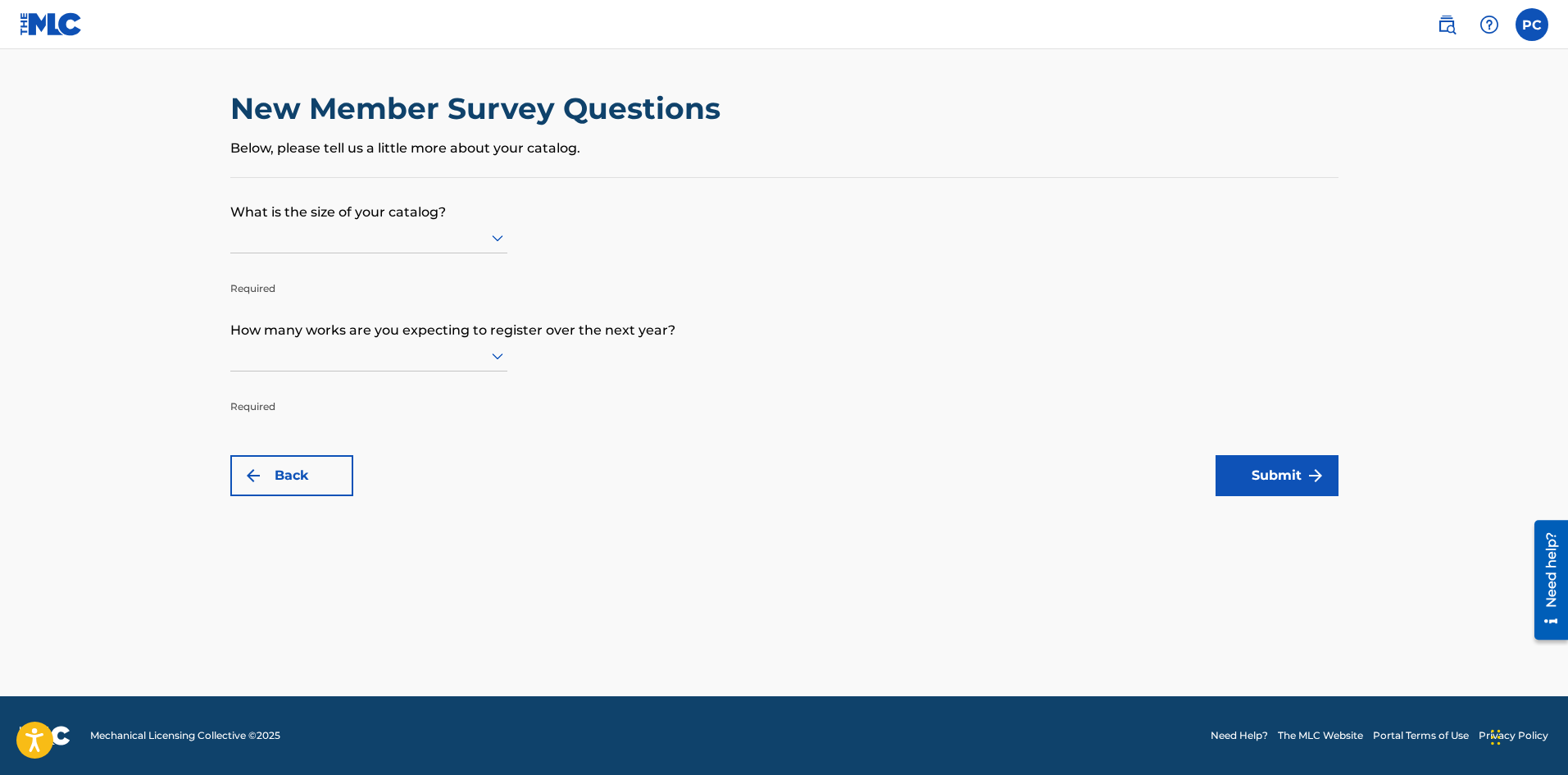
click at [434, 236] on div at bounding box center [369, 237] width 277 height 20
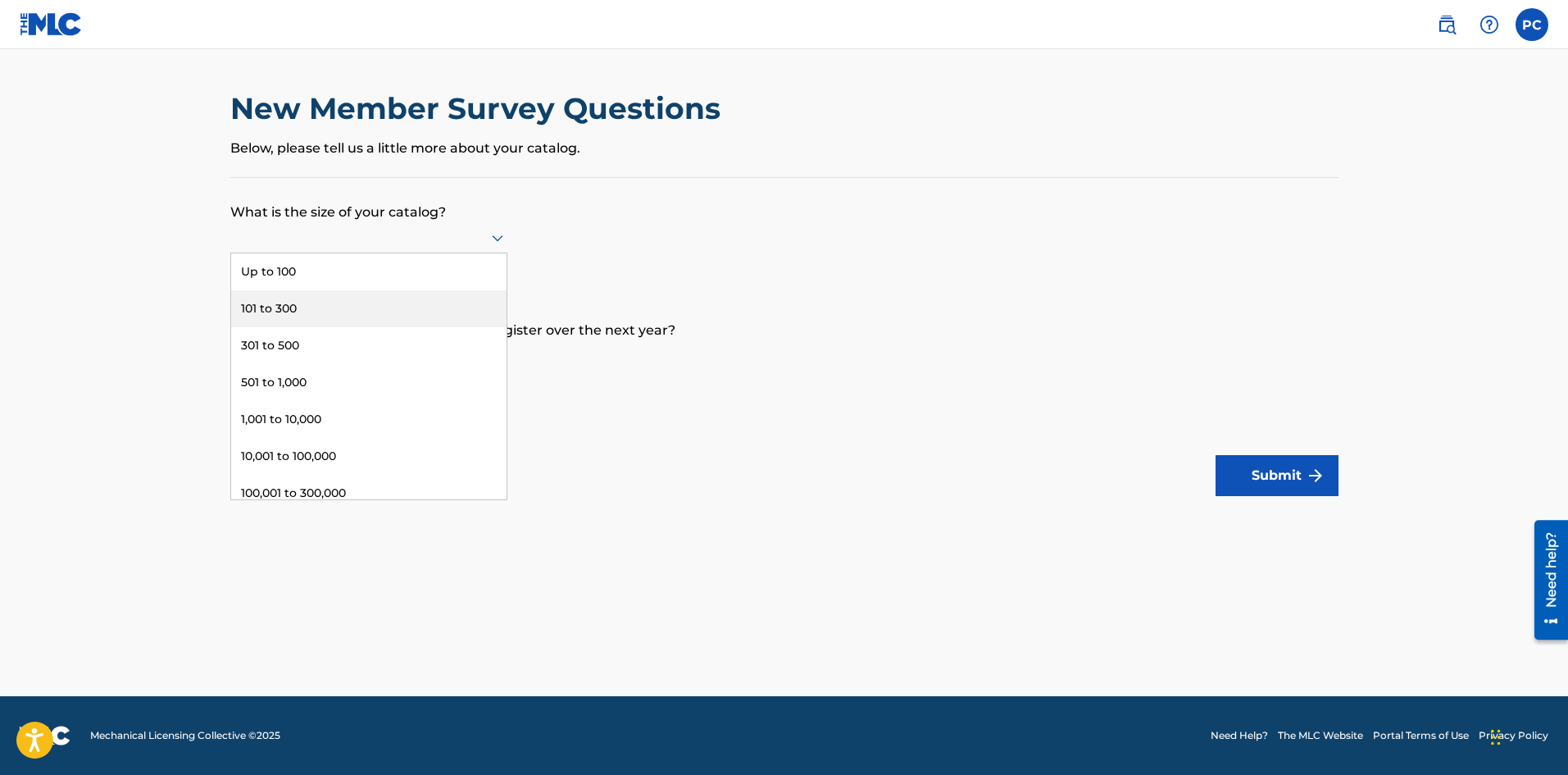
click at [391, 294] on div "101 to 300" at bounding box center [369, 308] width 276 height 37
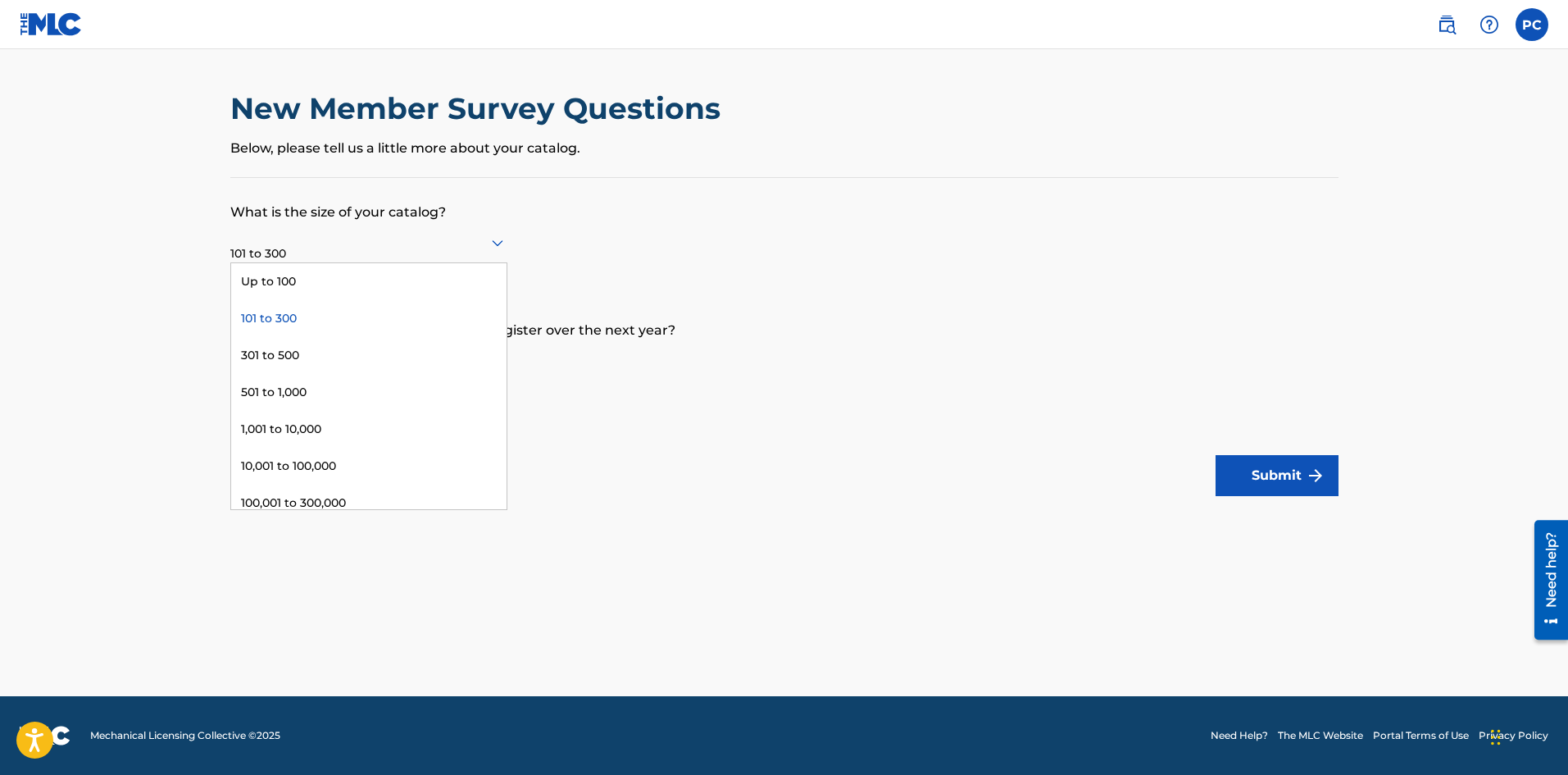
click at [387, 244] on div at bounding box center [369, 242] width 277 height 20
click at [317, 345] on div "301 to 500" at bounding box center [369, 355] width 276 height 37
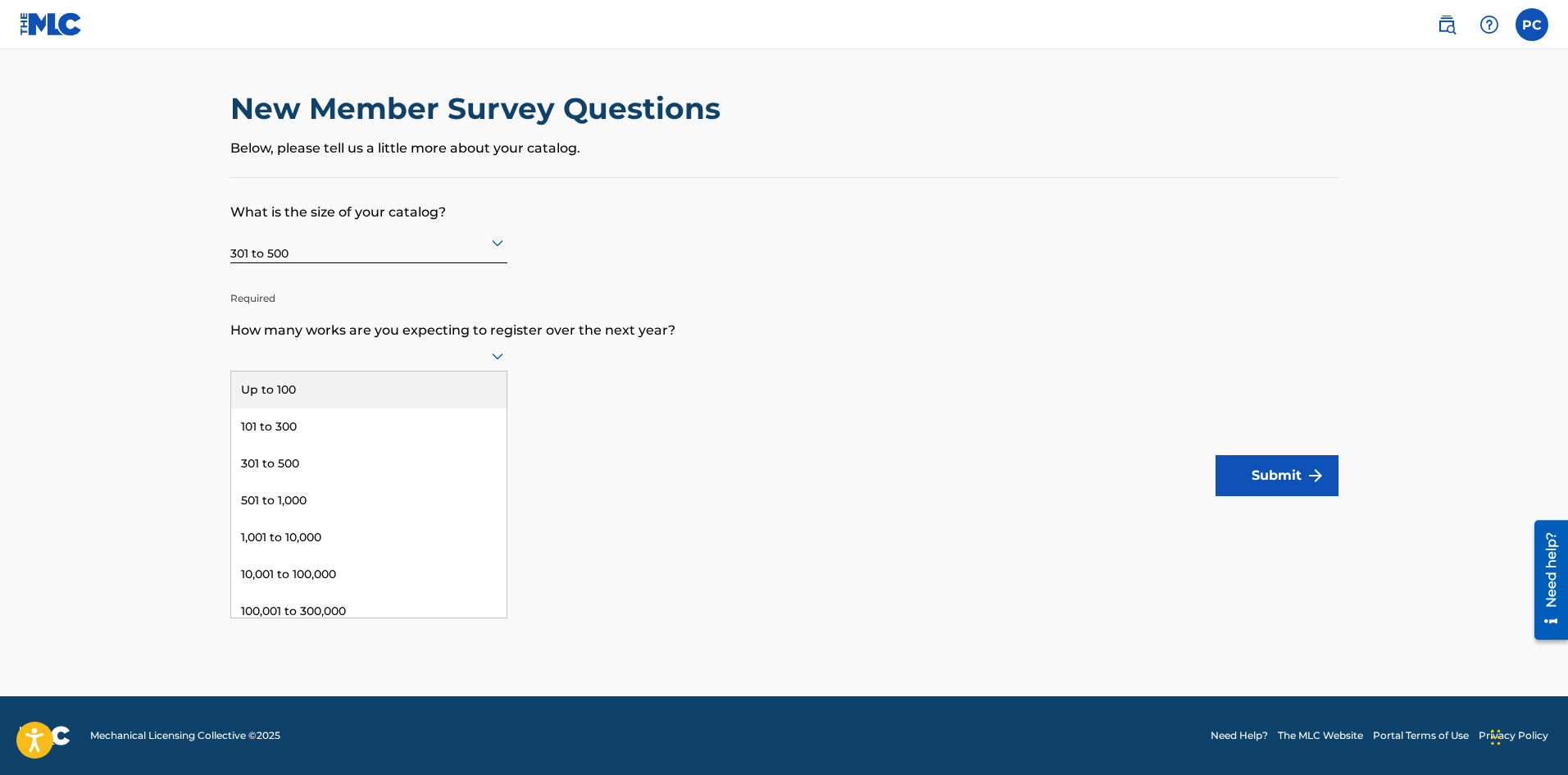
click at [319, 359] on div at bounding box center [369, 356] width 277 height 20
click at [309, 386] on div "Up to 100" at bounding box center [369, 389] width 276 height 37
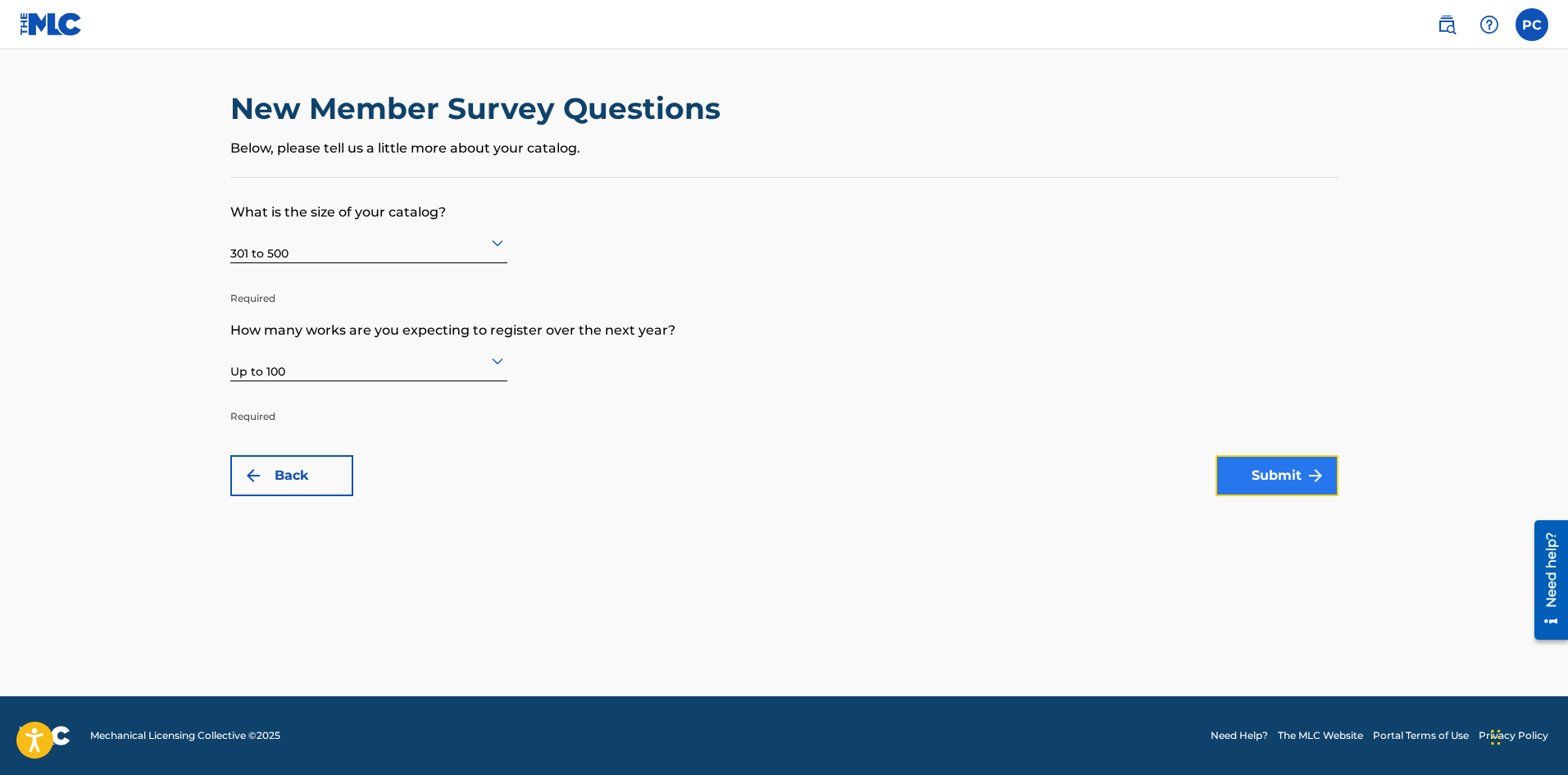
click at [1273, 481] on button "Submit" at bounding box center [1277, 475] width 123 height 41
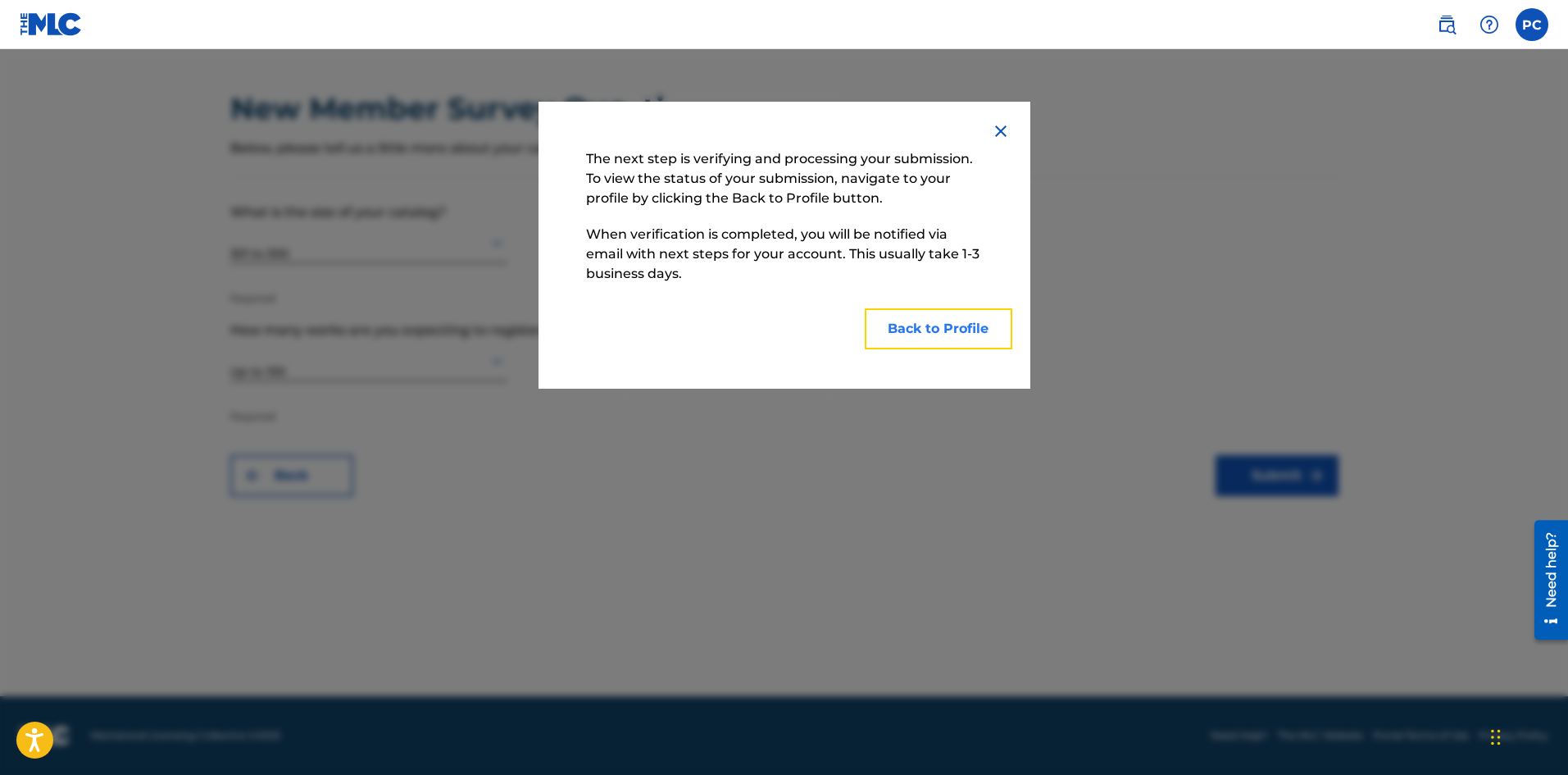
click at [918, 335] on button "Back to Profile" at bounding box center [938, 329] width 148 height 41
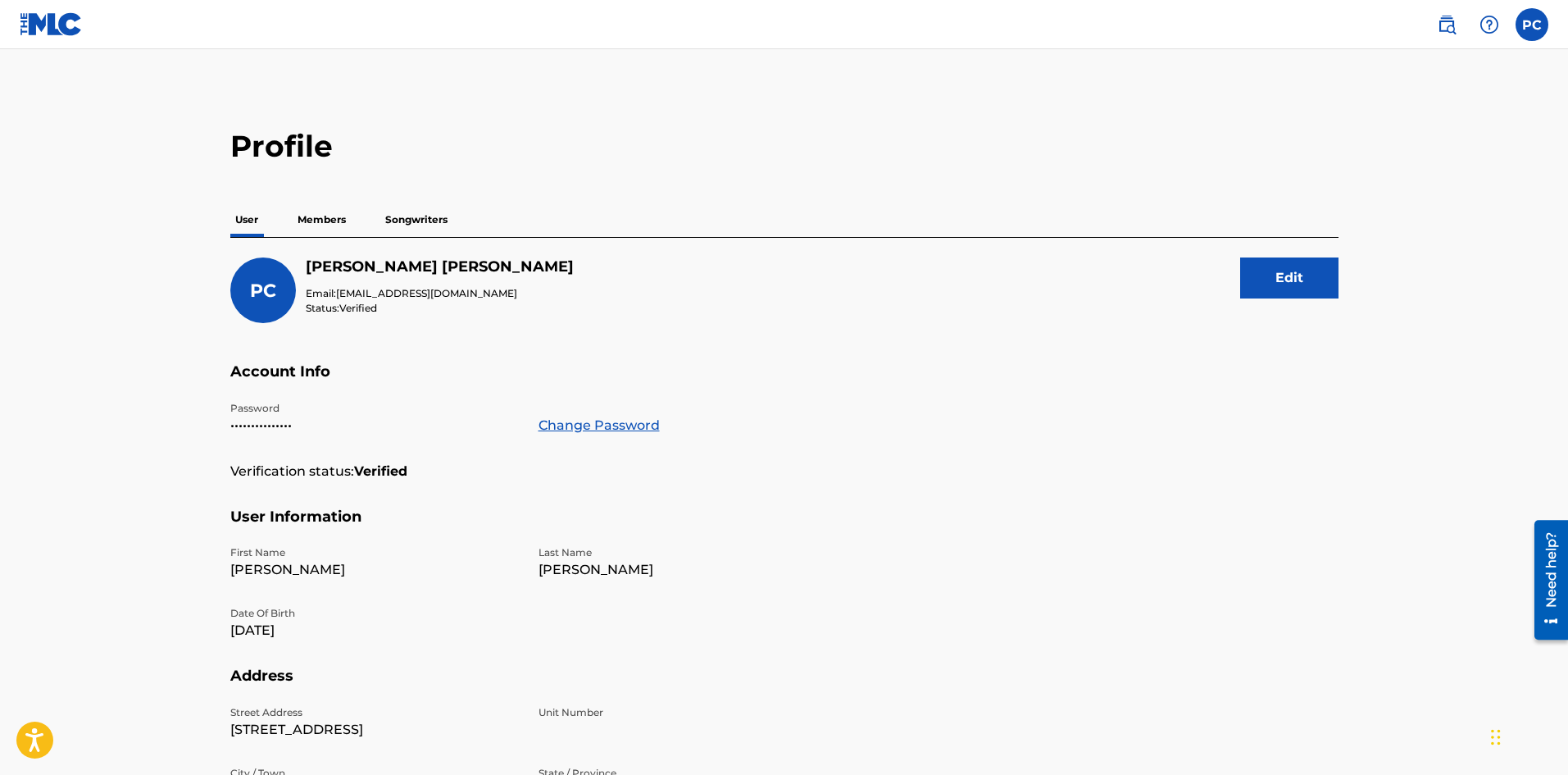
click at [334, 209] on p "Members" at bounding box center [322, 219] width 58 height 34
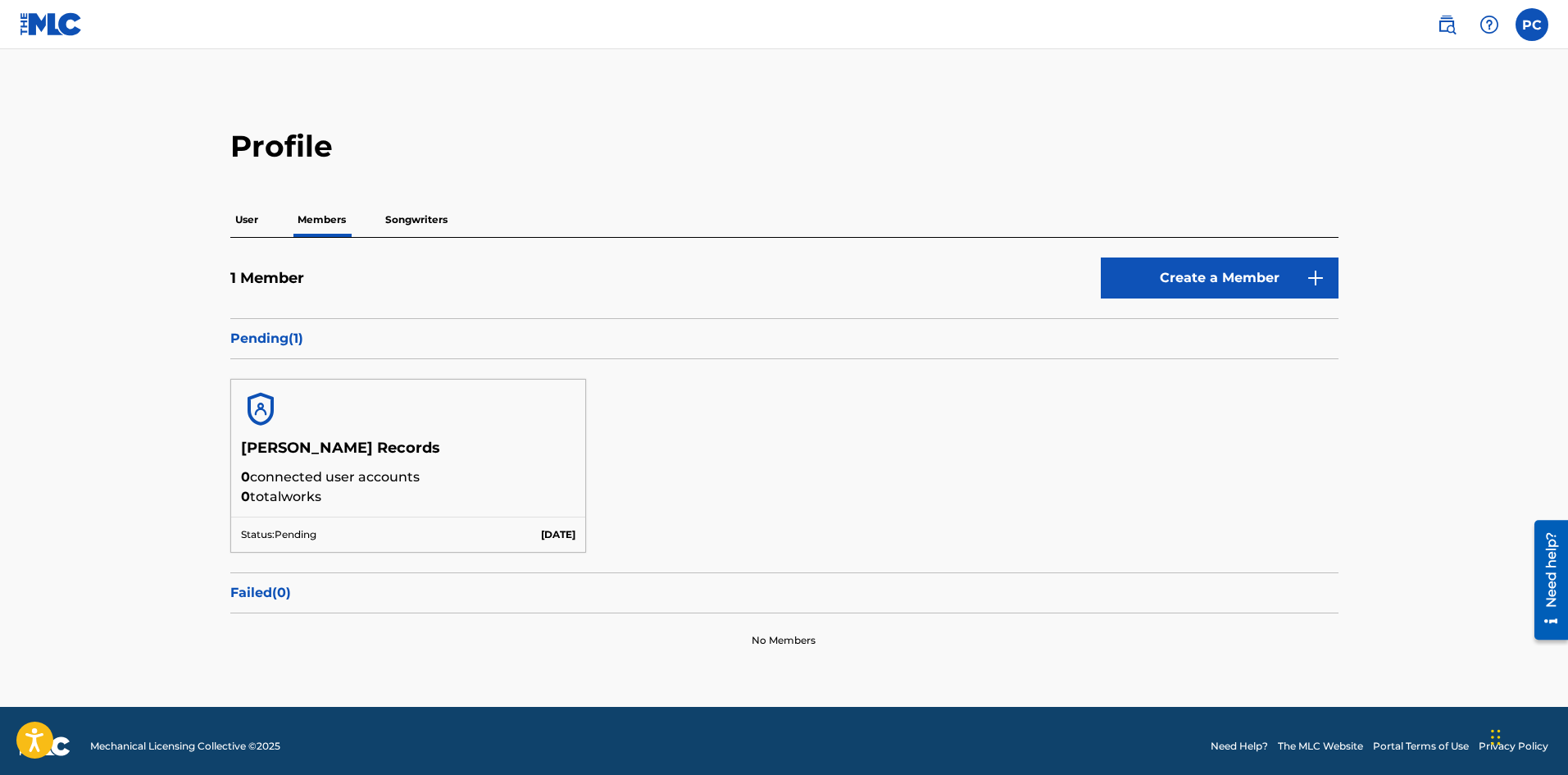
click at [415, 216] on p "Songwriters" at bounding box center [416, 219] width 73 height 34
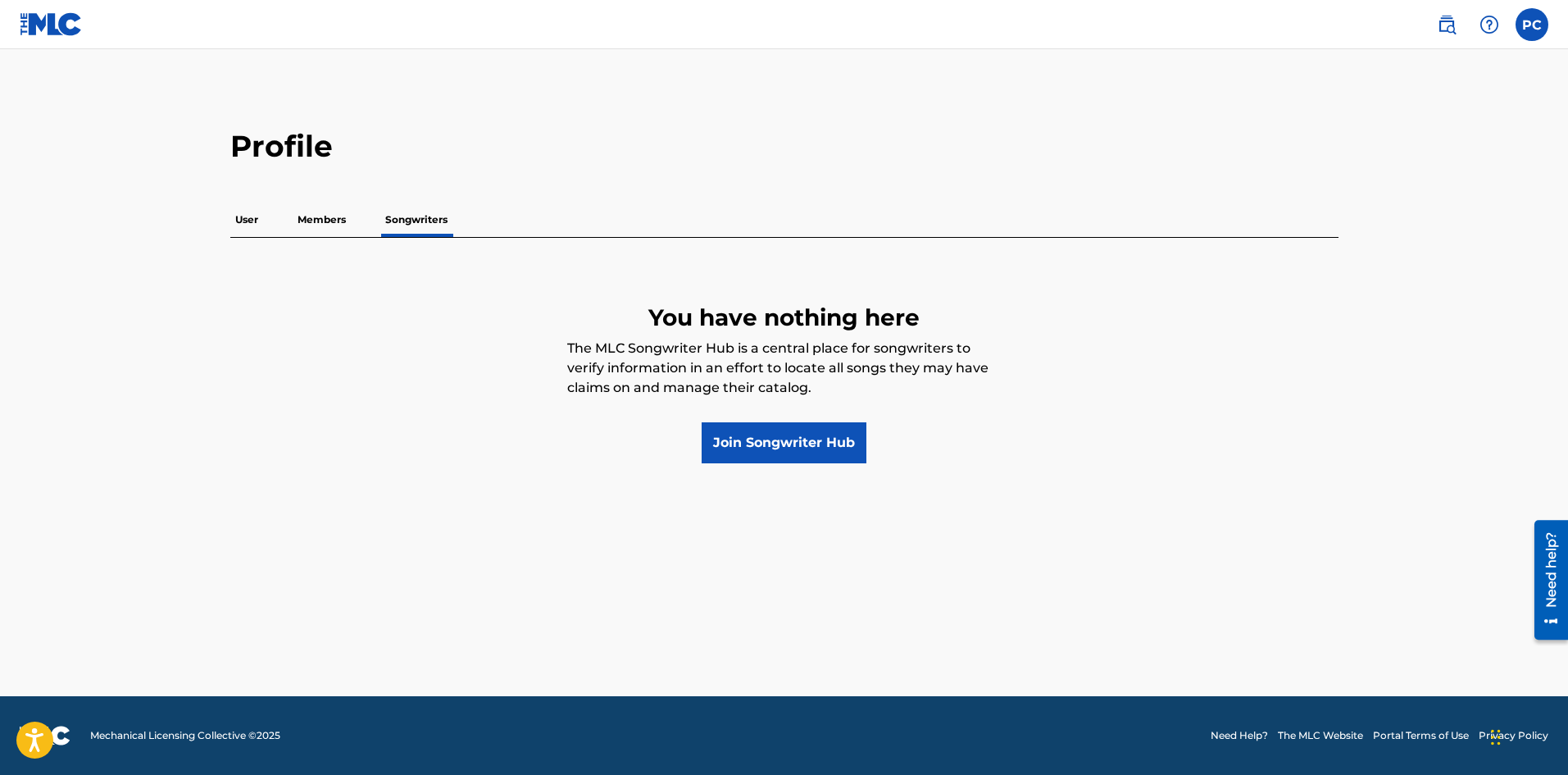
click at [321, 219] on p "Members" at bounding box center [322, 219] width 58 height 34
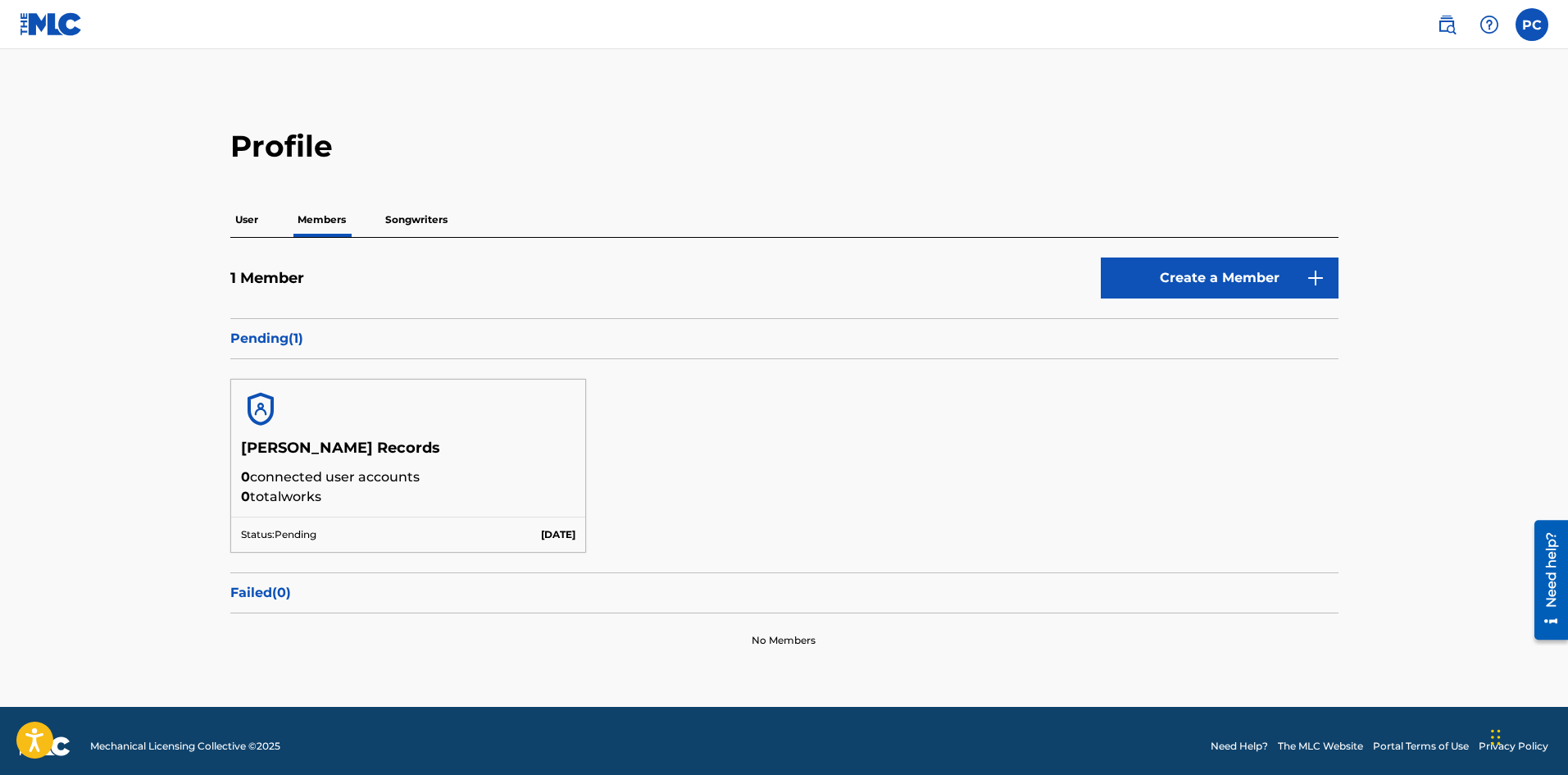
click at [247, 219] on p "User" at bounding box center [247, 219] width 32 height 34
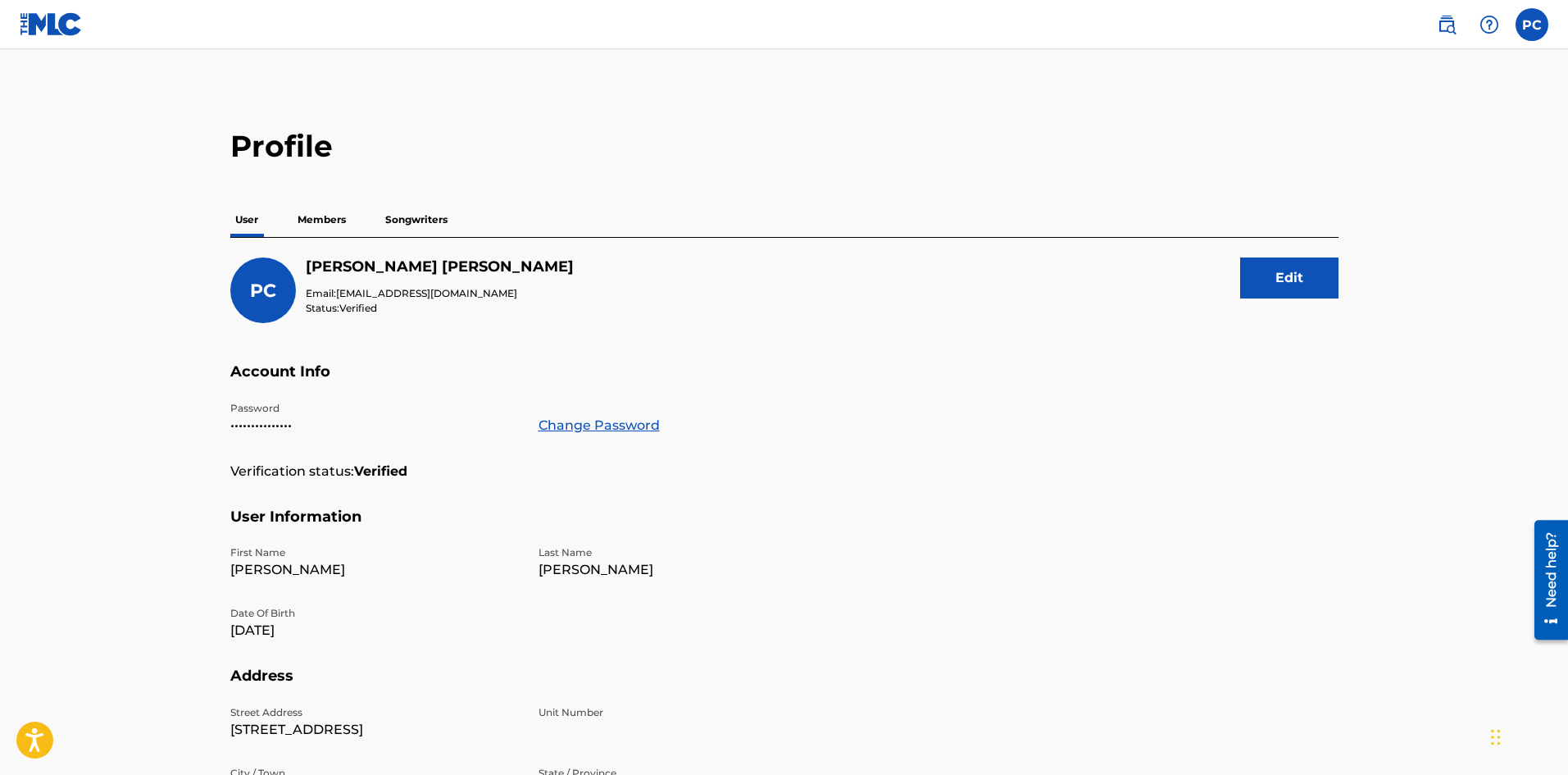
click at [53, 25] on img at bounding box center [51, 24] width 63 height 24
